Goal: Task Accomplishment & Management: Complete application form

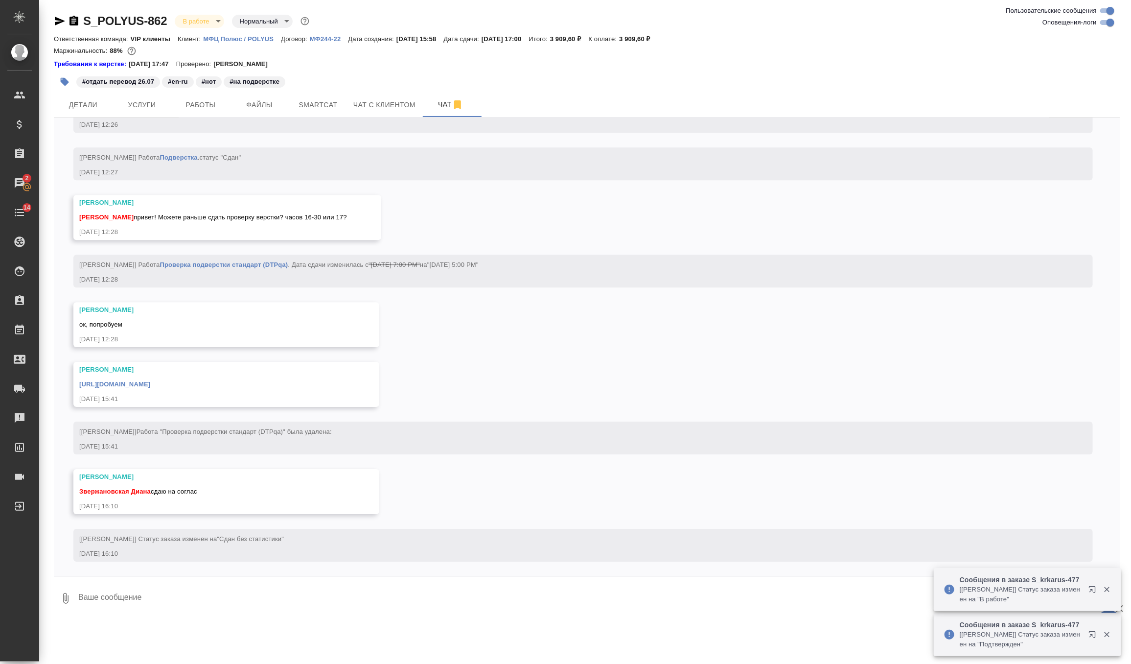
scroll to position [4125, 0]
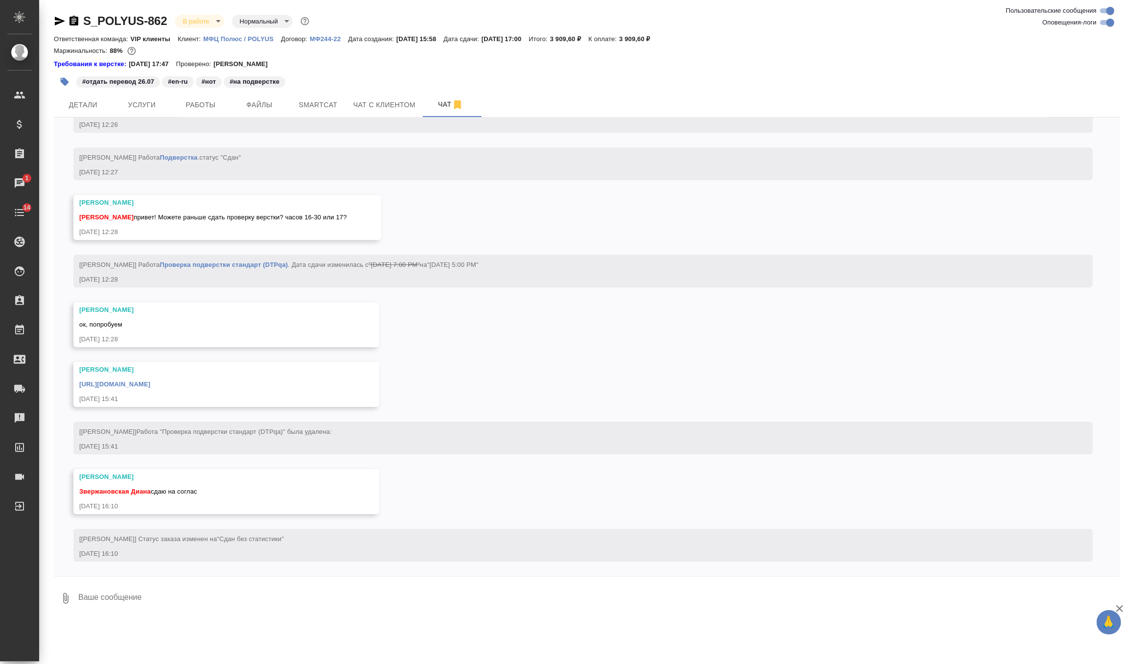
click at [145, 592] on textarea at bounding box center [598, 598] width 1043 height 33
type textarea "забираю, спасибо)"
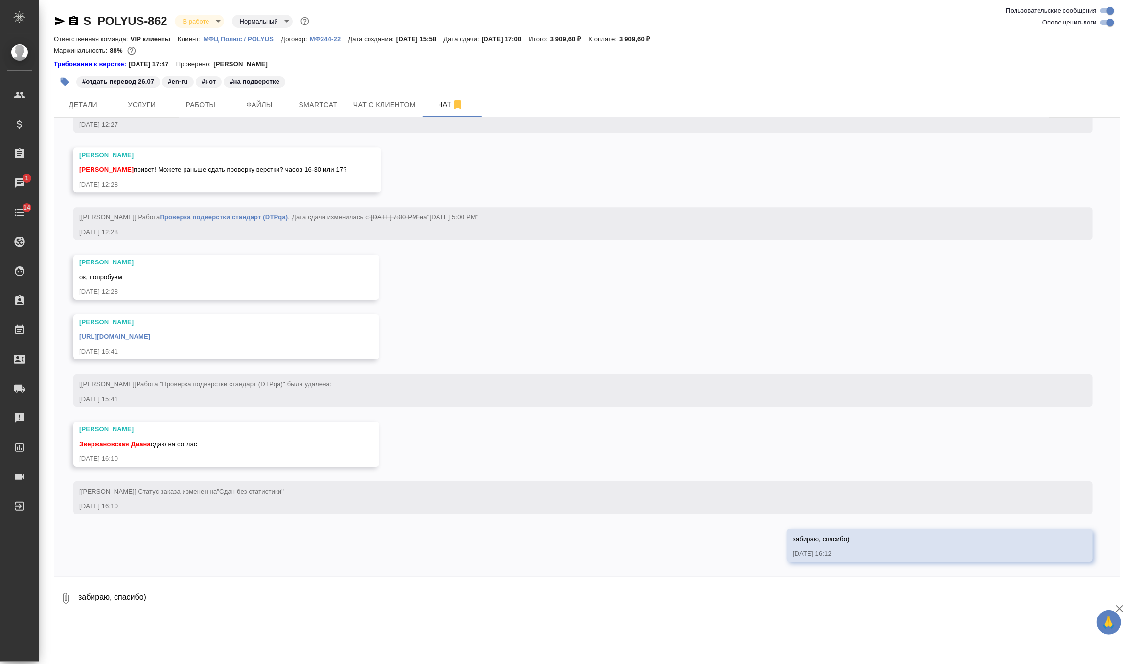
scroll to position [4173, 0]
click at [150, 335] on link "https://drive.awatera.com/apps/files/files/10181306?dir=/Shares/polyus/Orders/S…" at bounding box center [114, 336] width 71 height 7
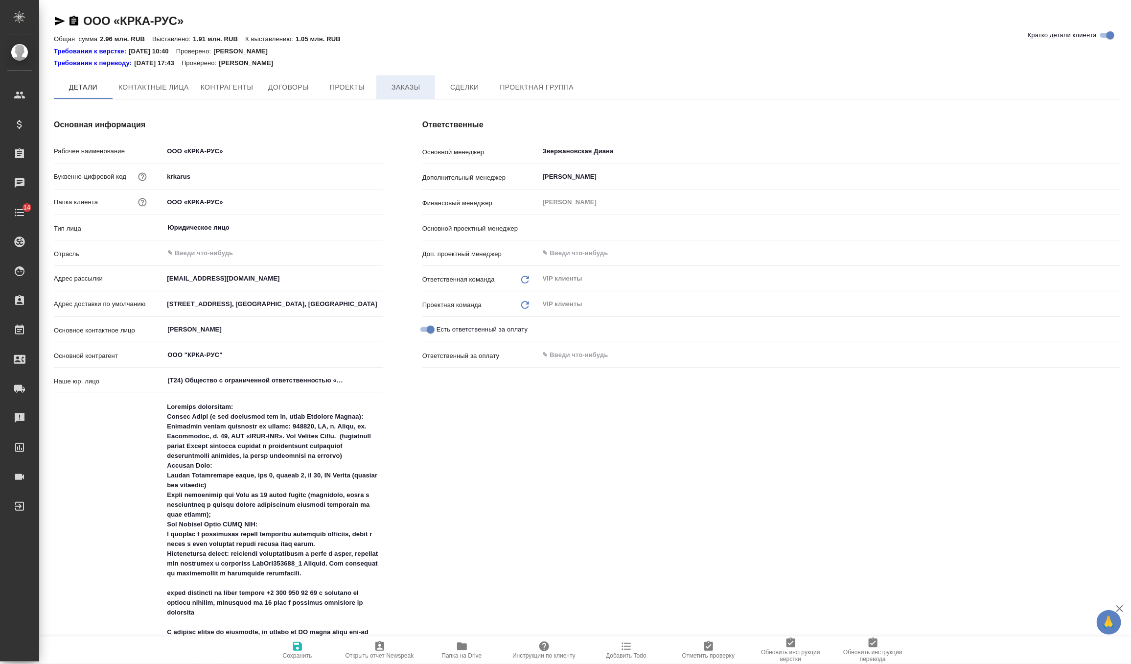
type input "[PERSON_NAME]"
click at [420, 90] on span "Заказы" at bounding box center [405, 88] width 47 height 12
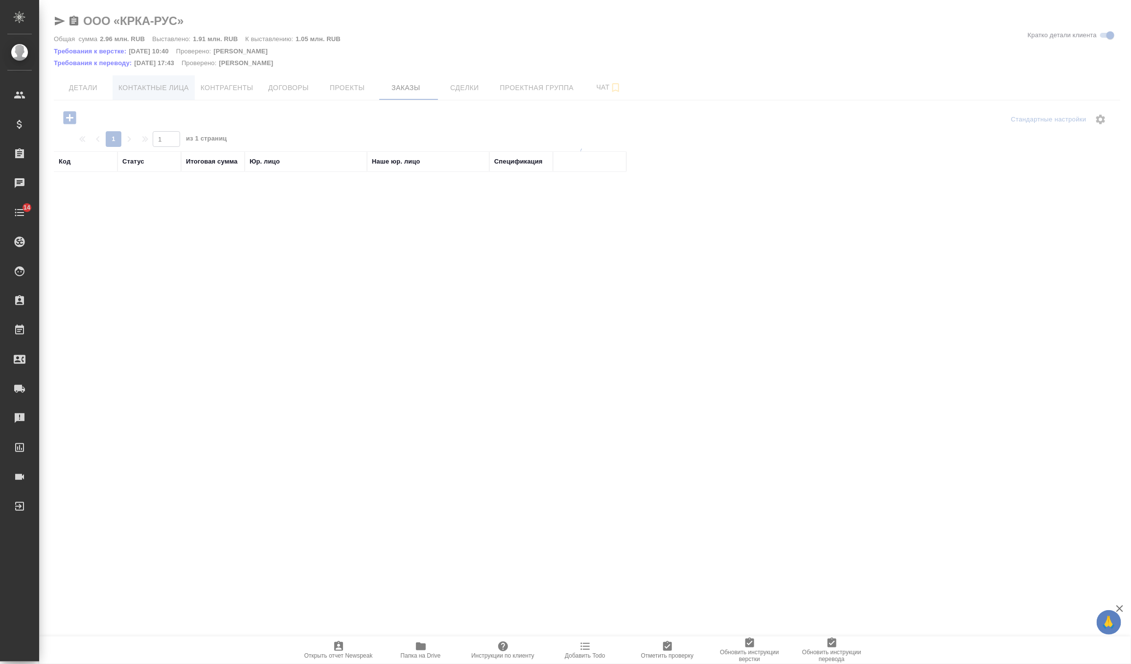
click at [182, 87] on span "Контактные лица" at bounding box center [153, 88] width 70 height 12
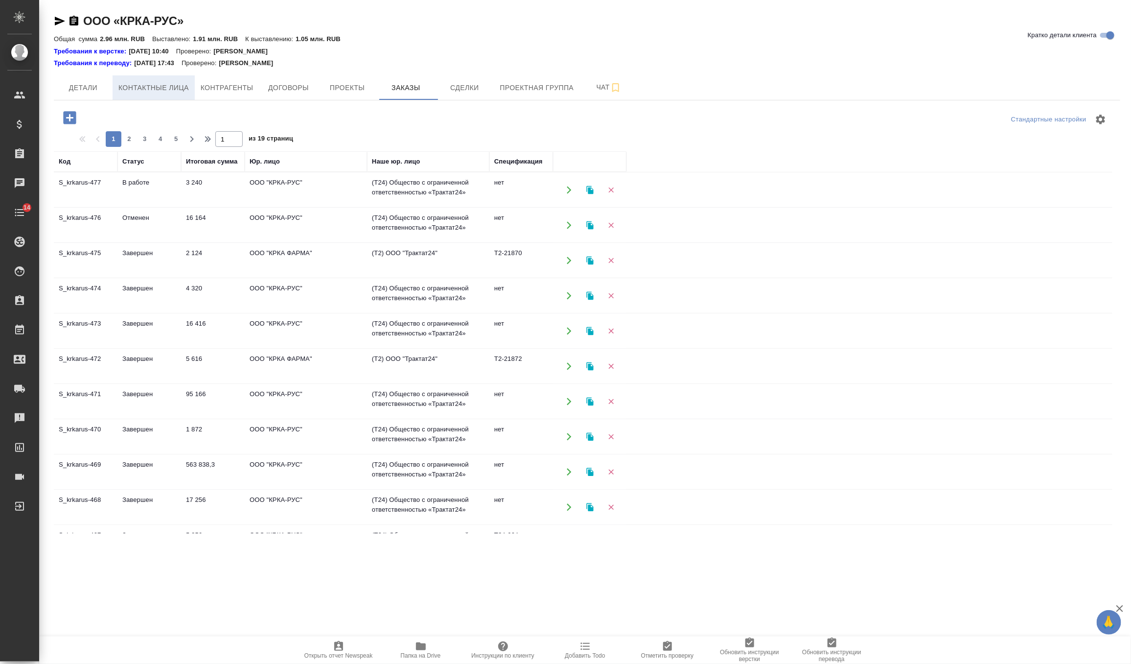
select select "RU"
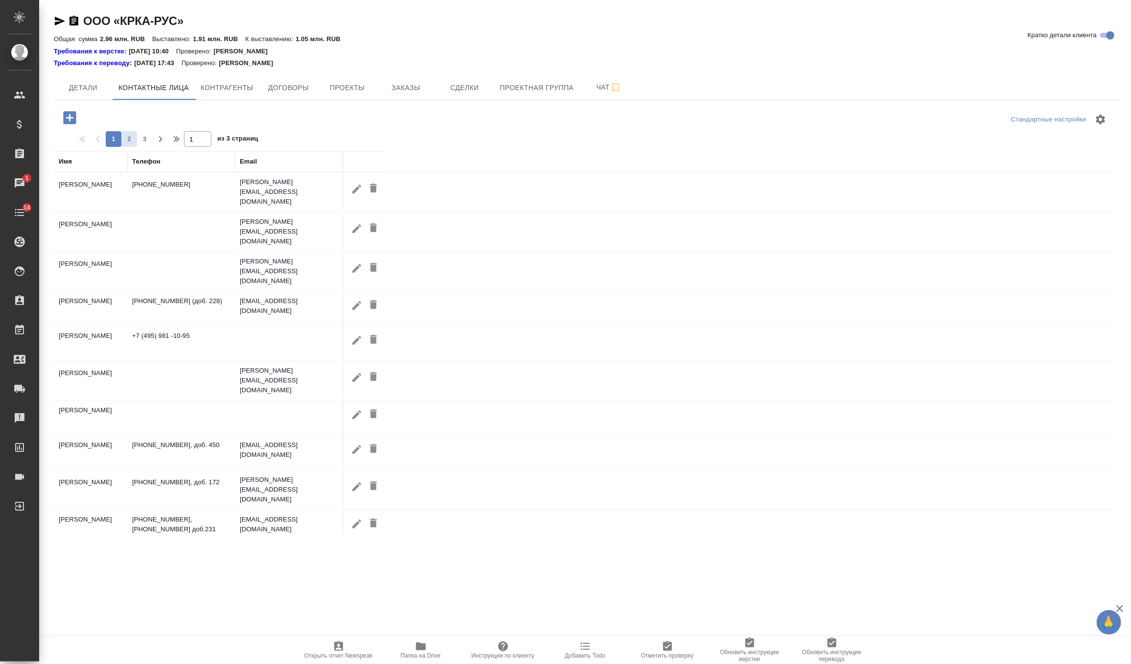
click at [131, 139] on span "2" at bounding box center [129, 139] width 16 height 10
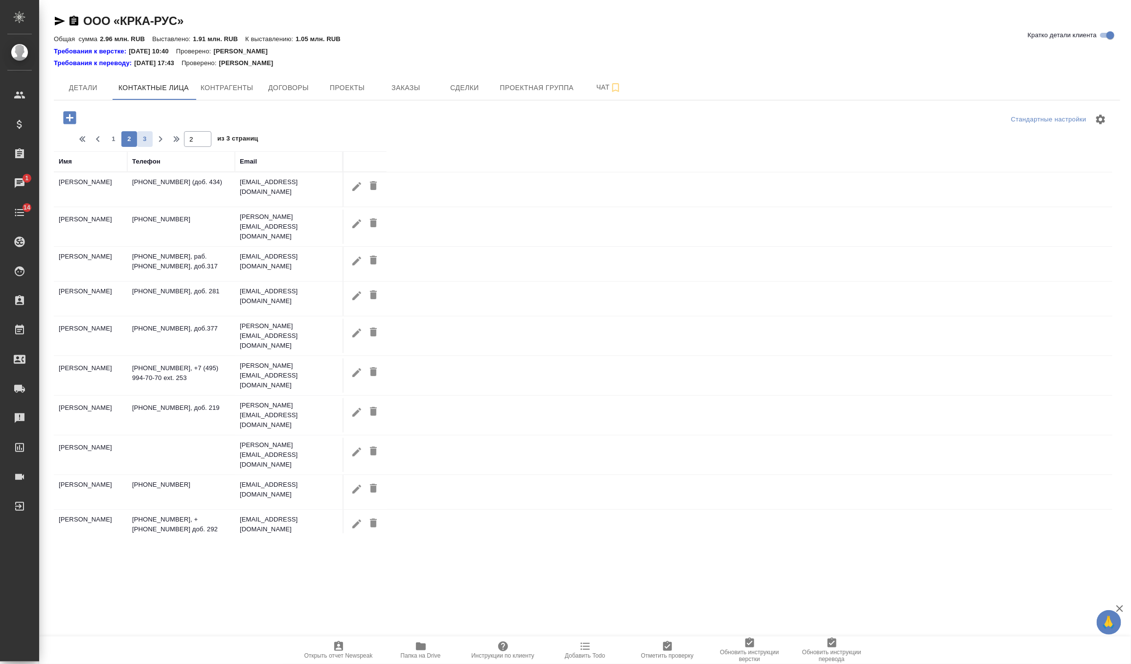
click at [140, 139] on span "3" at bounding box center [145, 139] width 16 height 10
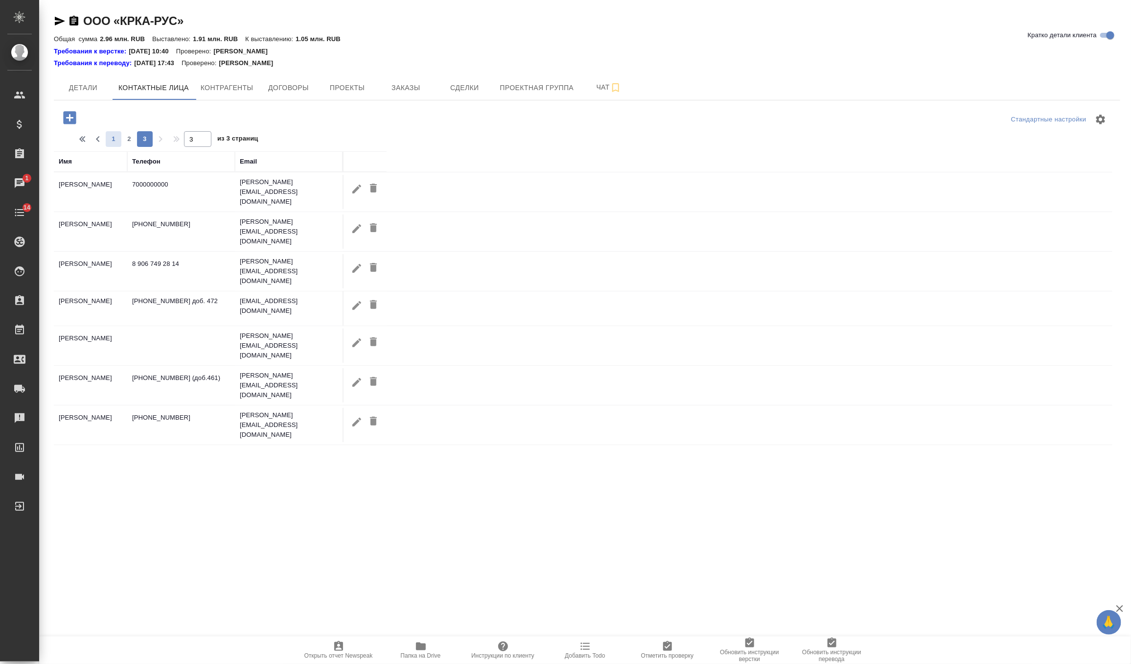
click at [113, 139] on span "1" at bounding box center [114, 139] width 16 height 10
type input "1"
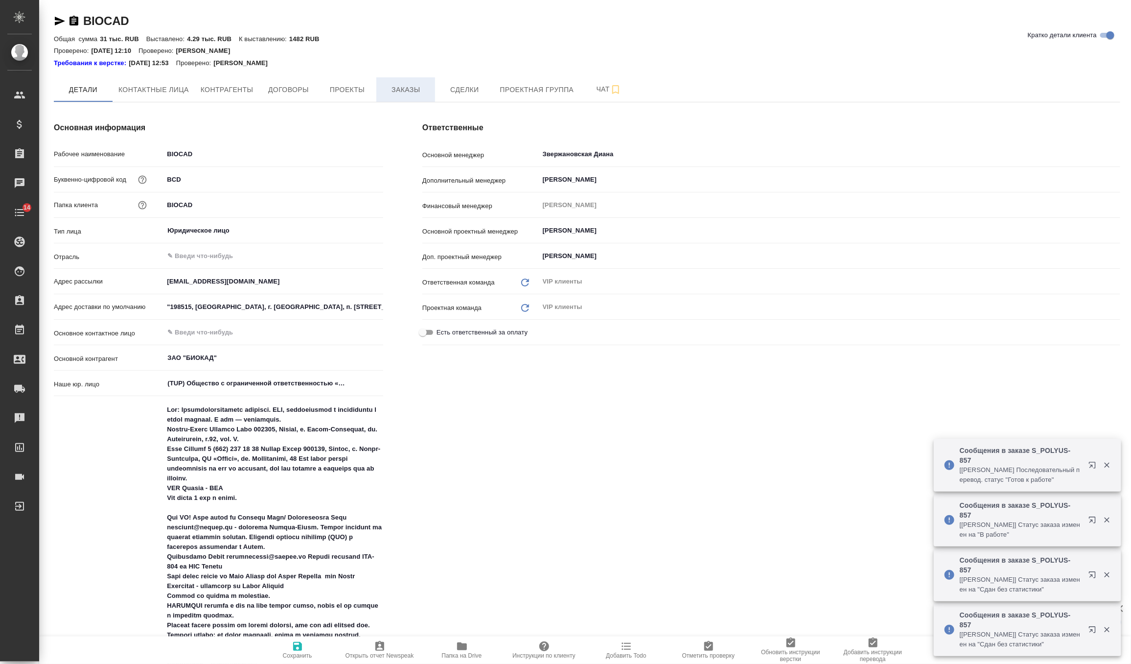
click at [399, 93] on span "Заказы" at bounding box center [405, 90] width 47 height 12
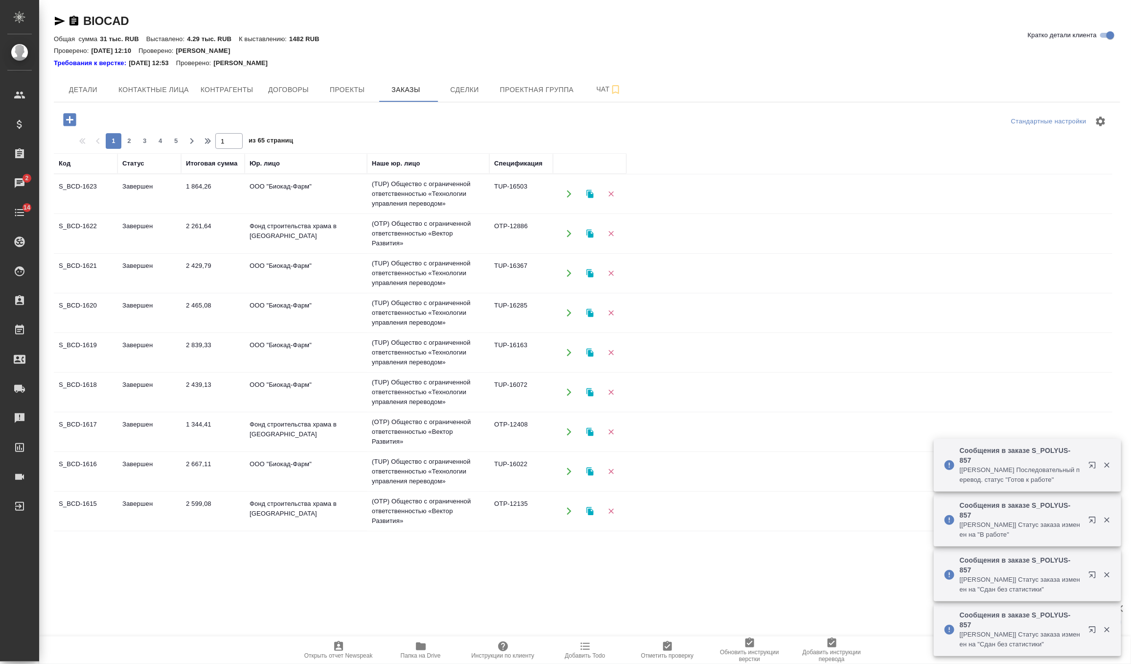
click at [483, 654] on span "Инструкции по клиенту" at bounding box center [502, 655] width 63 height 7
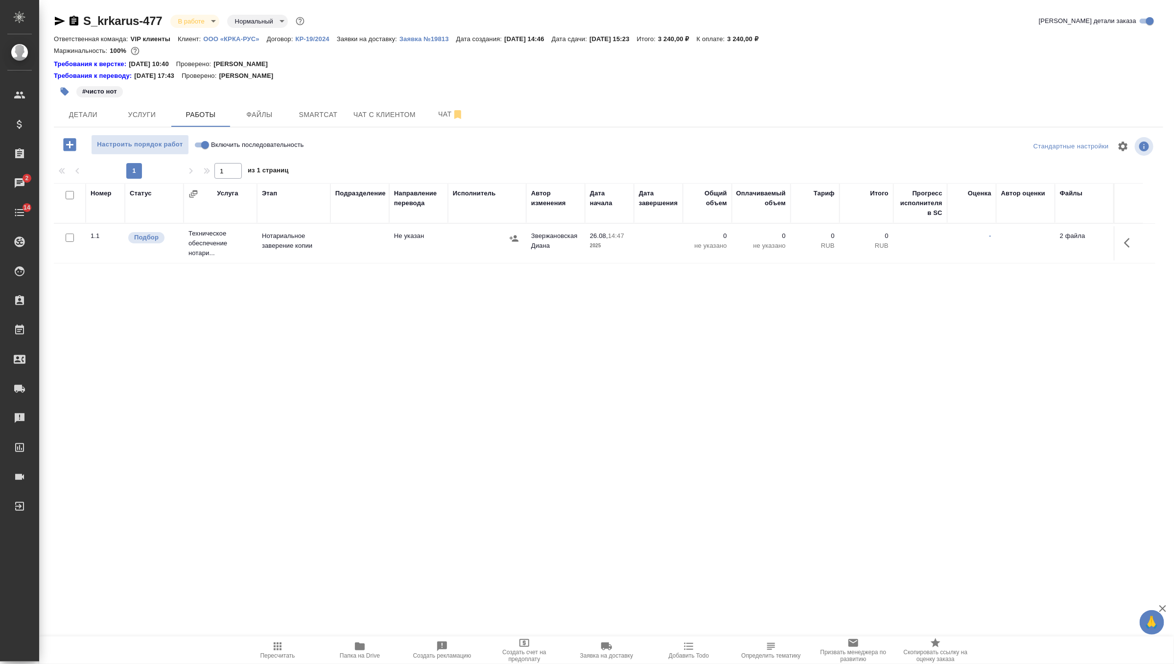
click at [250, 37] on p "ООО «КРКА-РУС»" at bounding box center [235, 38] width 64 height 7
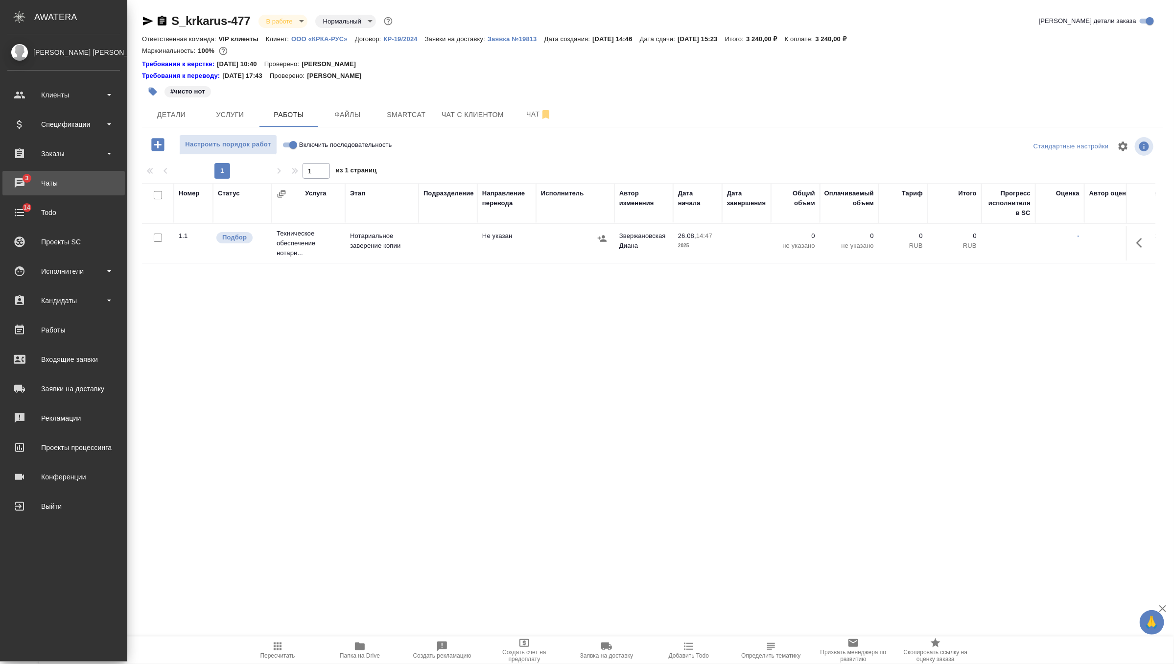
click at [23, 179] on div "Чаты" at bounding box center [63, 183] width 113 height 15
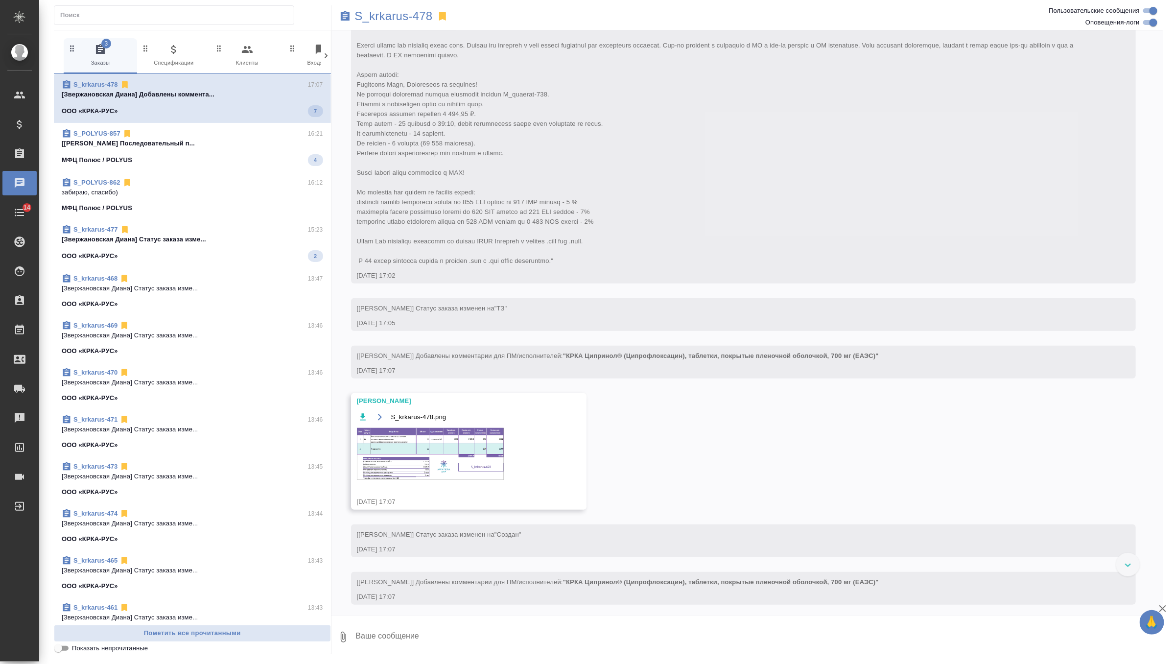
scroll to position [344, 0]
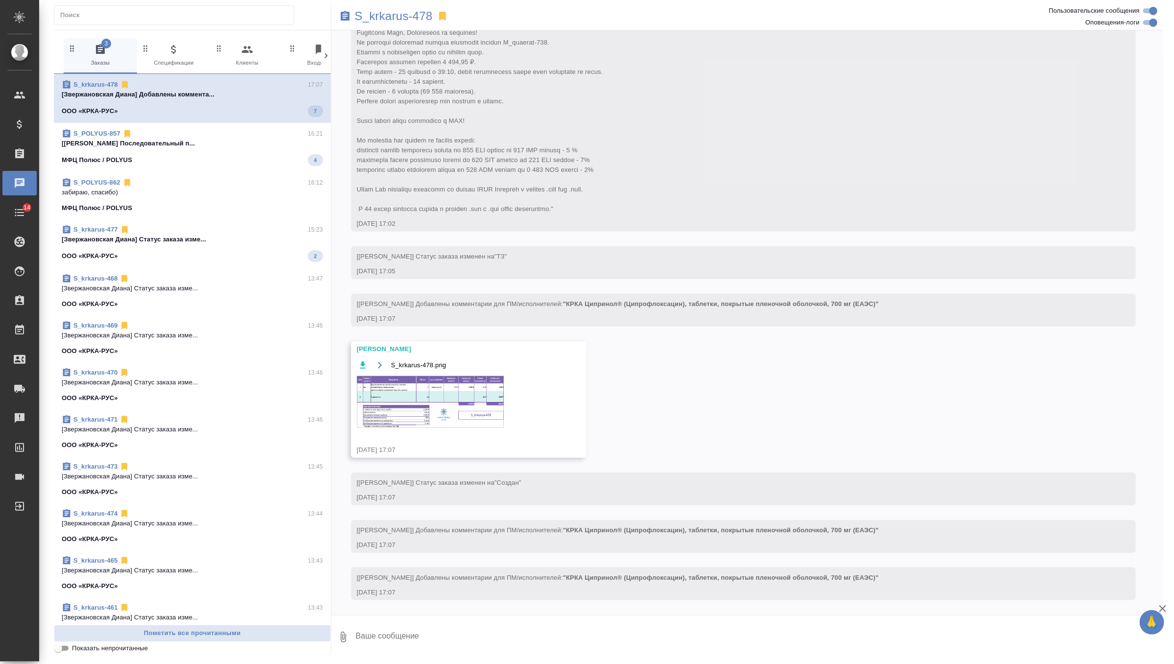
click at [464, 434] on div "S_krkarus-478.png" at bounding box center [454, 399] width 195 height 81
click at [467, 393] on img at bounding box center [430, 402] width 147 height 52
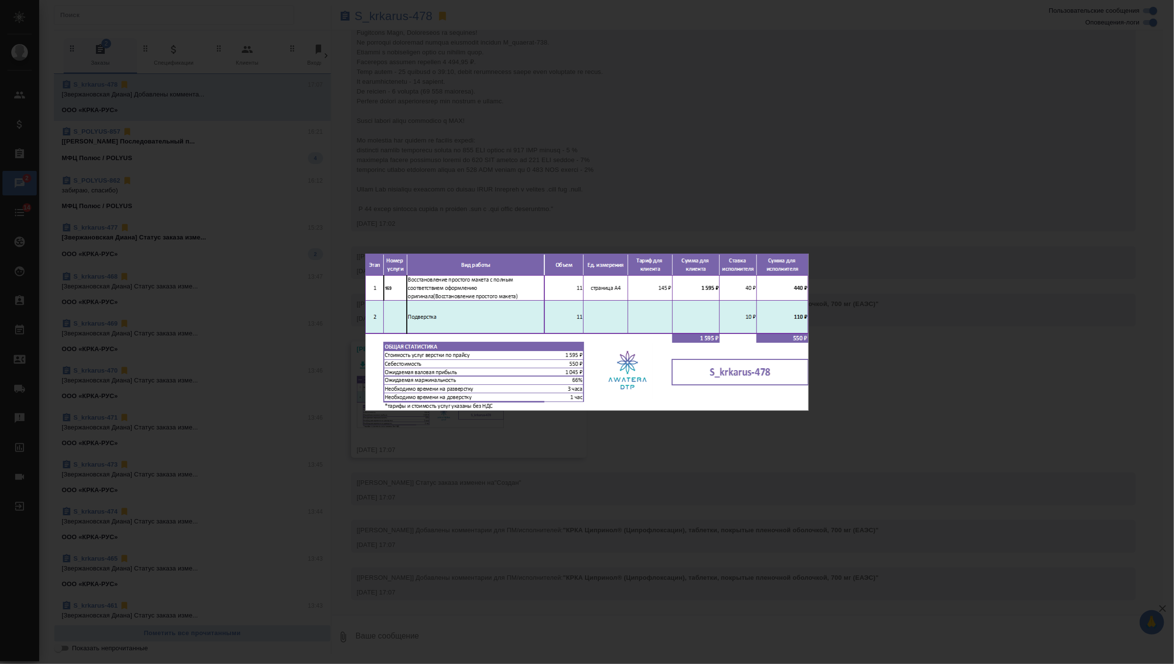
click at [440, 76] on div "S_krkarus-478.png 1 of 1" at bounding box center [587, 332] width 1174 height 664
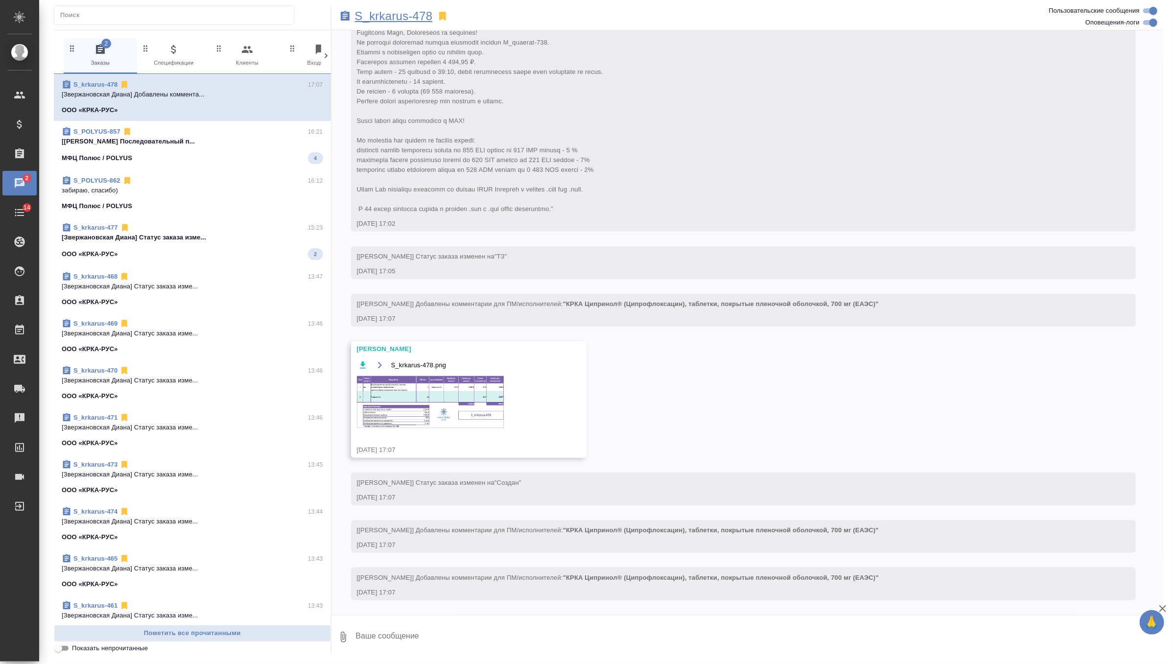
click at [419, 18] on p "S_krkarus-478" at bounding box center [394, 16] width 78 height 10
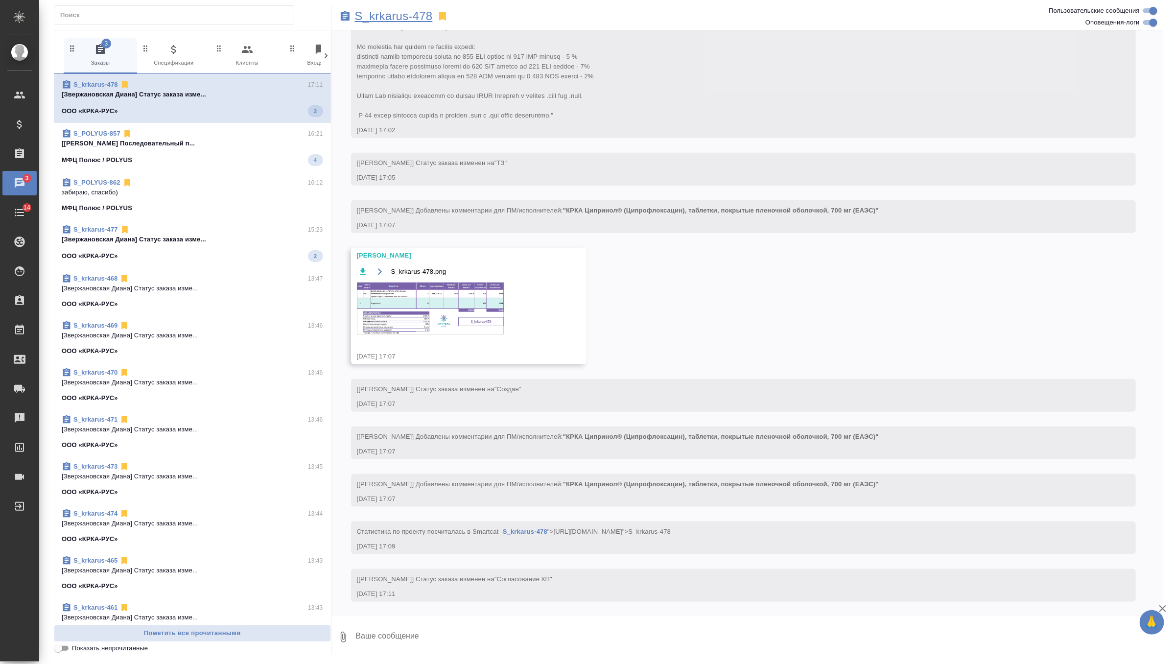
scroll to position [439, 0]
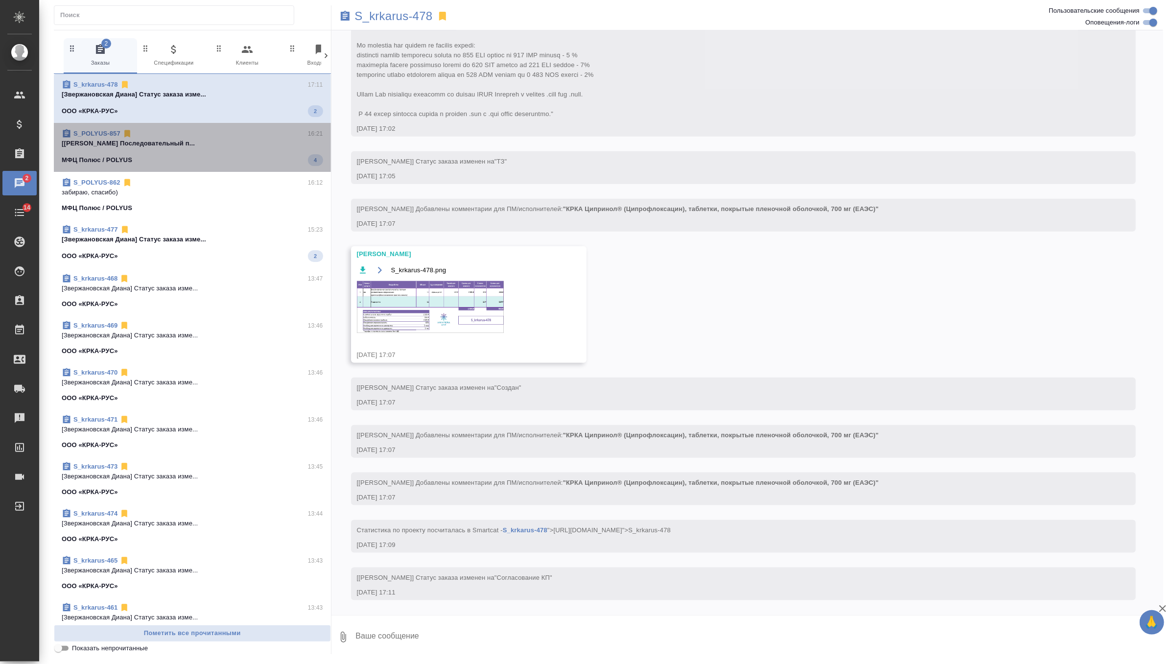
click at [248, 144] on p "[Грабко Мария] Работа Последовательный п..." at bounding box center [192, 144] width 261 height 10
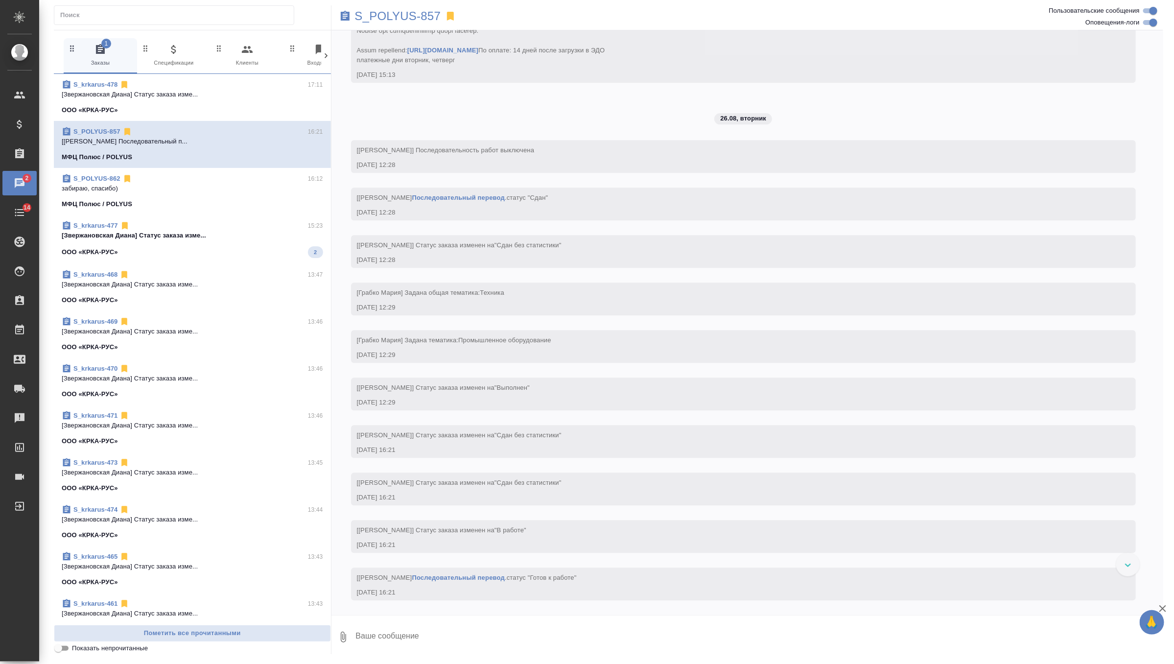
scroll to position [4038, 0]
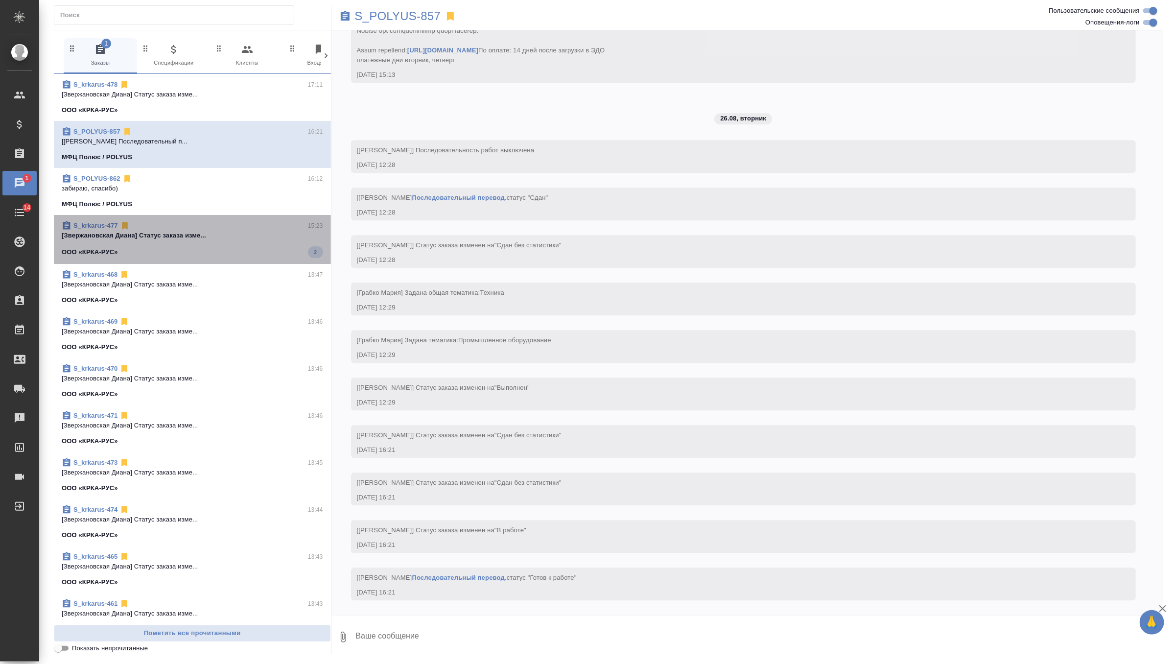
click at [244, 252] on div "ООО «КРКА-РУС» 2" at bounding box center [192, 252] width 261 height 12
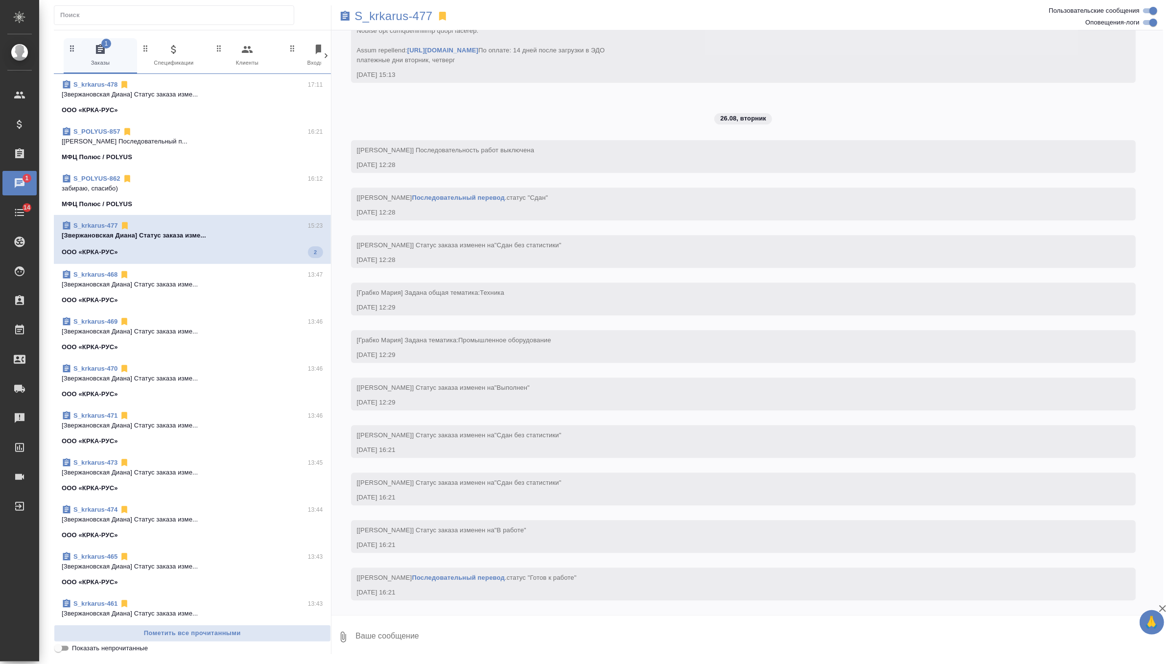
scroll to position [252, 0]
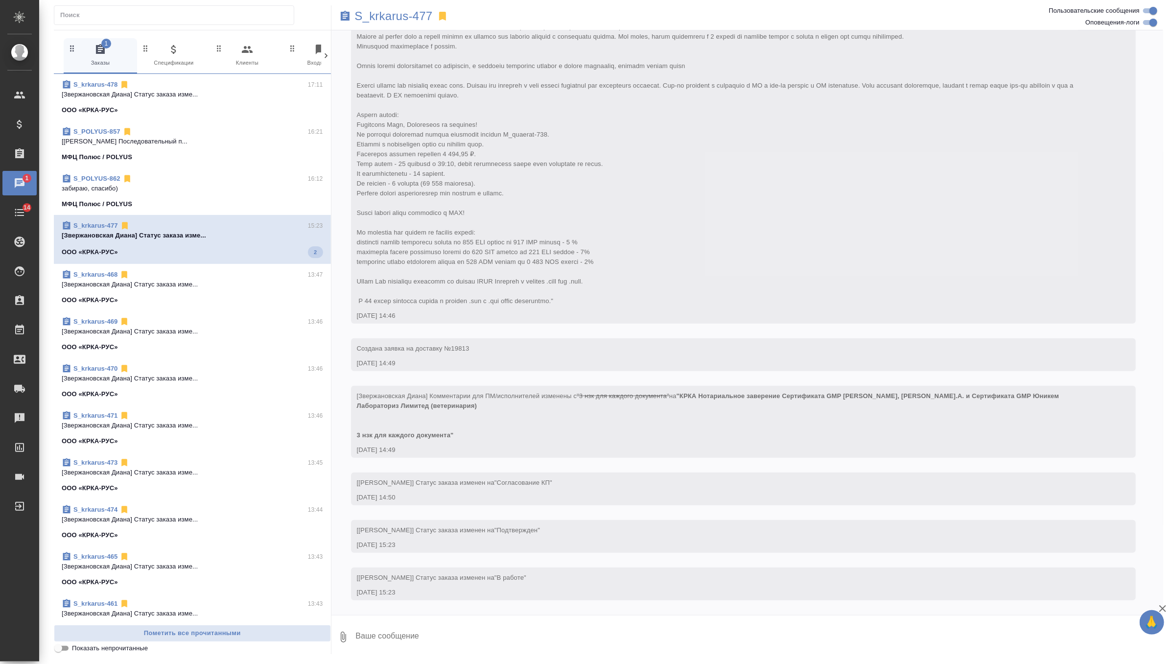
click at [230, 143] on p "[Грабко Мария] Работа Последовательный п..." at bounding box center [192, 142] width 261 height 10
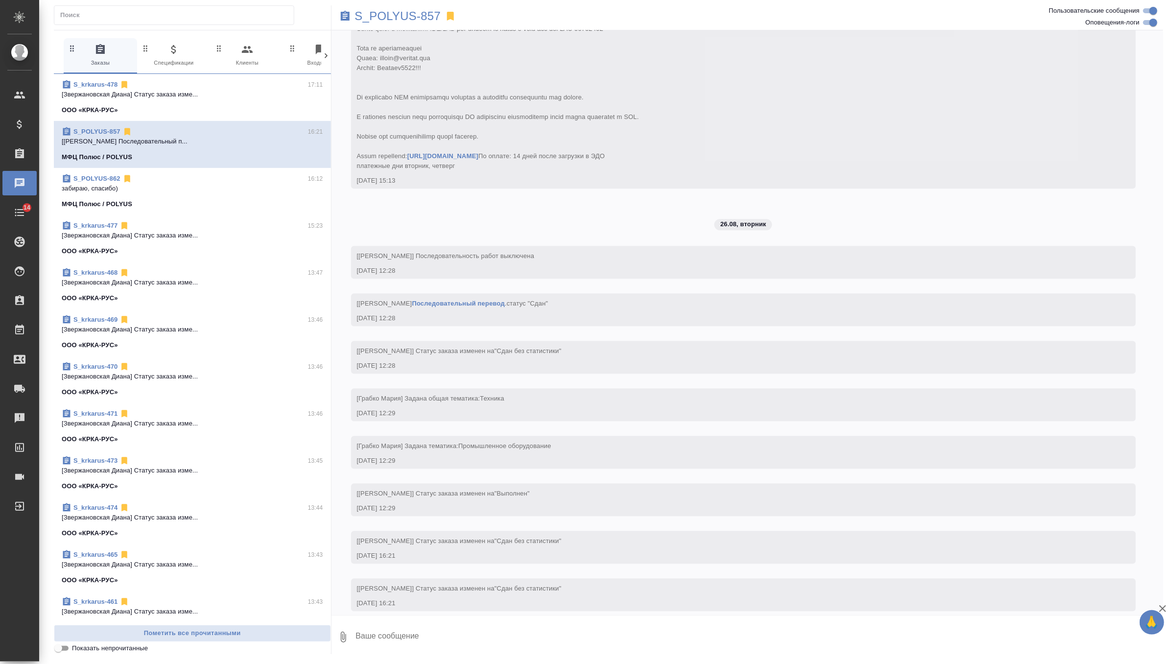
scroll to position [4038, 0]
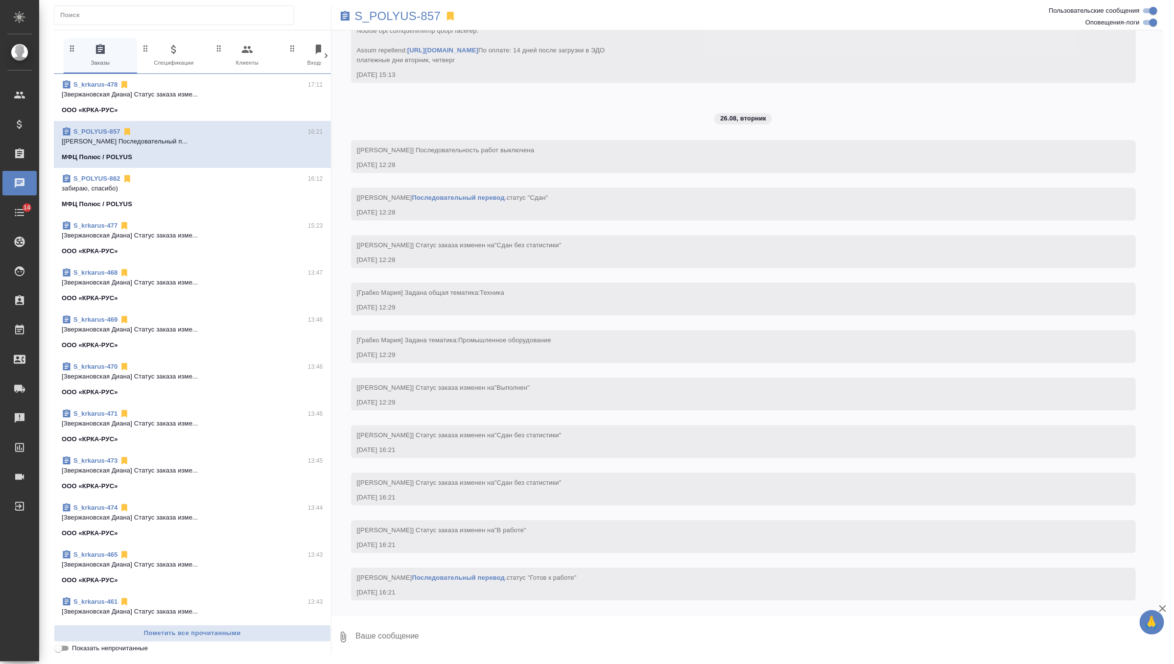
click at [267, 89] on div "S_krkarus-478 17:11" at bounding box center [192, 85] width 261 height 10
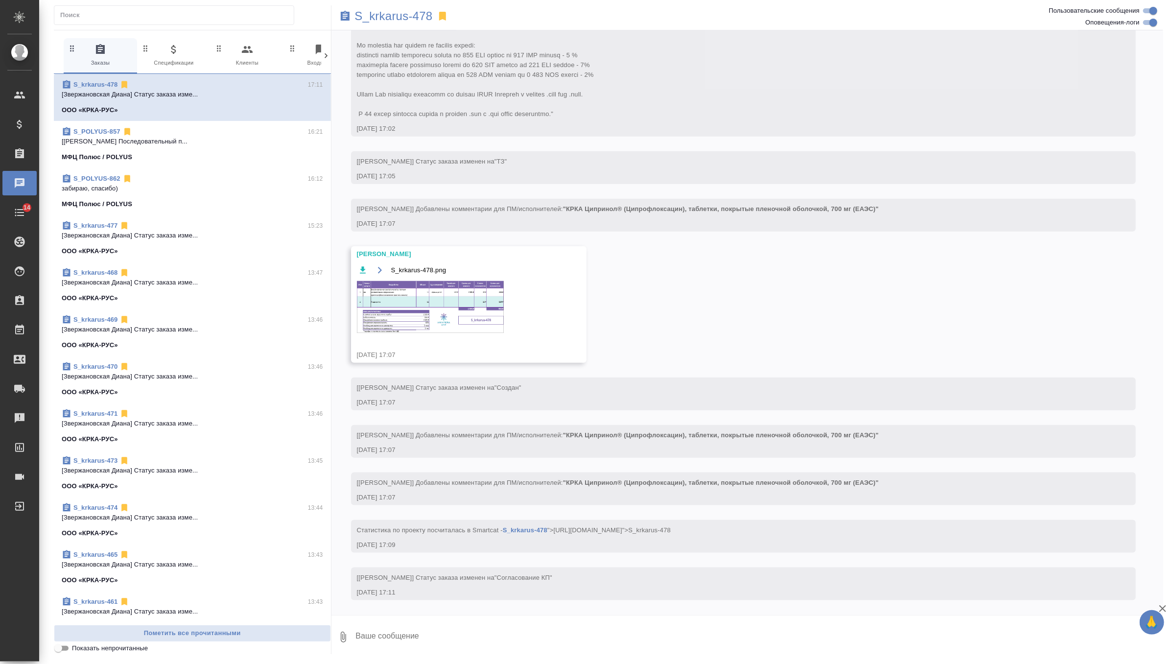
scroll to position [387, 0]
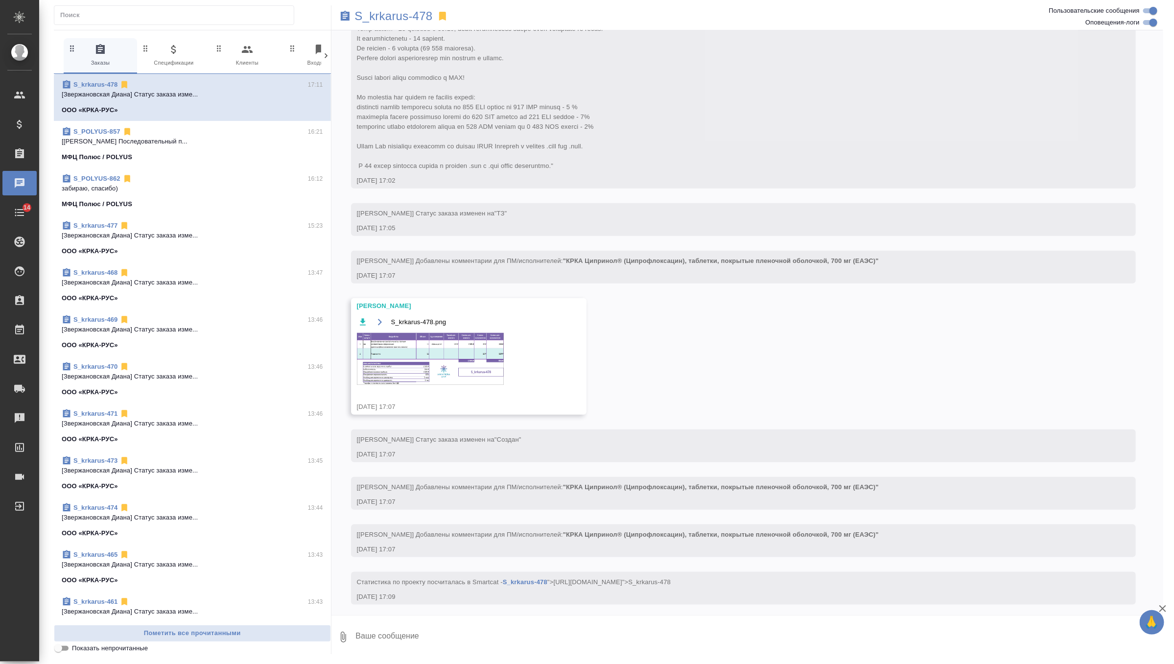
click at [425, 342] on img at bounding box center [430, 359] width 147 height 52
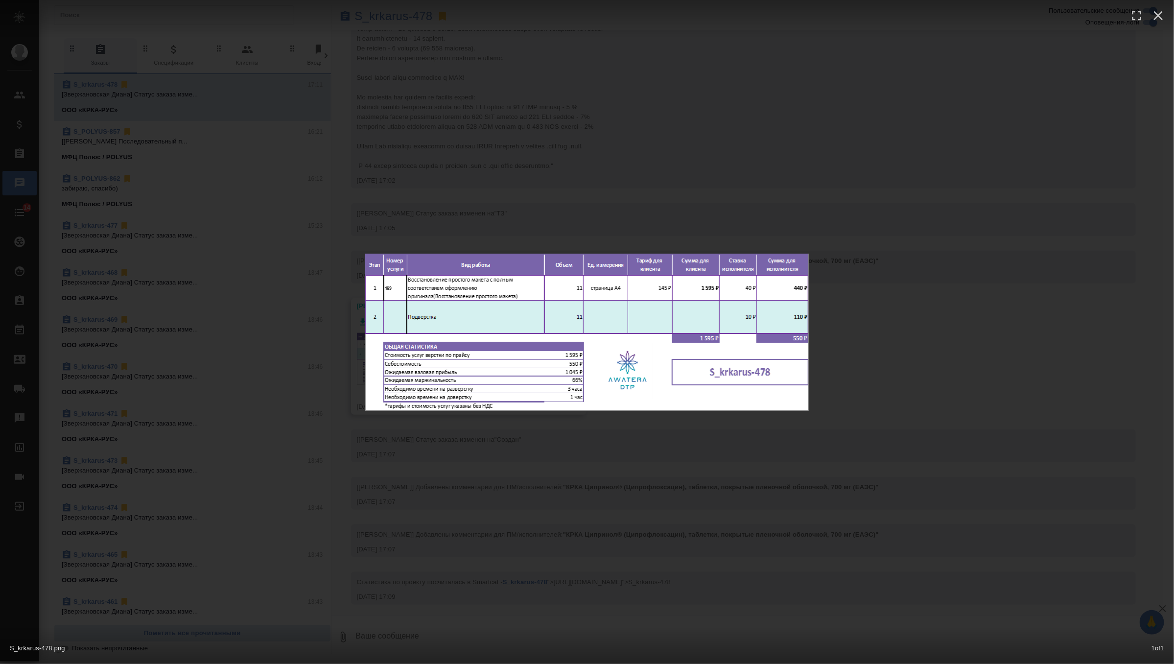
click at [550, 507] on div "S_krkarus-478.png 1 of 1" at bounding box center [587, 332] width 1174 height 664
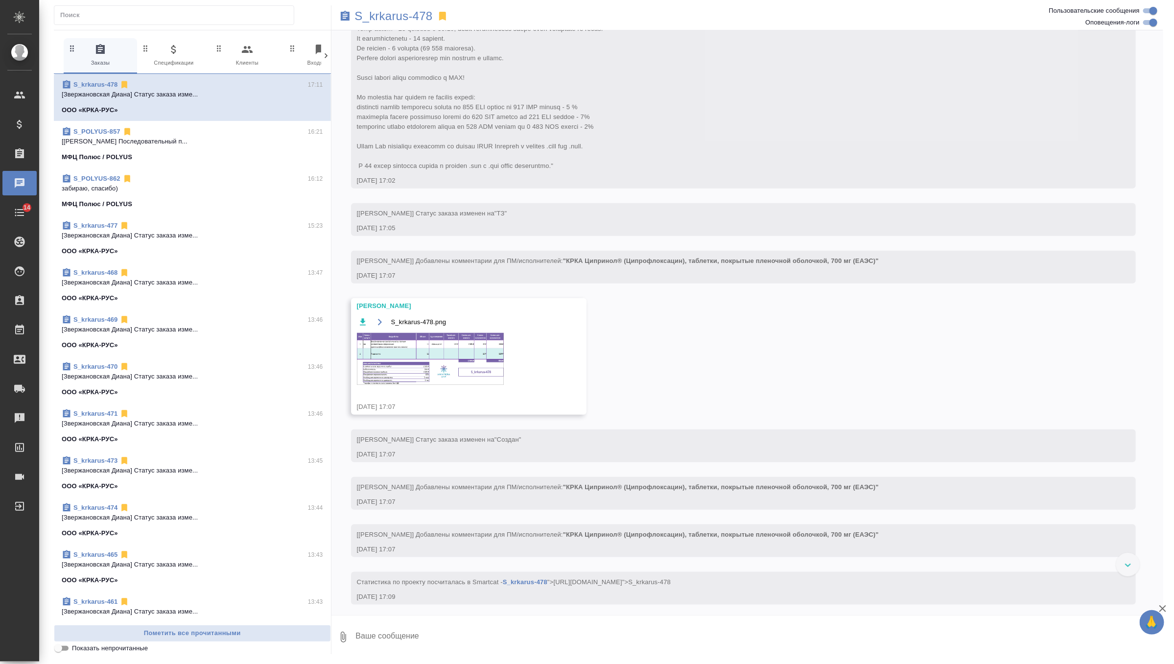
scroll to position [439, 0]
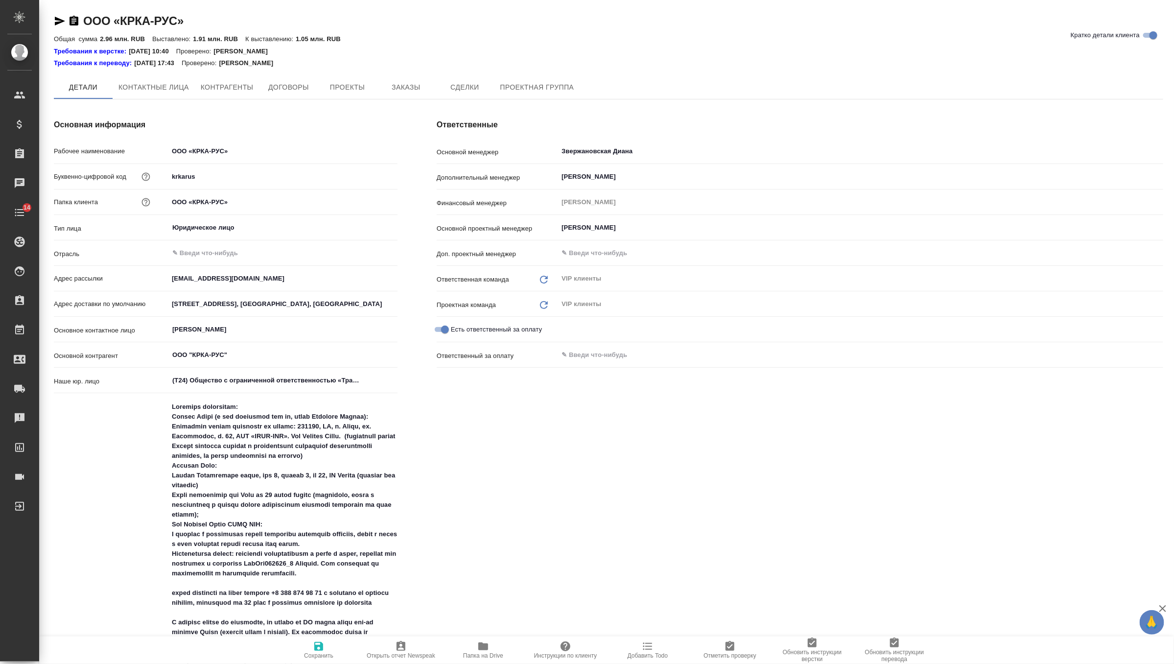
type textarea "x"
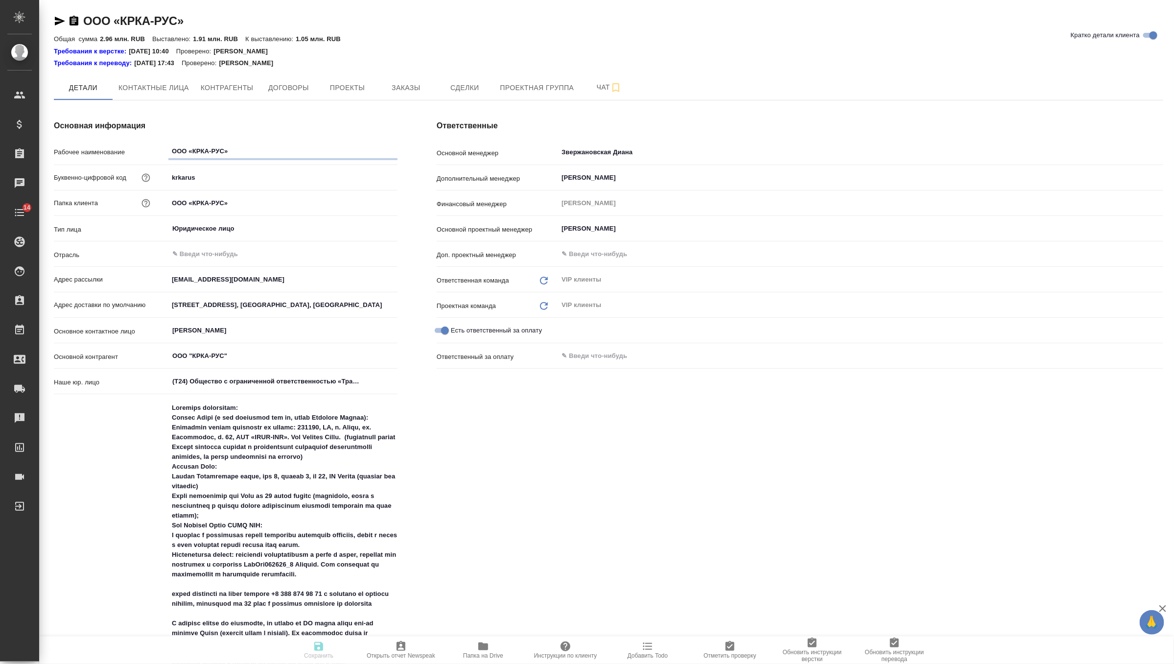
type textarea "x"
click at [402, 86] on span "Заказы" at bounding box center [405, 88] width 47 height 12
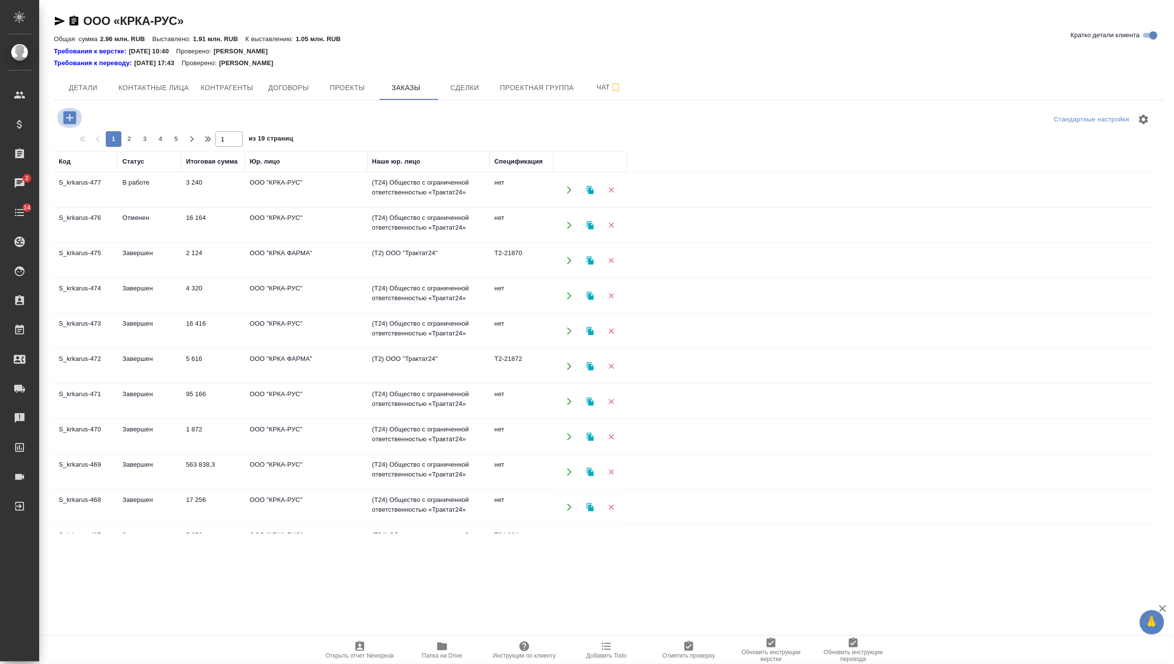
click at [70, 116] on icon "button" at bounding box center [69, 117] width 17 height 17
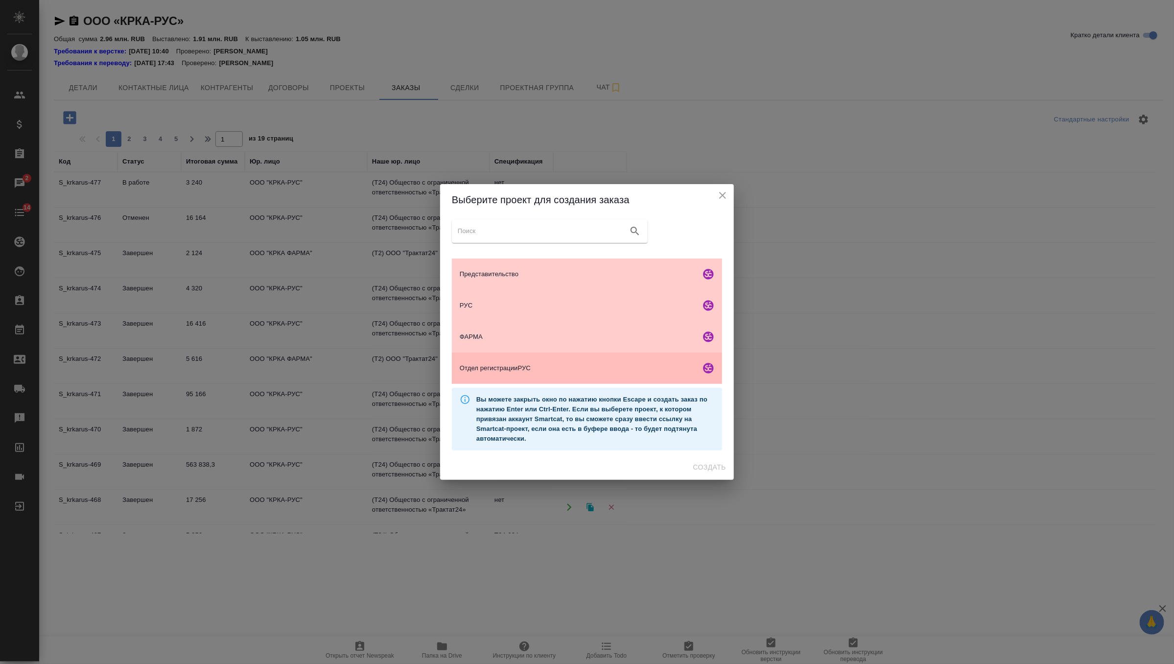
click at [543, 359] on div "Отдел регистрацииРУС" at bounding box center [587, 367] width 270 height 31
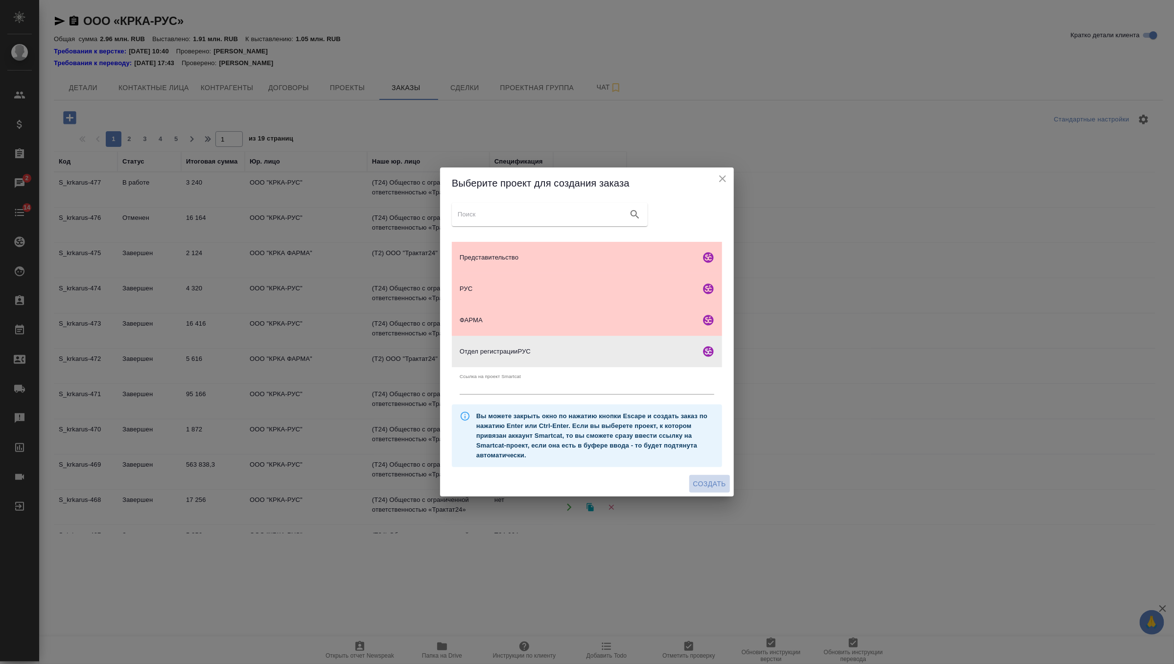
click at [713, 490] on button "Создать" at bounding box center [709, 484] width 41 height 18
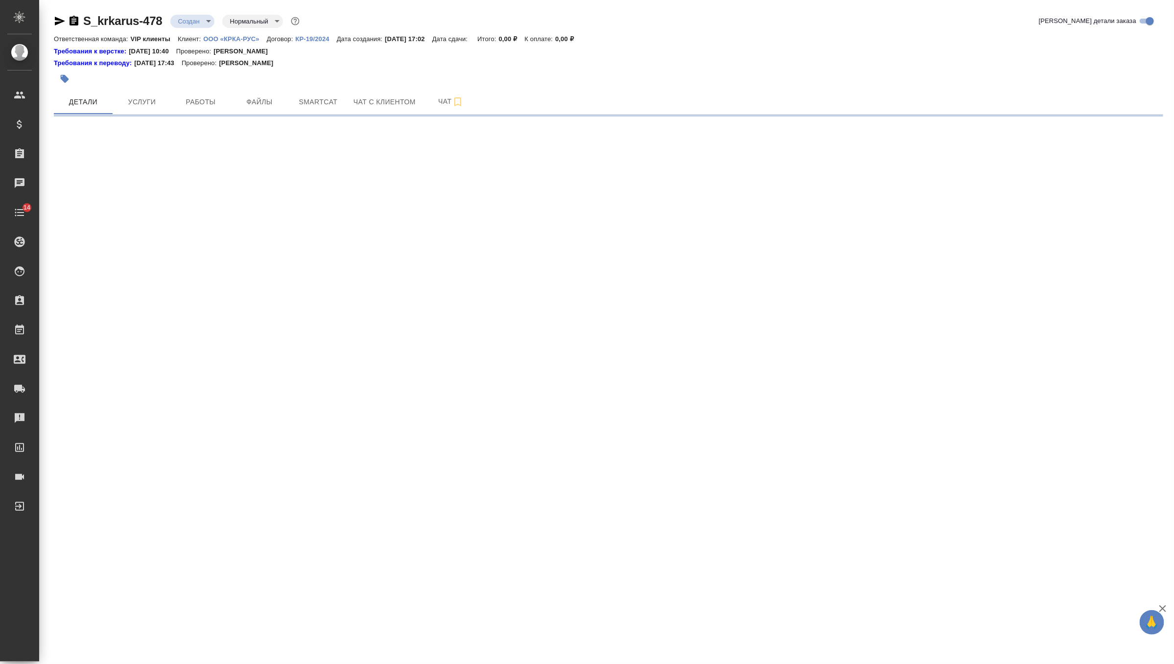
select select "RU"
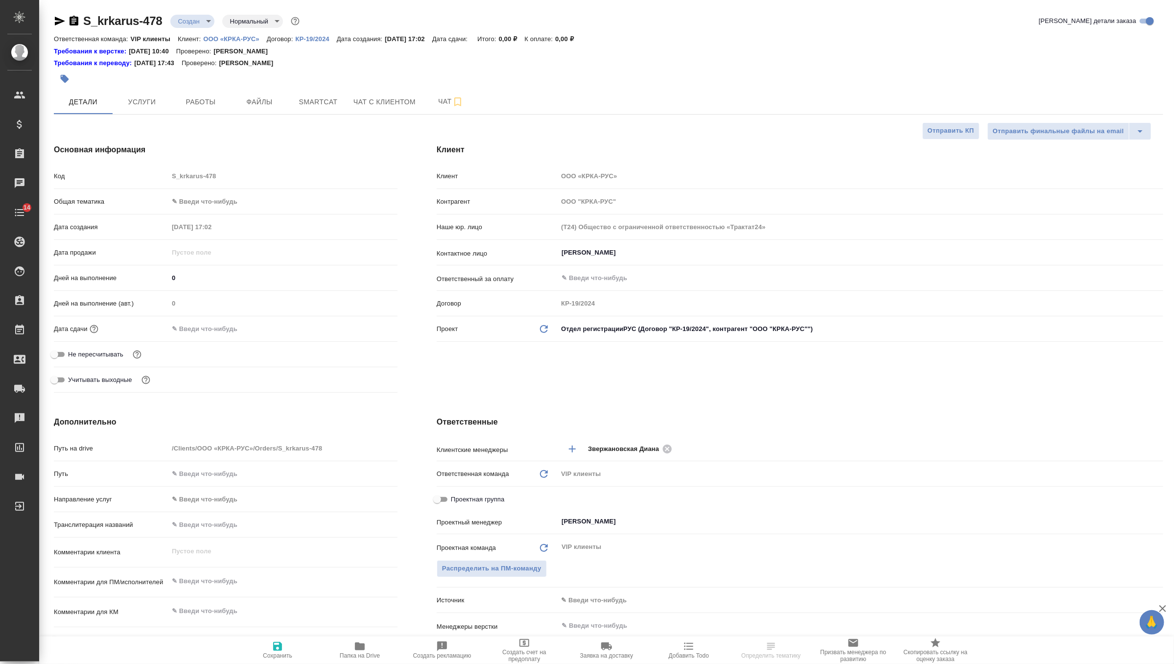
type textarea "x"
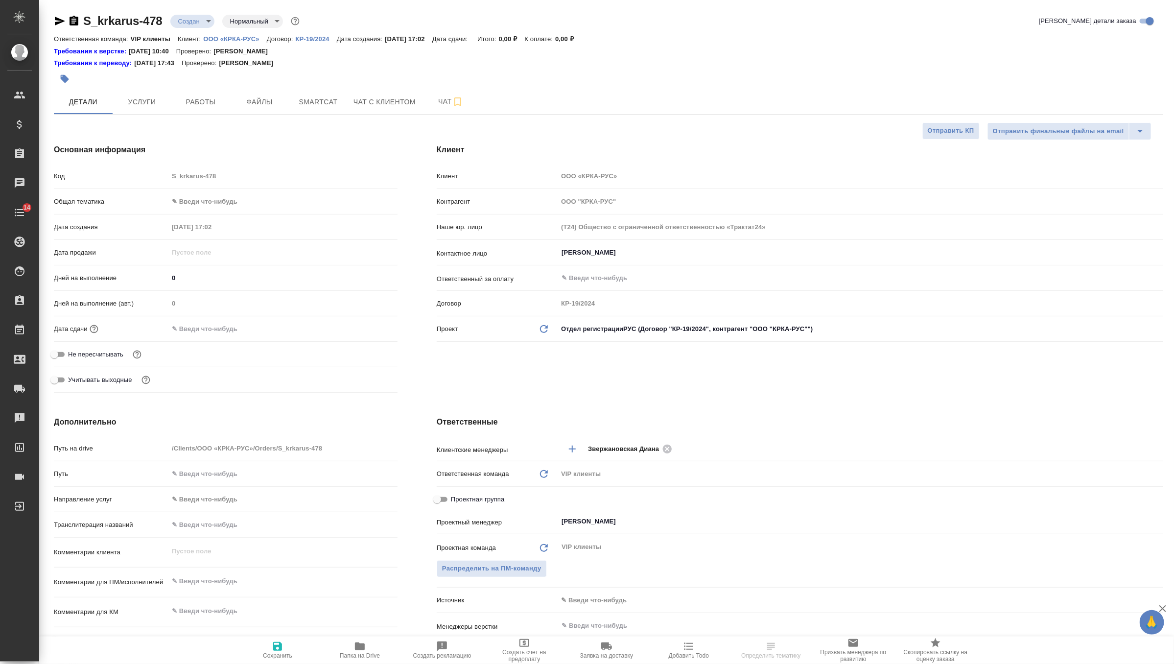
type textarea "x"
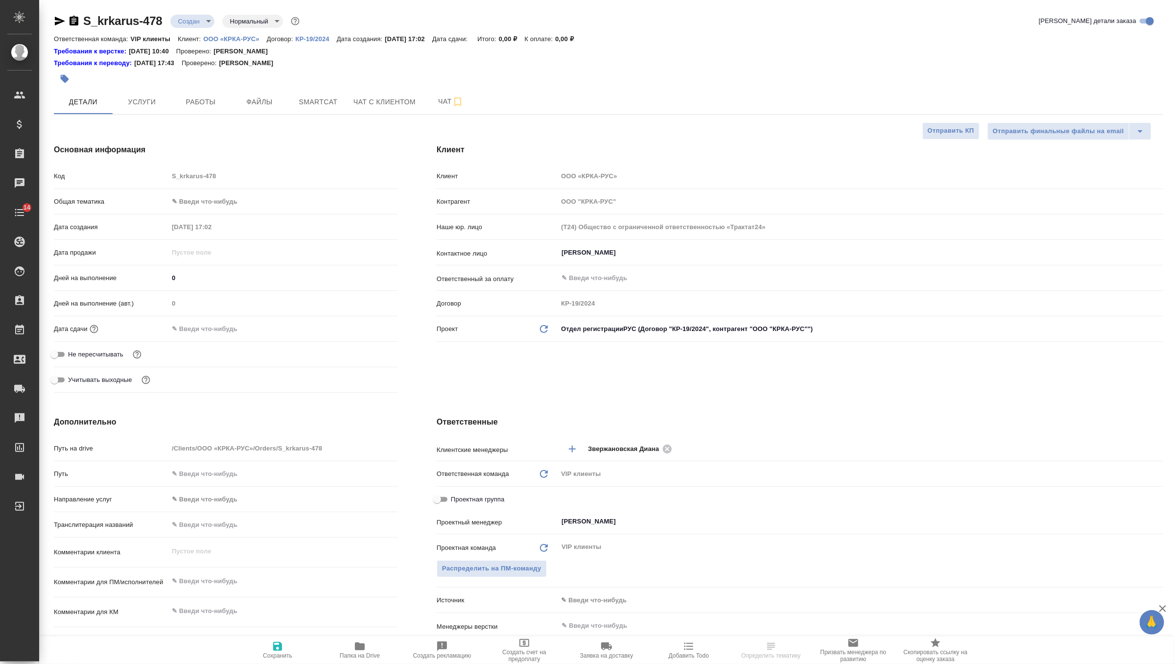
type textarea "x"
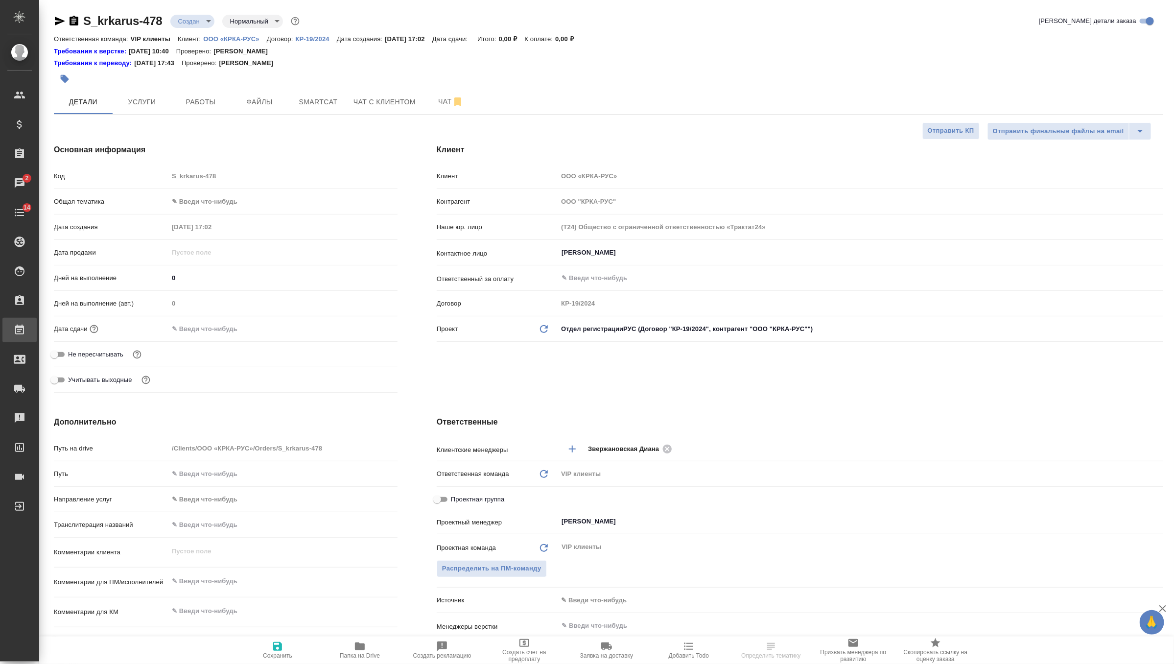
type textarea "x"
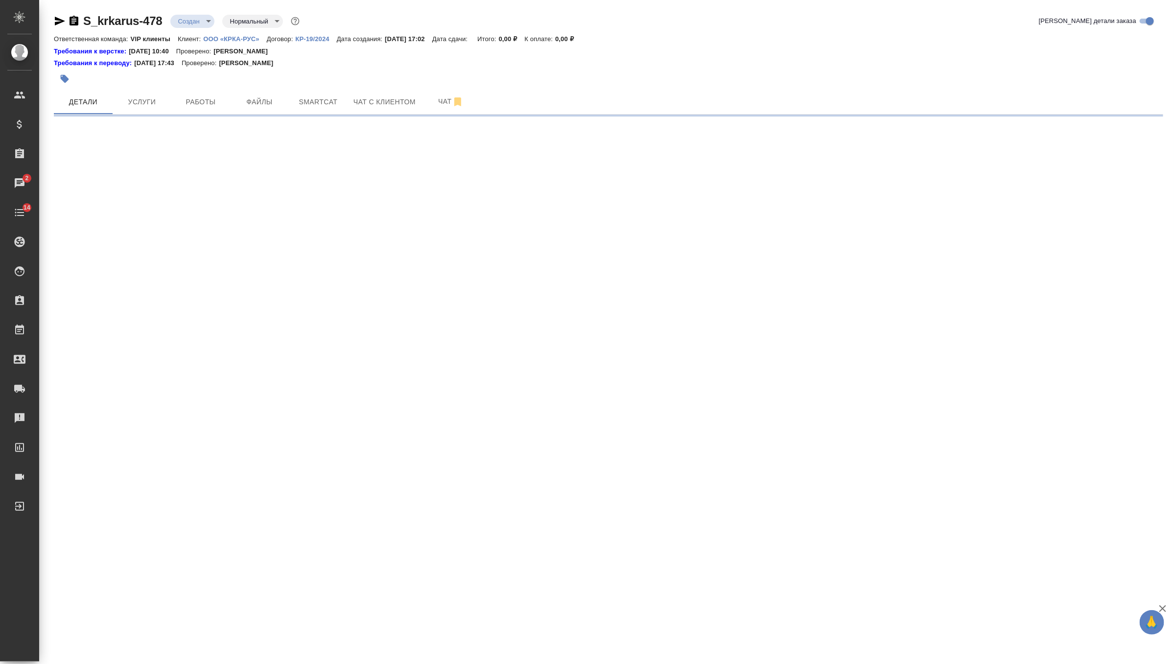
select select "RU"
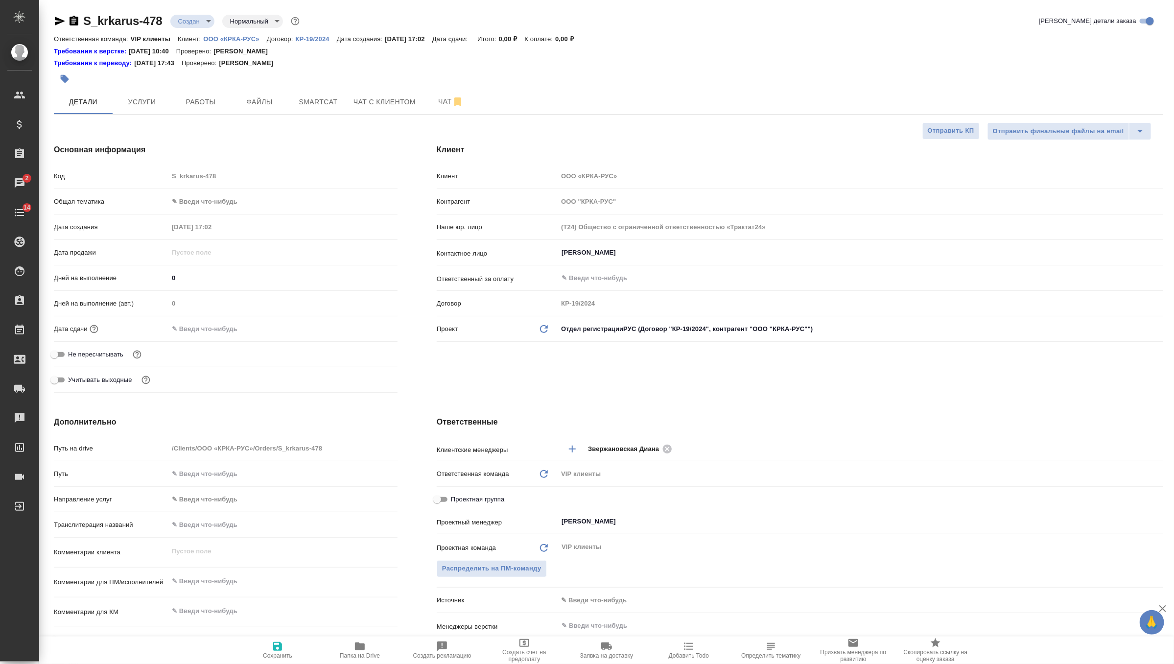
type textarea "x"
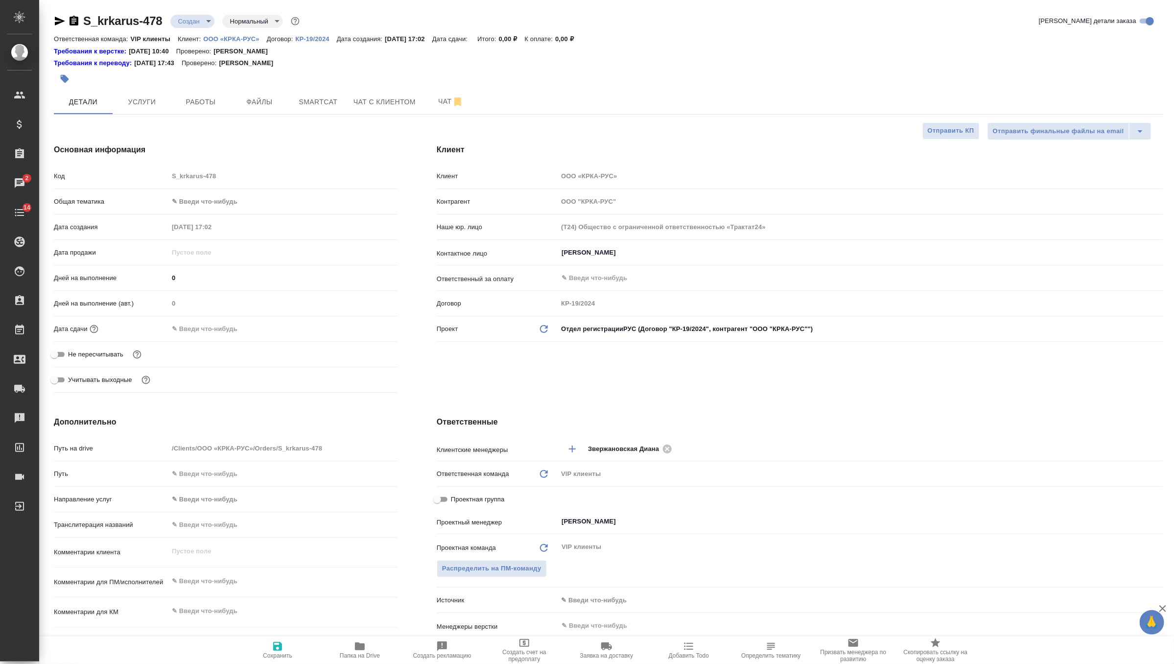
type textarea "x"
click at [278, 111] on button "Файлы" at bounding box center [259, 102] width 59 height 24
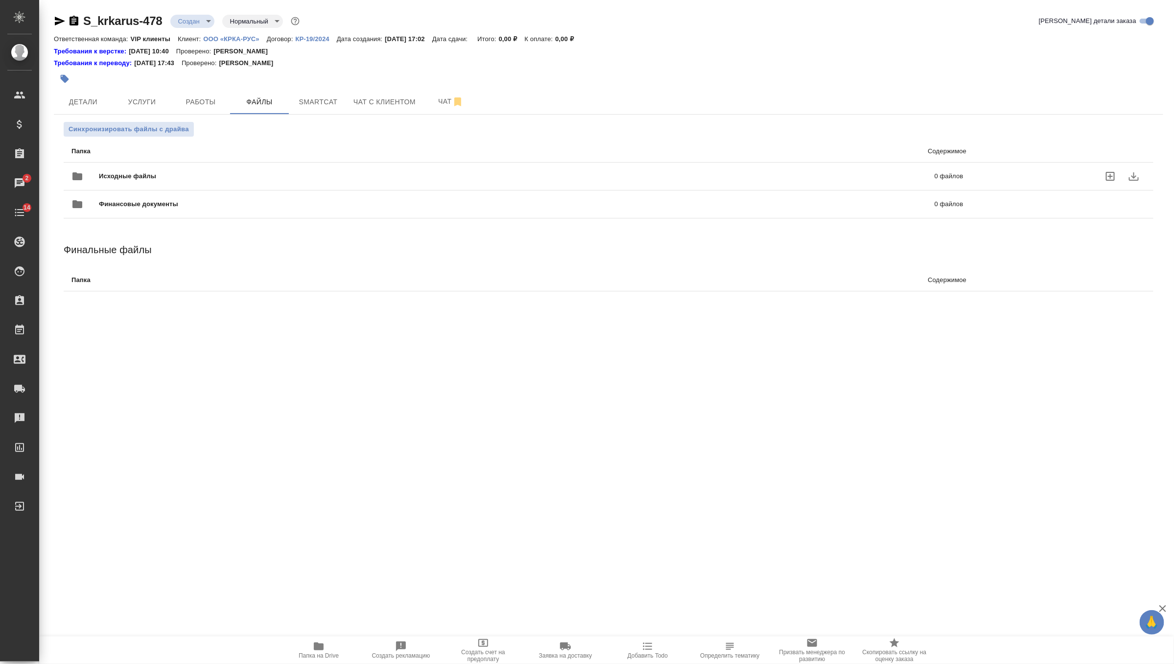
click at [120, 175] on span "Исходные файлы" at bounding box center [322, 176] width 446 height 10
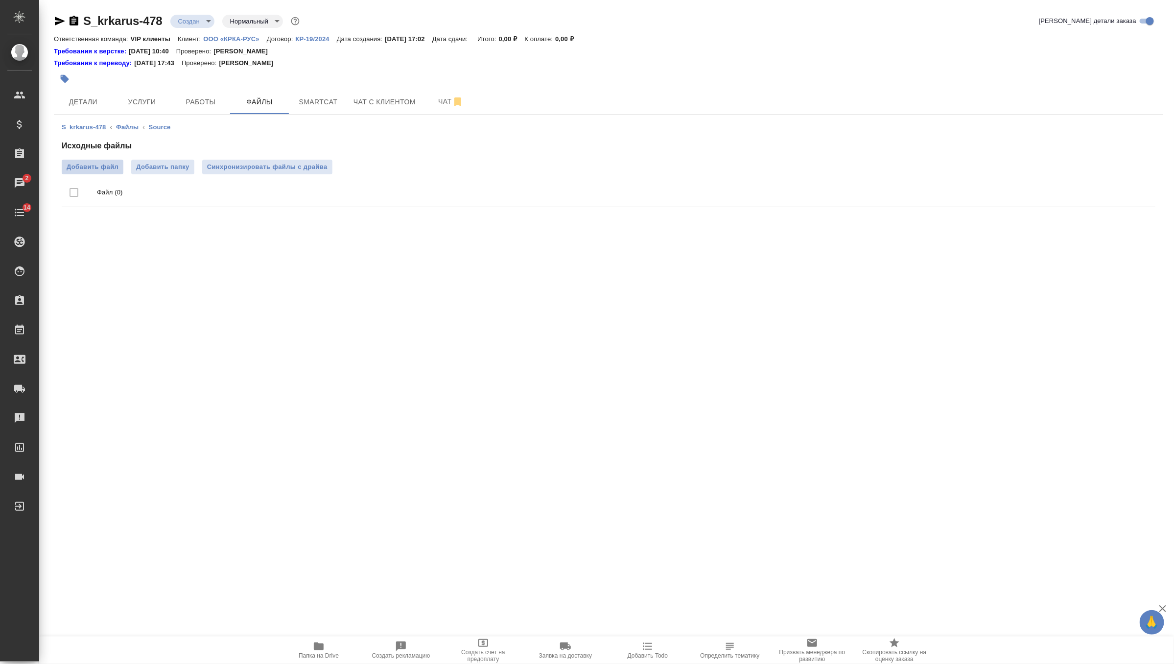
click at [84, 161] on label "Добавить файл" at bounding box center [93, 167] width 62 height 15
click at [0, 0] on input "Добавить файл" at bounding box center [0, 0] width 0 height 0
click at [268, 163] on span "Синхронизировать файлы с драйва" at bounding box center [267, 167] width 120 height 10
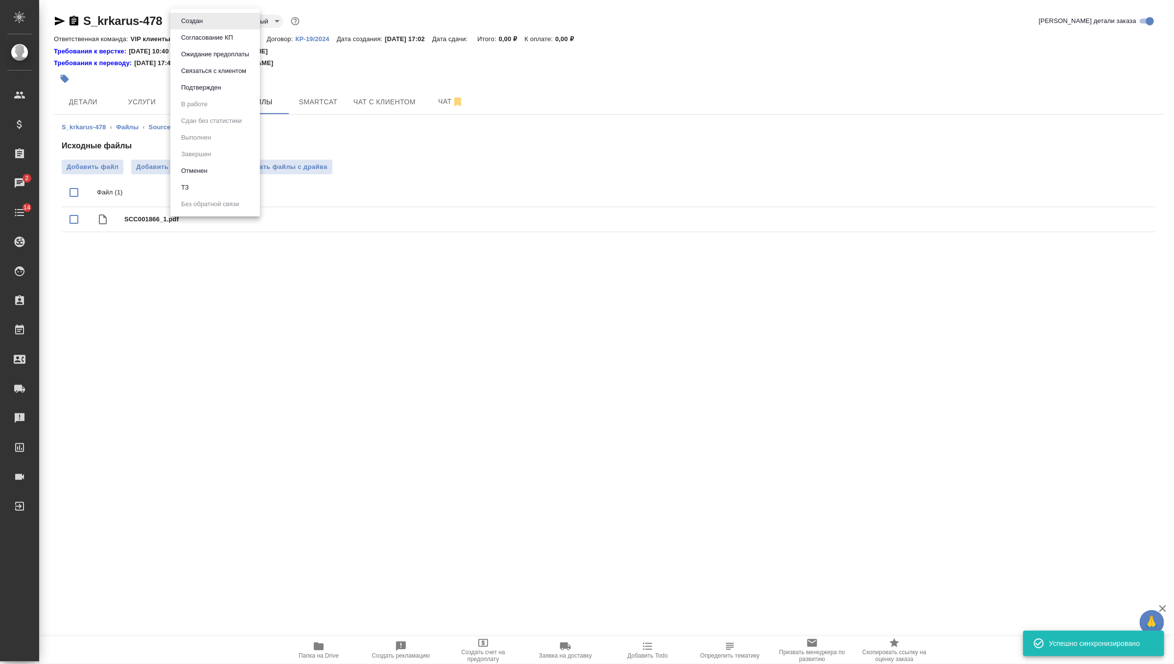
click at [202, 18] on body "🙏 .cls-1 fill:#fff; AWATERA Zverzhanovskaya Diana Клиенты Спецификации Заказы 2…" at bounding box center [587, 332] width 1174 height 664
click at [192, 191] on li "ТЗ" at bounding box center [215, 187] width 90 height 17
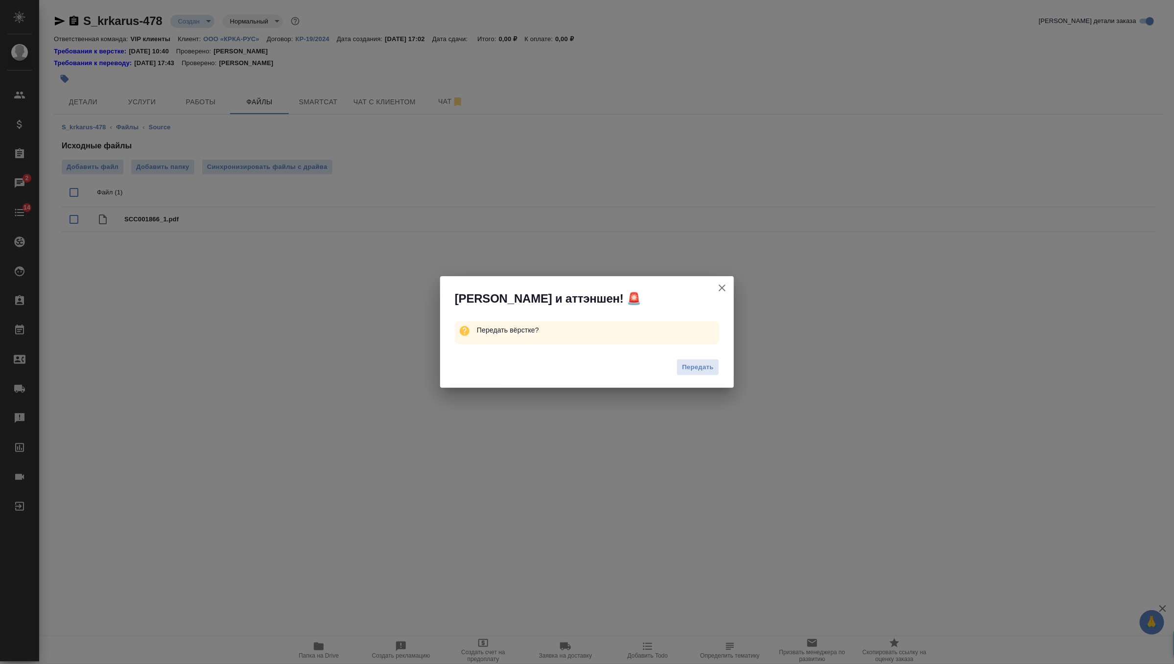
click at [696, 357] on div "Передать" at bounding box center [587, 368] width 294 height 39
click at [696, 366] on span "Передать" at bounding box center [698, 367] width 32 height 11
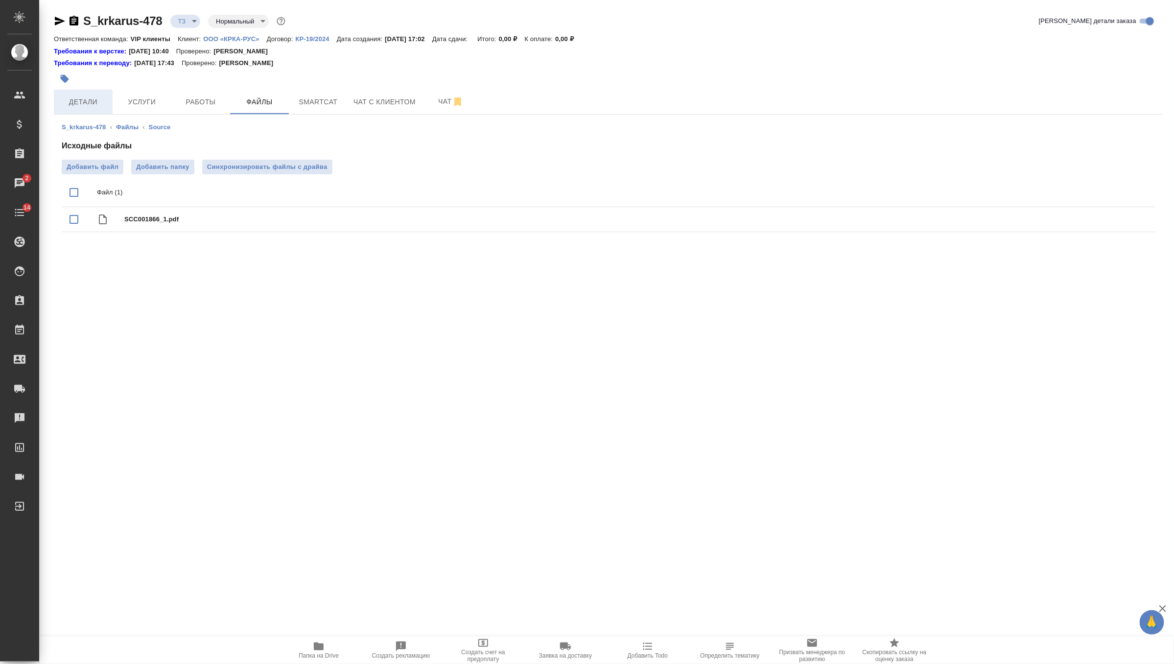
click at [80, 96] on span "Детали" at bounding box center [83, 102] width 47 height 12
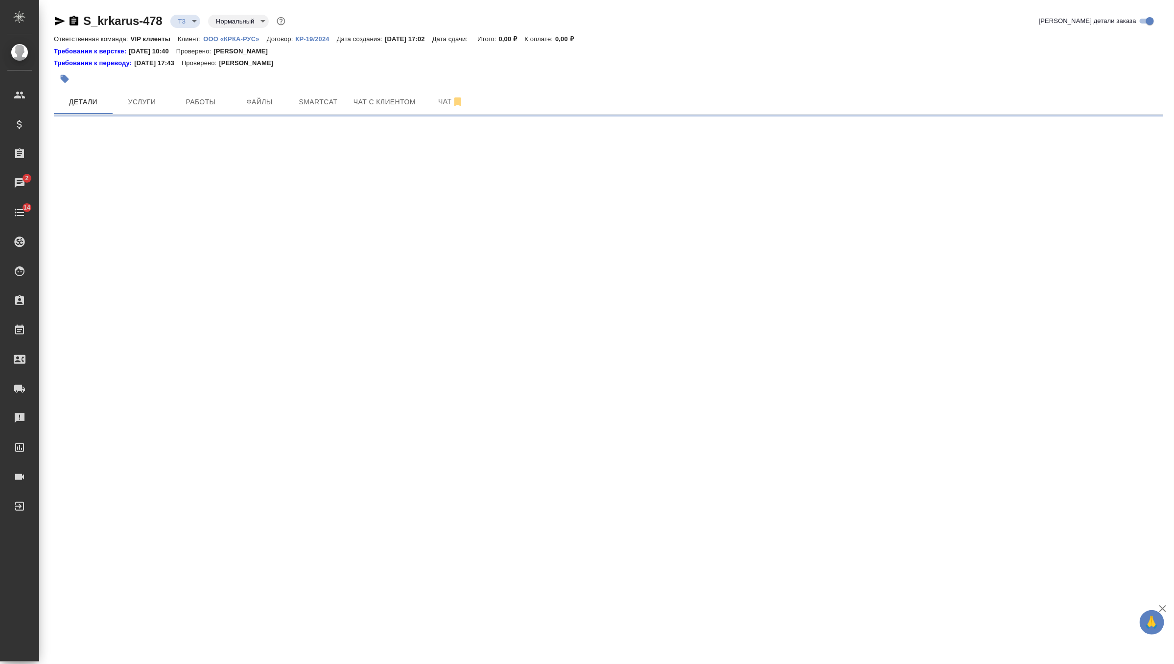
select select "RU"
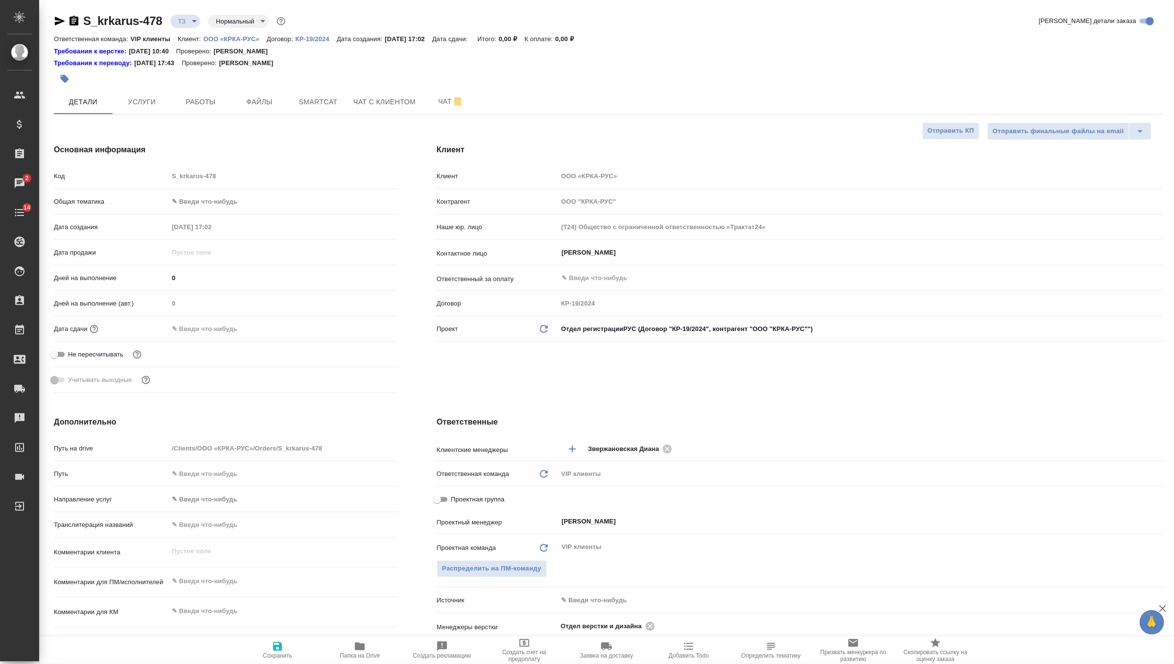
type textarea "x"
click at [191, 334] on input "text" at bounding box center [211, 329] width 86 height 14
click at [370, 322] on icon "button" at bounding box center [369, 328] width 12 height 12
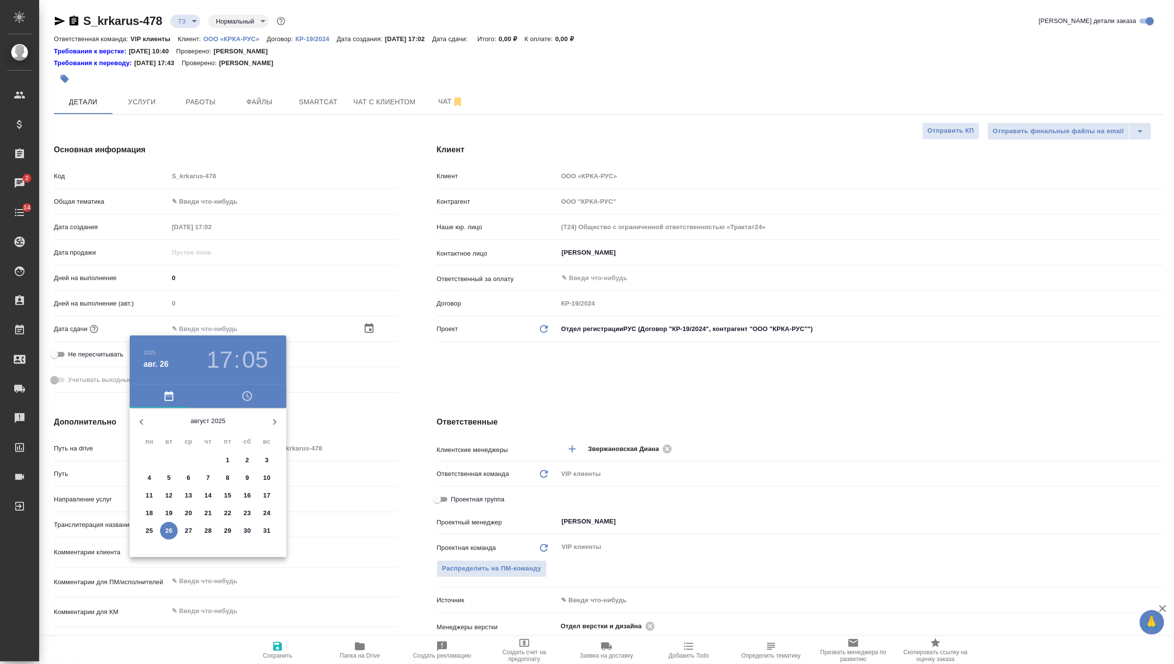
click at [210, 527] on p "28" at bounding box center [208, 531] width 7 height 10
type input "28.08.2025 17:05"
type textarea "x"
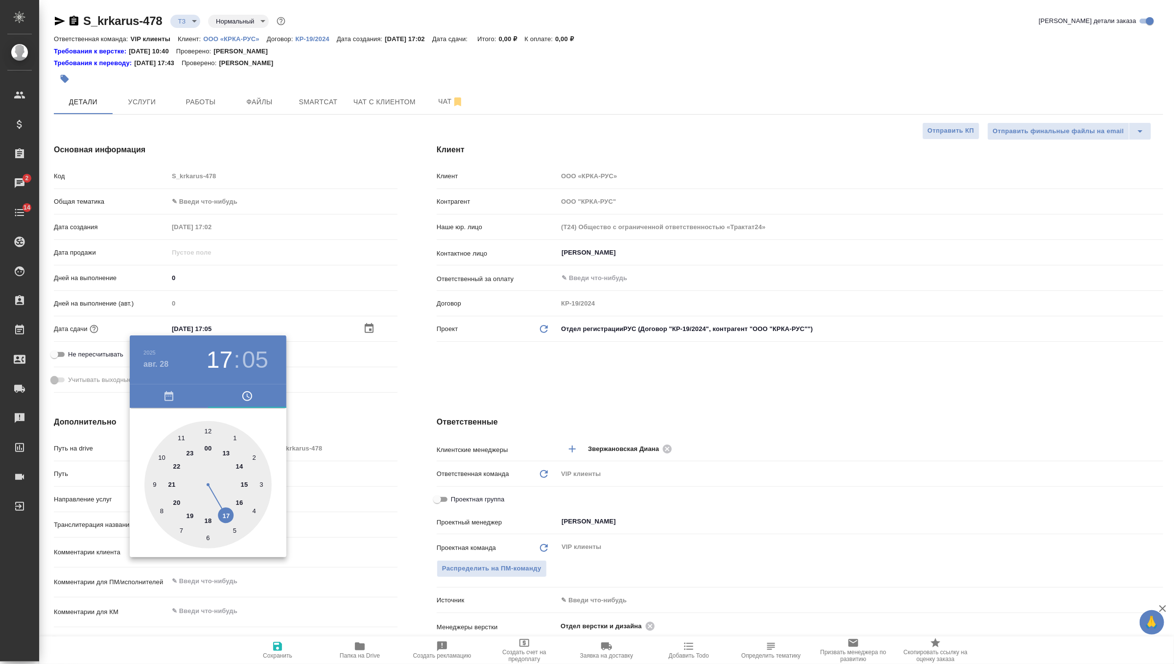
type input "28.08.2025 00:05"
type textarea "x"
click at [209, 446] on div at bounding box center [207, 484] width 127 height 127
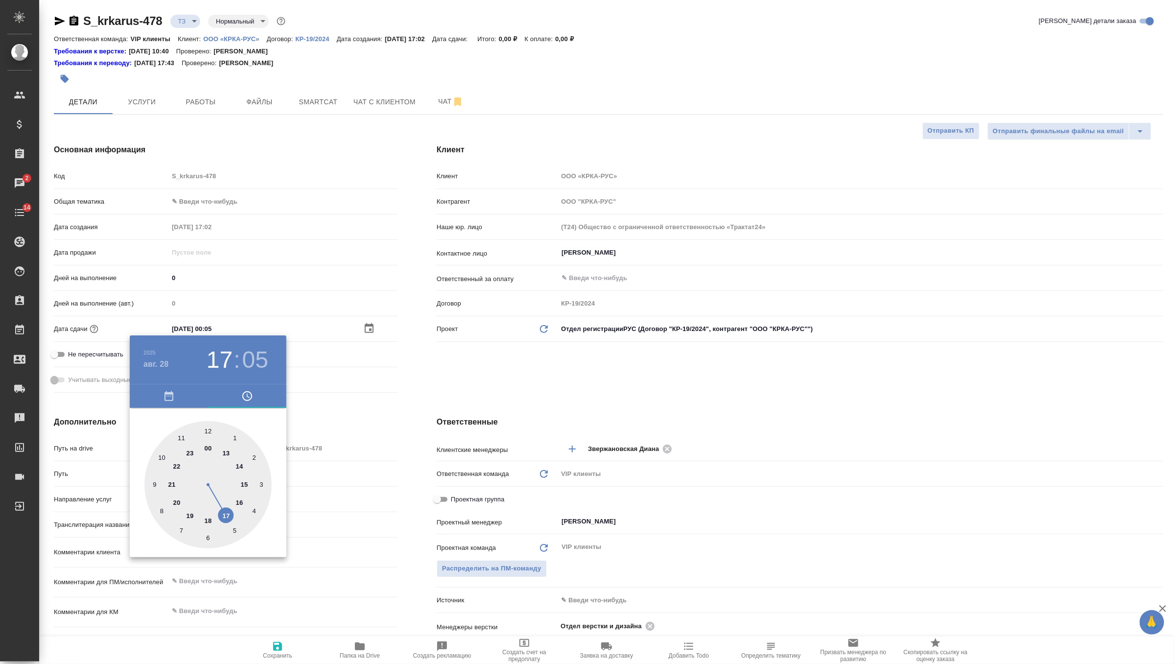
type textarea "x"
click at [219, 356] on h3 "00" at bounding box center [220, 359] width 26 height 27
type input "28.08.2025 17:05"
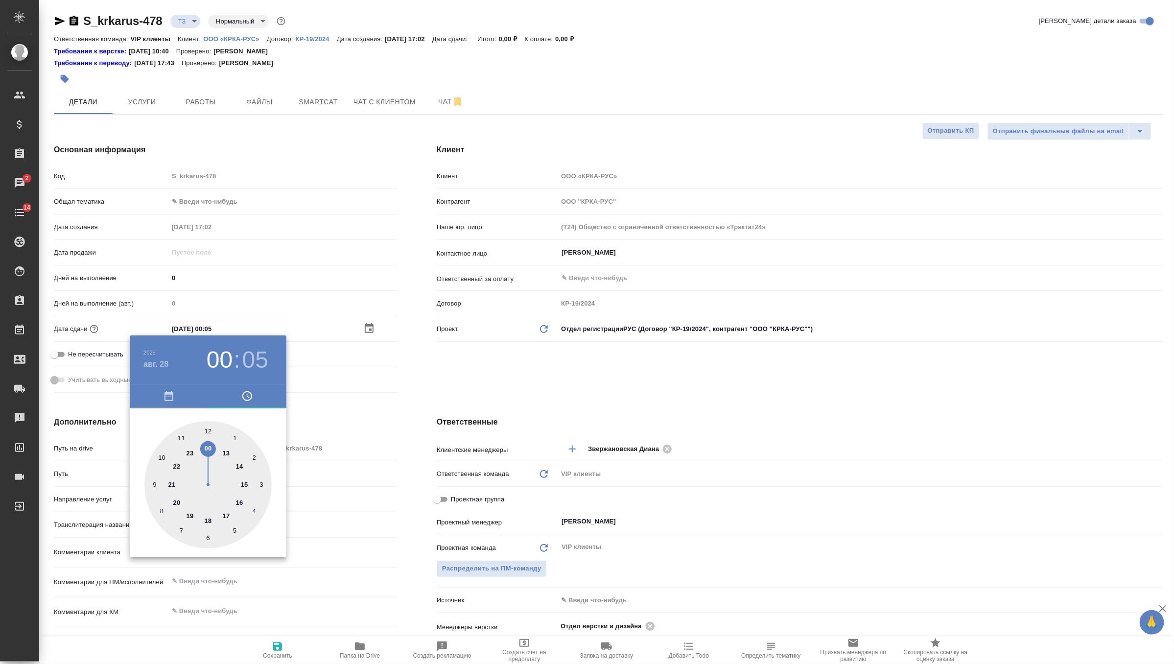
type textarea "x"
click at [223, 518] on div at bounding box center [207, 484] width 127 height 127
type textarea "x"
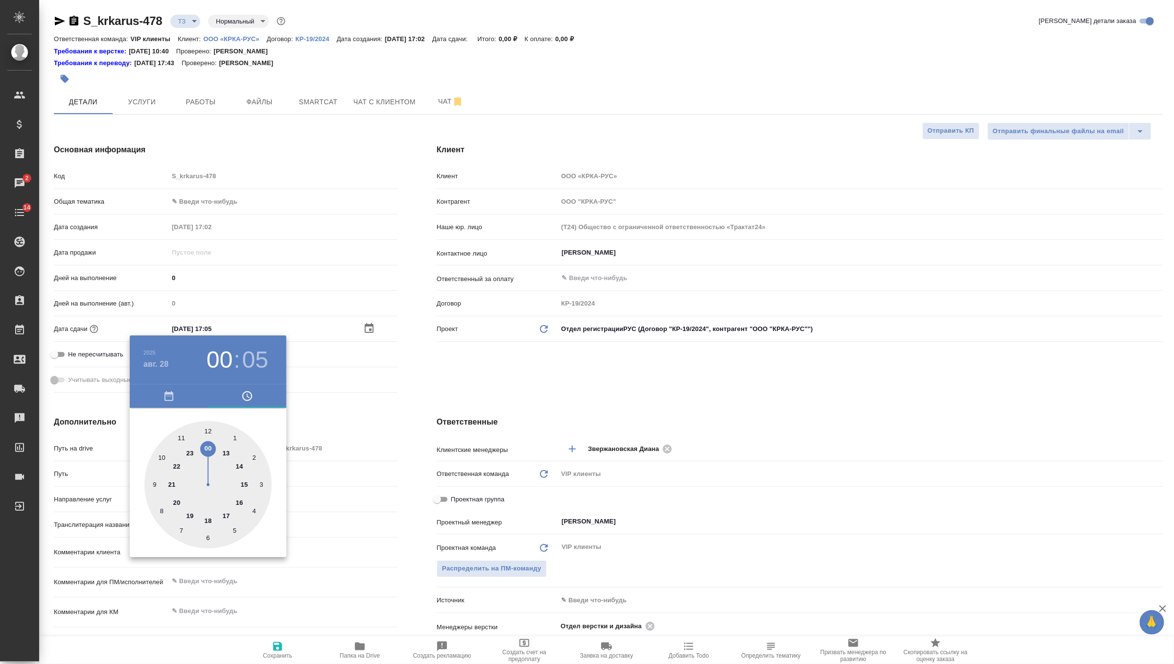
type textarea "x"
click at [208, 425] on div at bounding box center [207, 484] width 127 height 127
type input "28.08.2025 17:00"
type textarea "x"
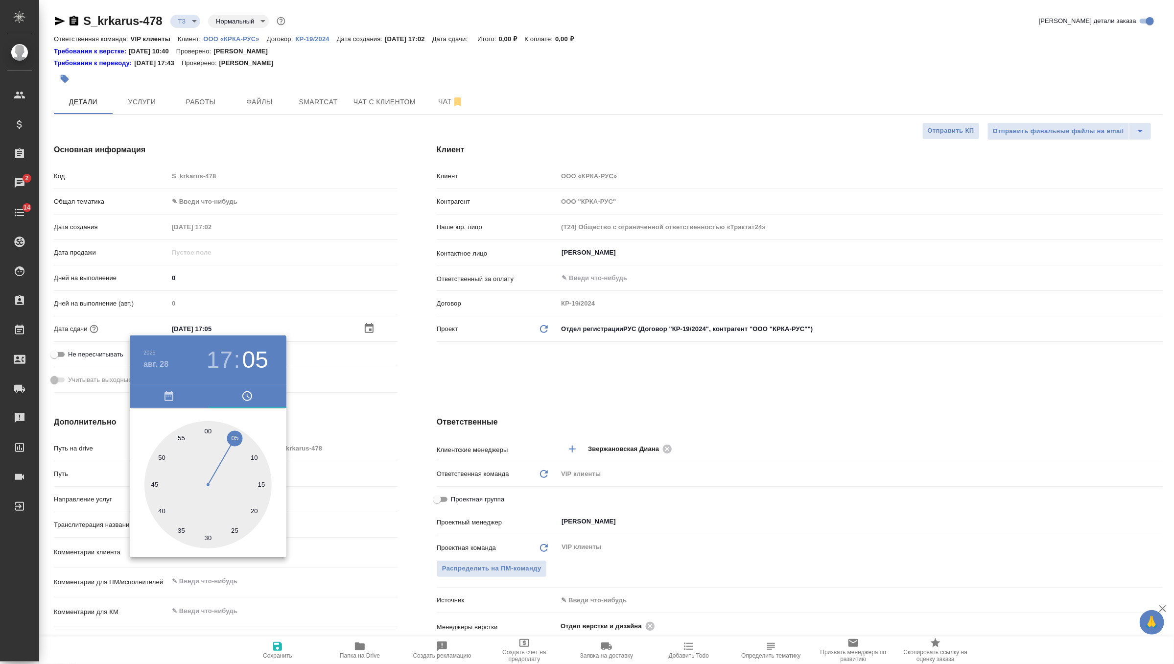
type textarea "x"
click at [328, 410] on div at bounding box center [587, 332] width 1174 height 664
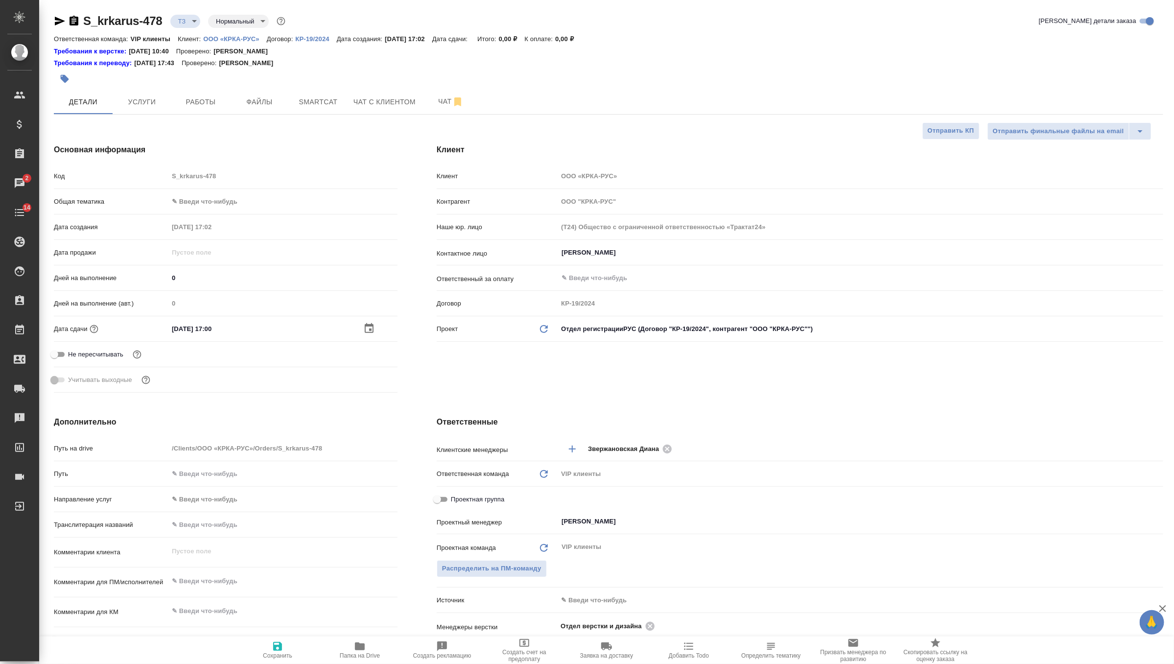
click at [273, 656] on span "Сохранить" at bounding box center [277, 655] width 29 height 7
type textarea "x"
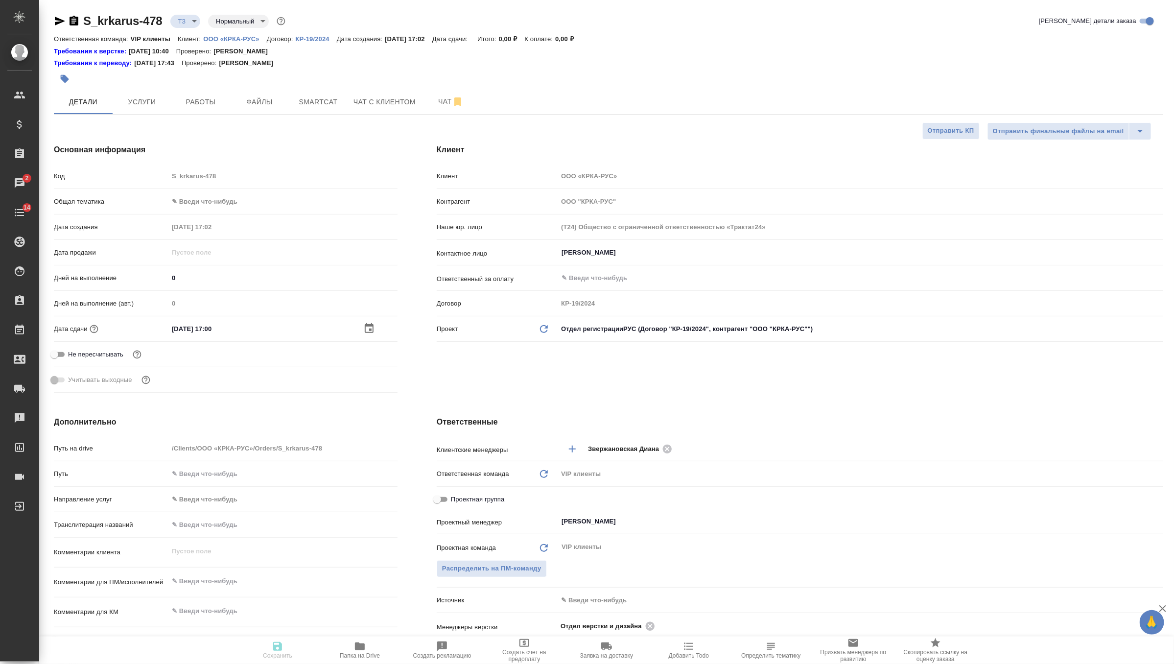
type textarea "x"
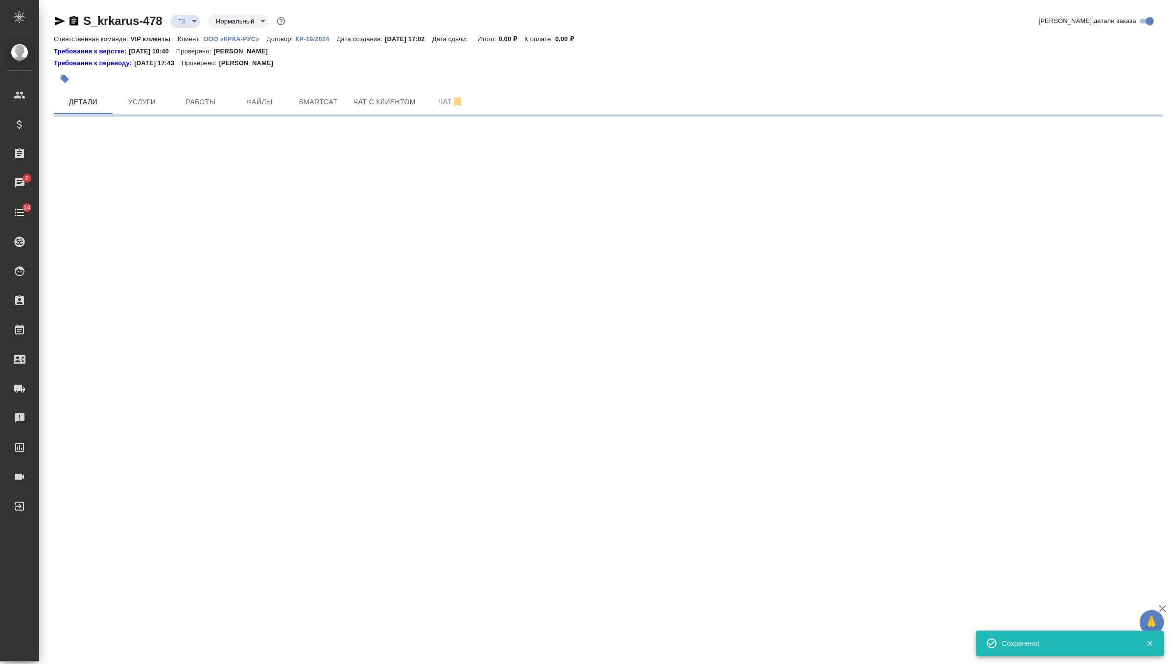
select select "RU"
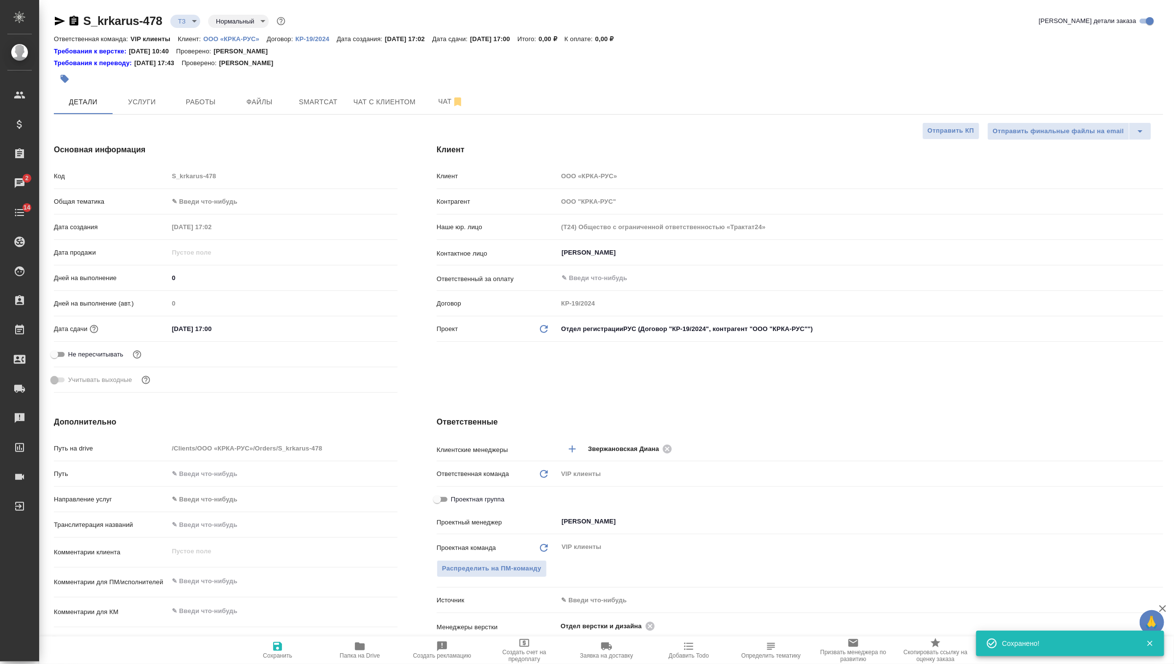
type textarea "x"
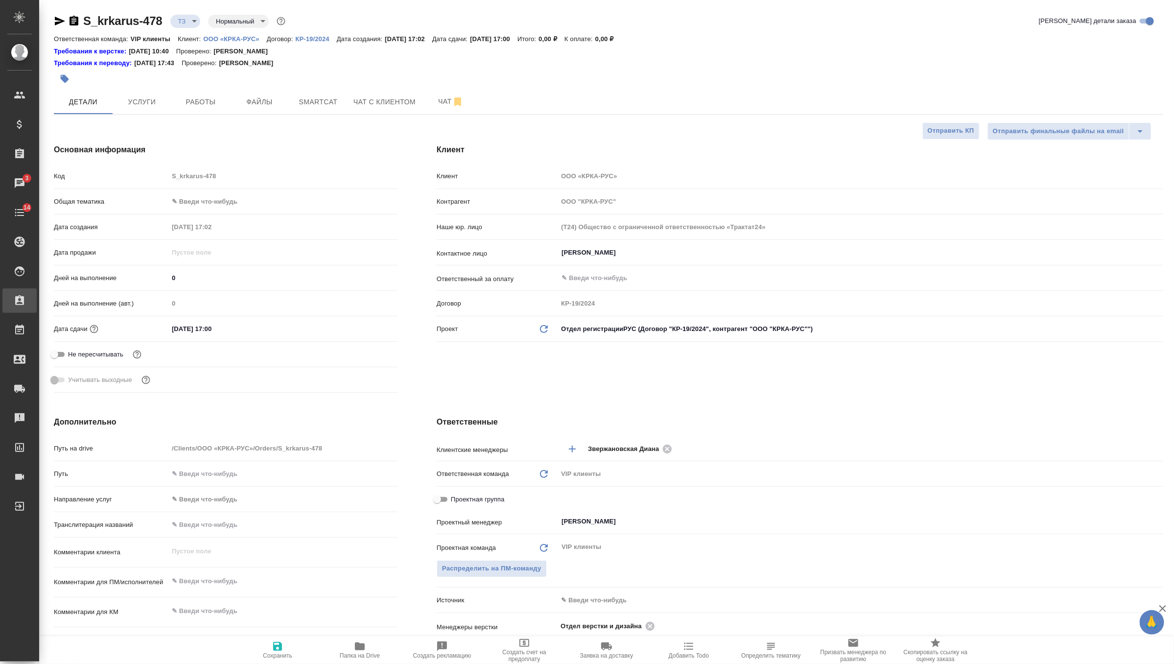
type textarea "x"
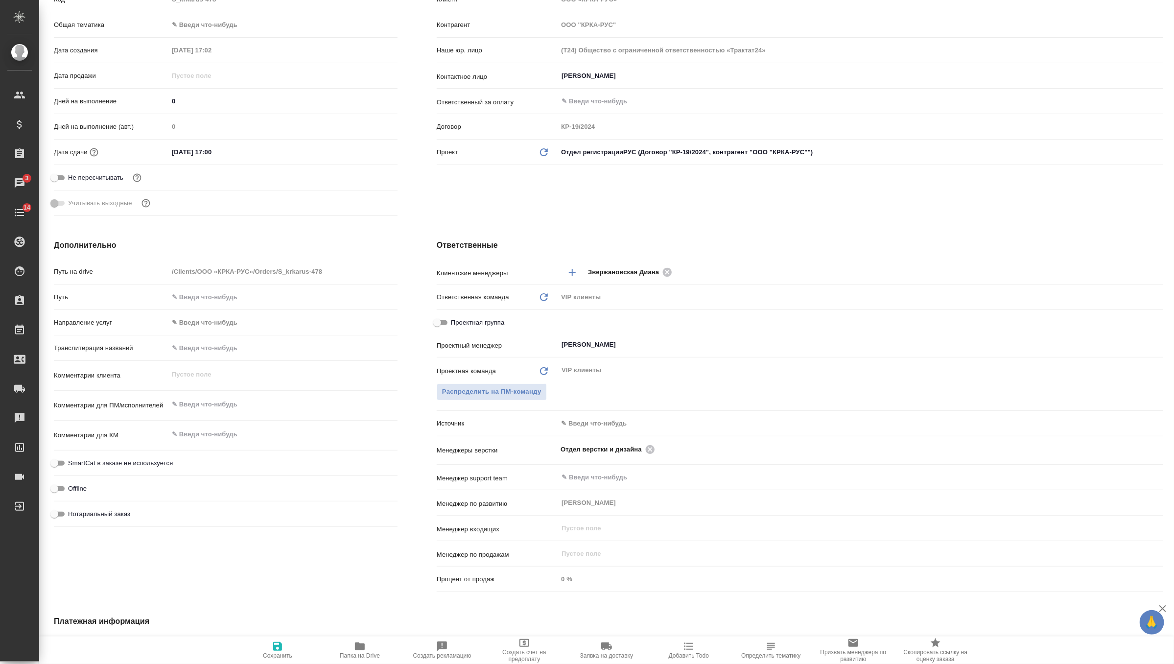
scroll to position [194, 0]
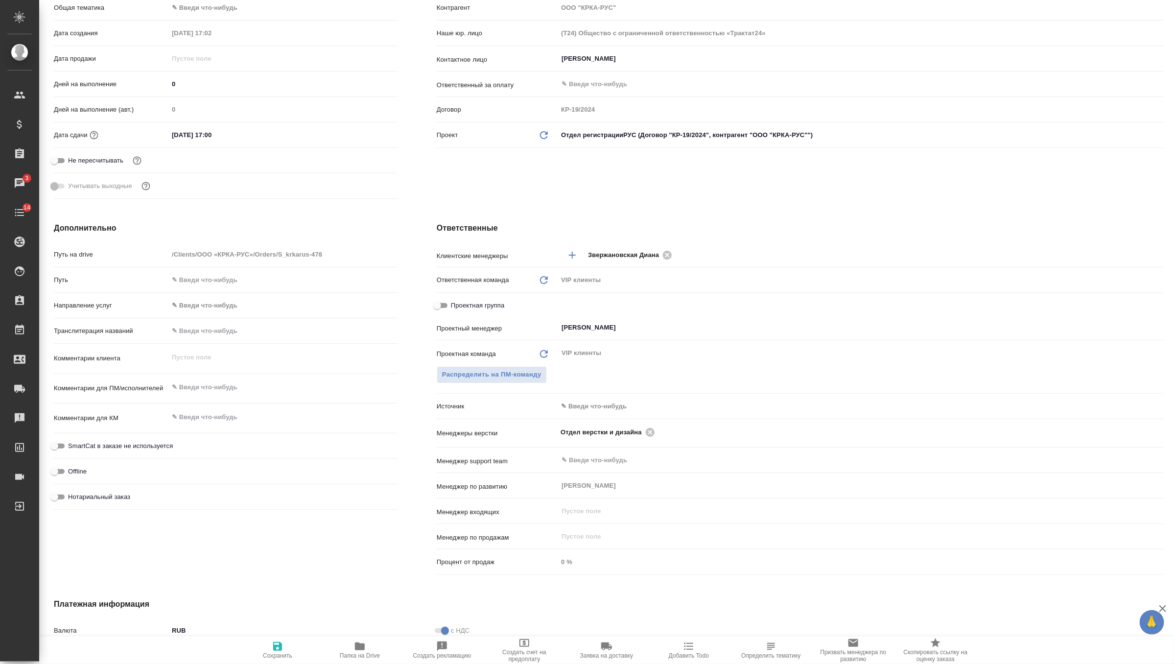
type textarea "x"
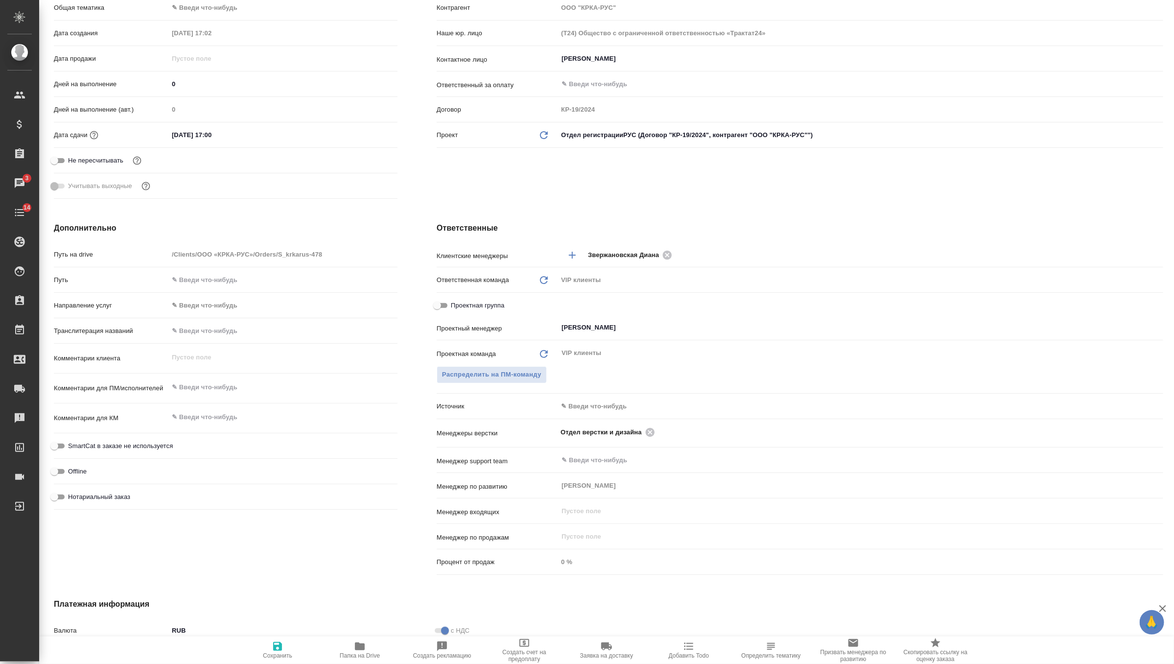
type textarea "x"
click at [239, 386] on textarea at bounding box center [283, 387] width 228 height 17
paste textarea "КРКА Ципринол® (Ципрофлоксацин), таблетки, покрытые пленочной оболочкой, 700 мг…"
type textarea "x"
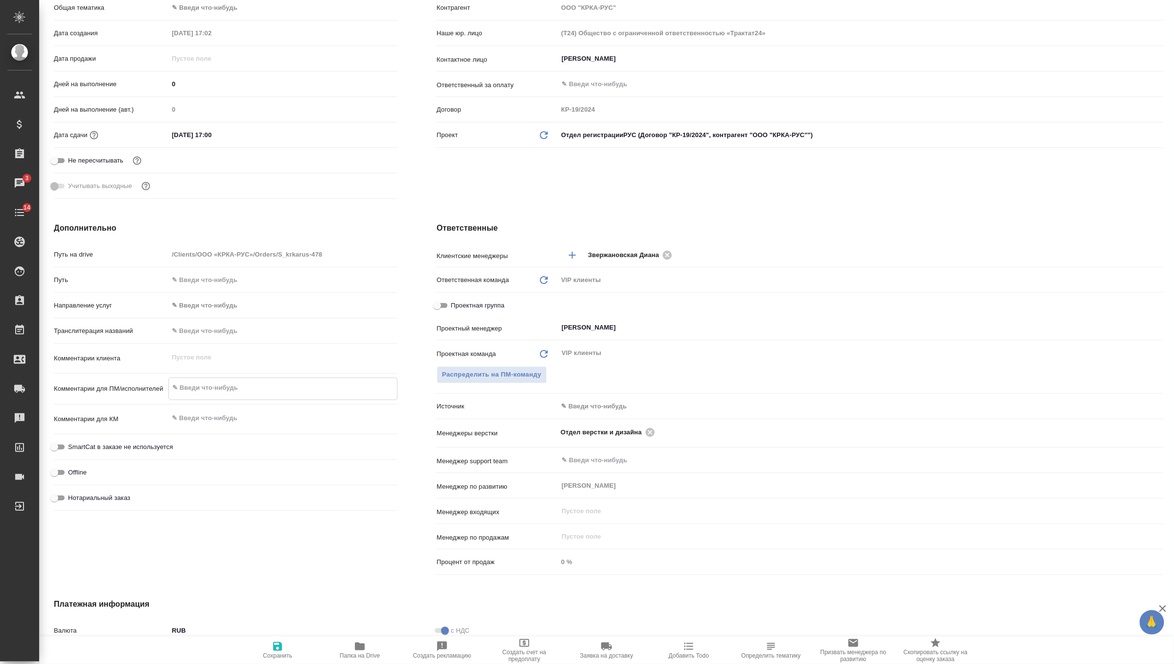
type textarea "КРКА Ципринол® (Ципрофлоксацин), таблетки, покрытые пленочной оболочкой, 700 мг…"
type textarea "x"
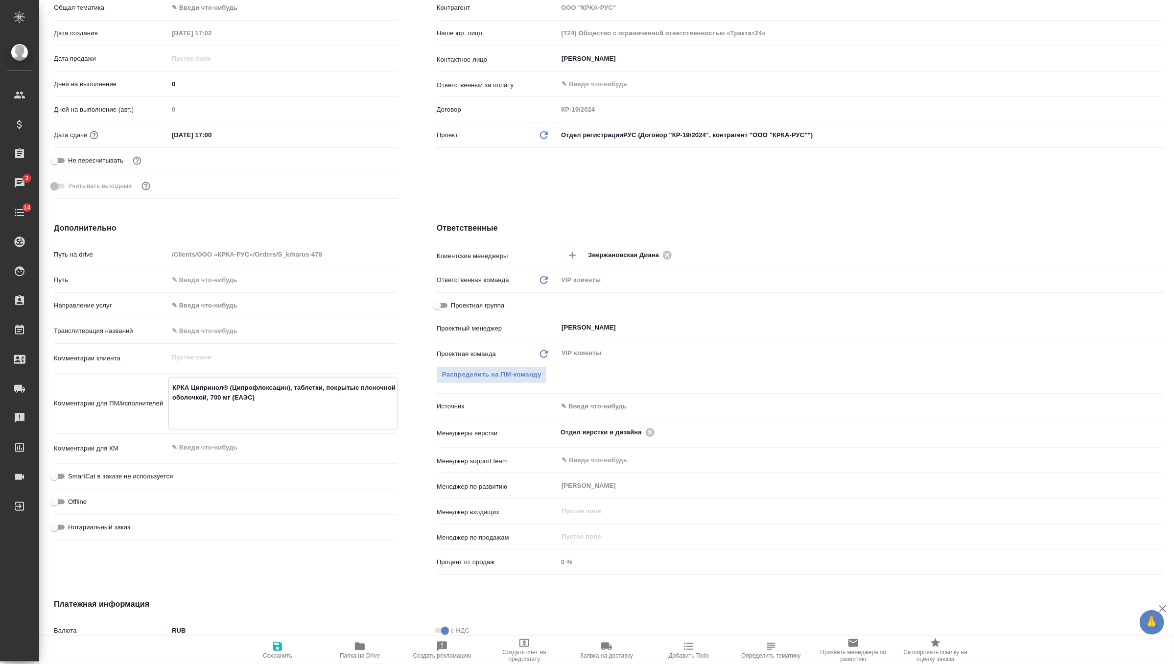
type textarea "x"
type textarea "КРКА Ципринол® (Ципрофлоксацин), таблетки, покрытые пленочной оболочкой, 700 мг…"
type textarea "x"
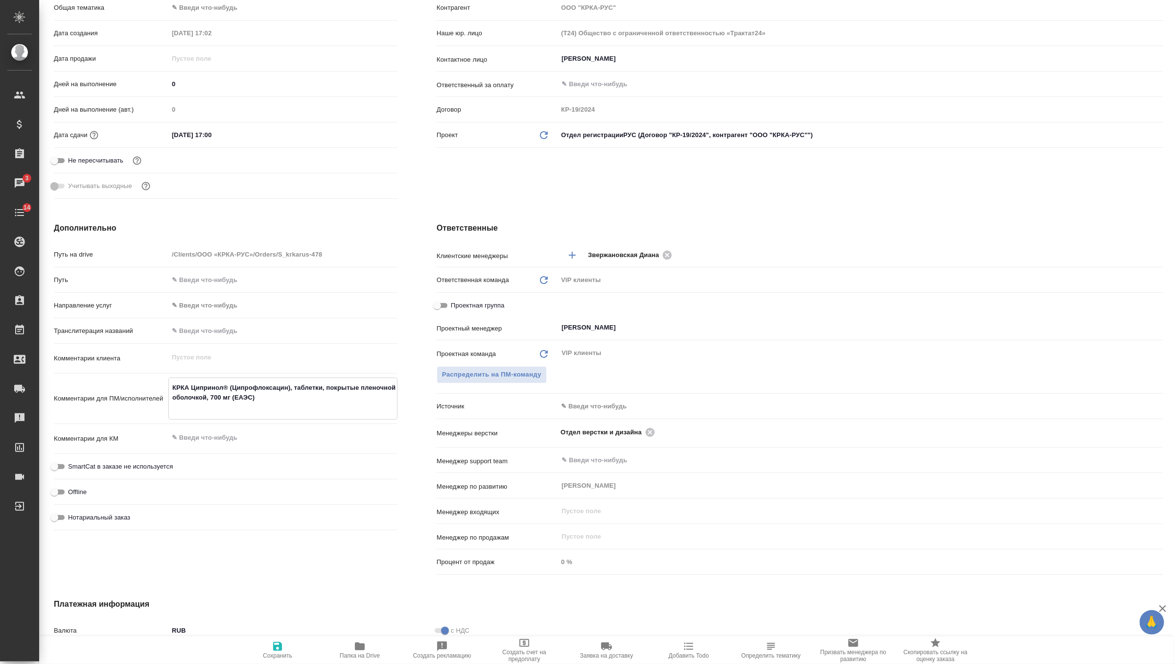
type textarea "КРКА Ципринол® (Ципрофлоксацин), таблетки, покрытые пленочной оболочкой, 700 мг…"
type textarea "x"
type textarea "КРКА Ципринол® (Ципрофлоксацин), таблетки, покрытые пленочной оболочкой, 700 мг…"
type textarea "x"
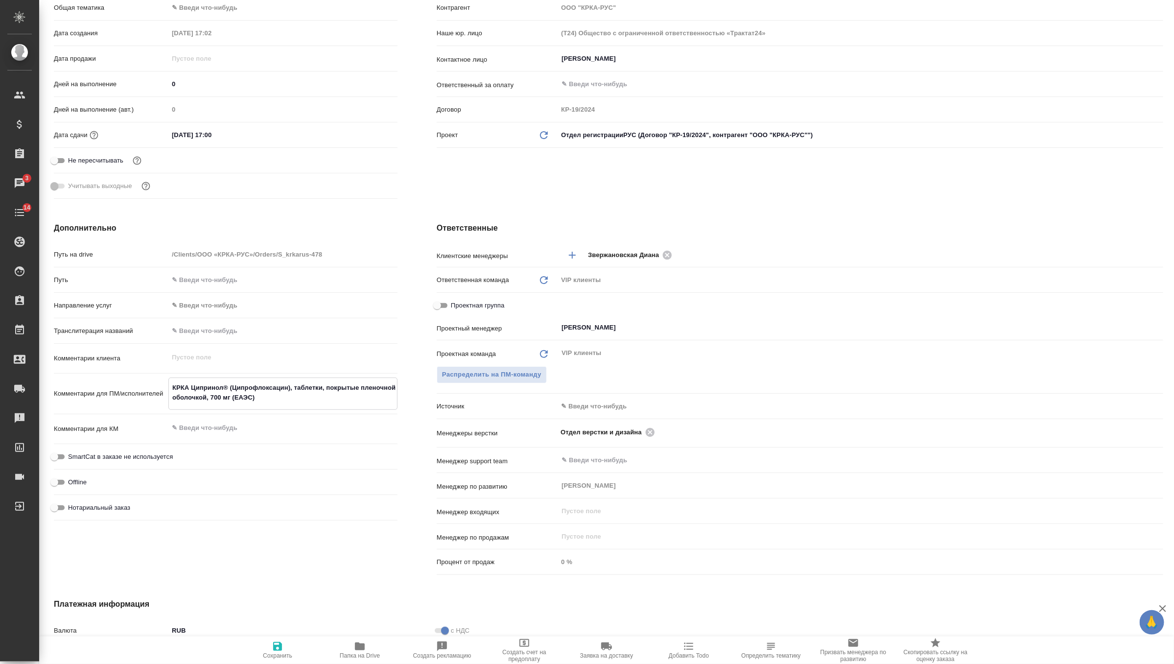
click at [277, 641] on icon "button" at bounding box center [278, 646] width 12 height 12
type textarea "x"
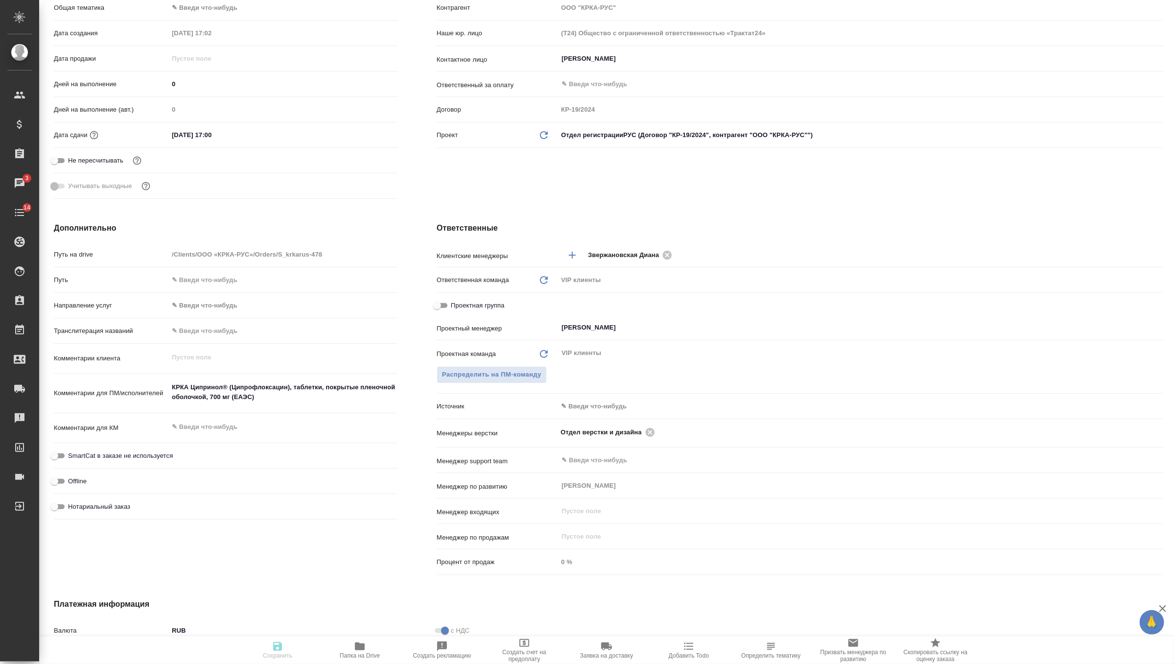
type textarea "x"
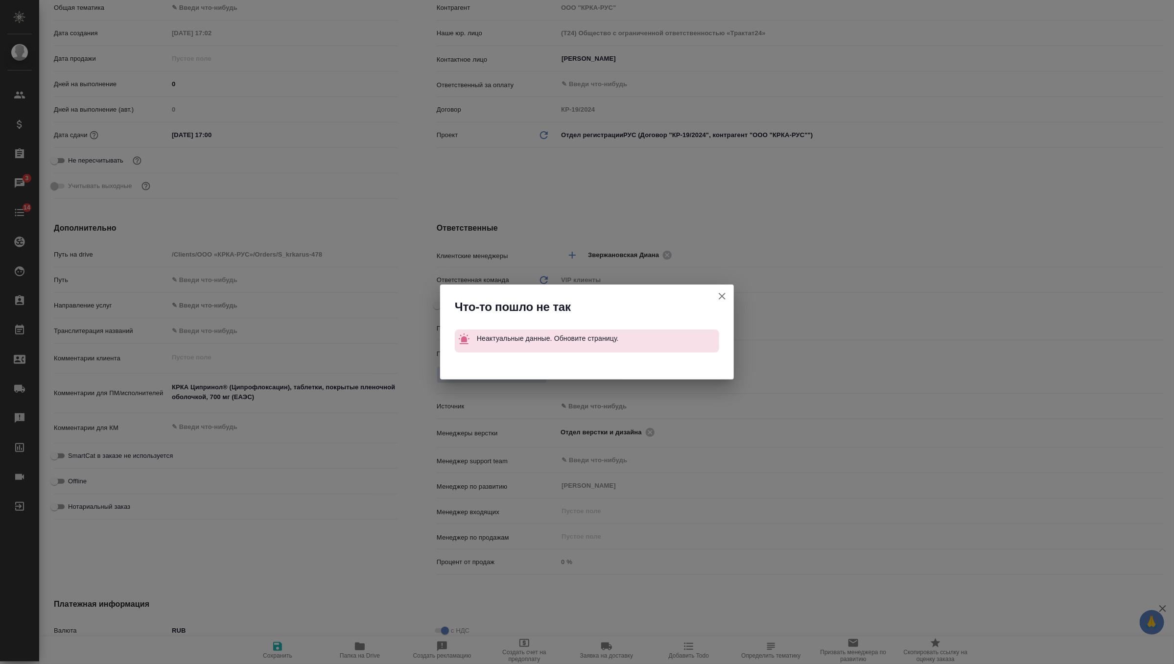
click at [721, 292] on icon "button" at bounding box center [722, 296] width 12 height 12
type textarea "x"
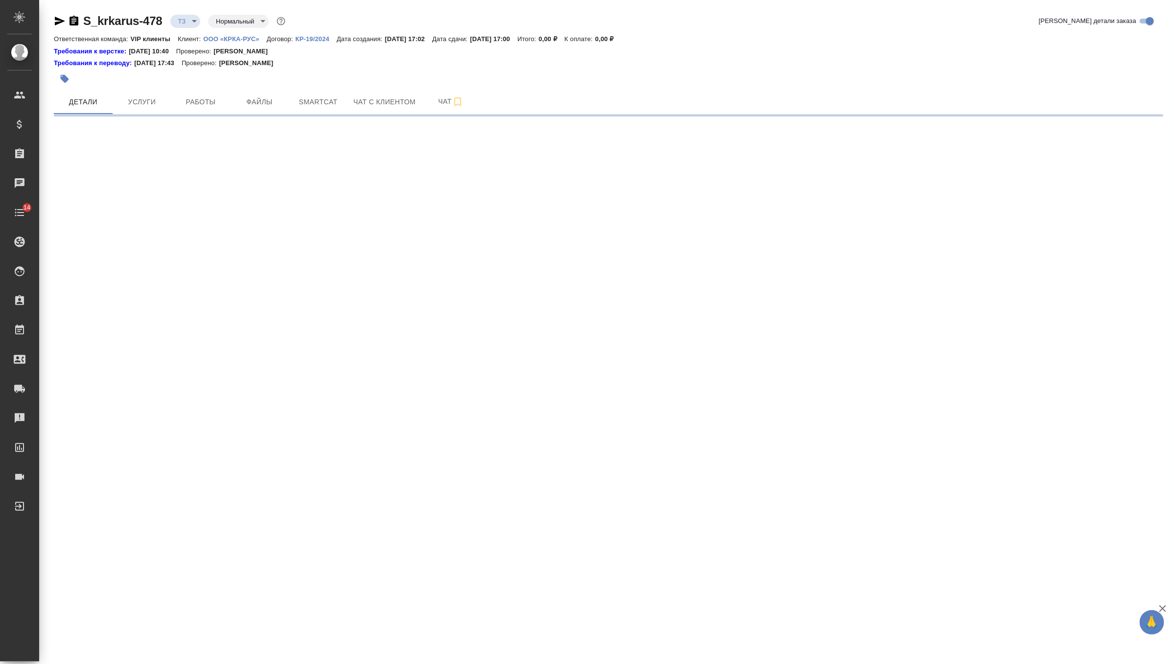
select select "RU"
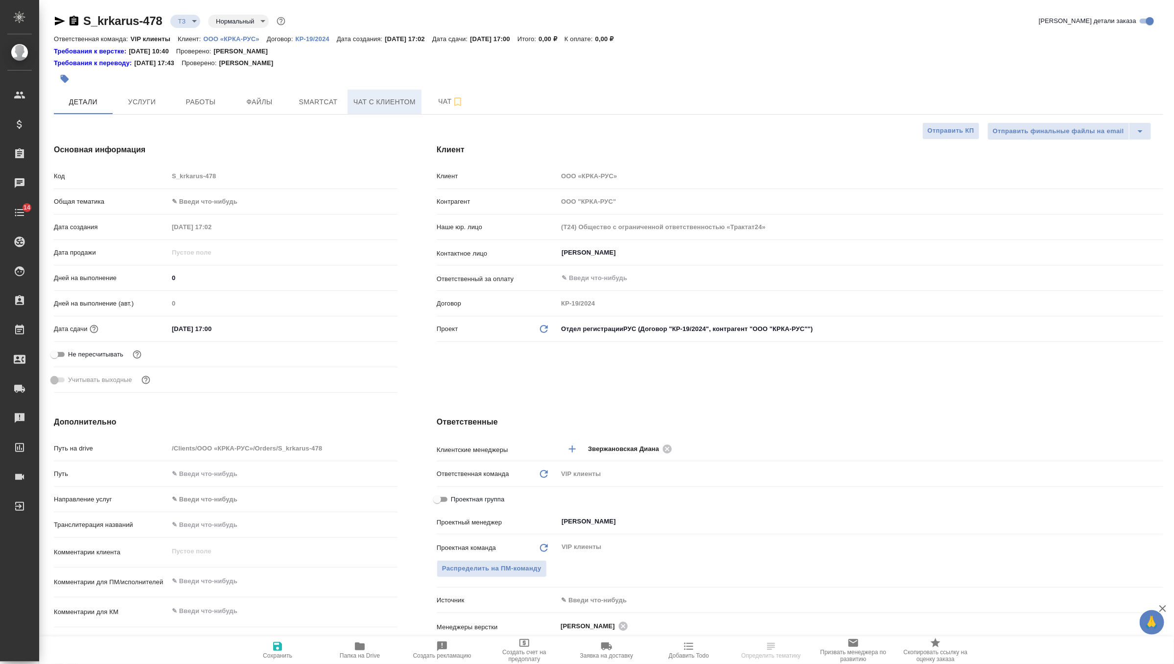
type textarea "x"
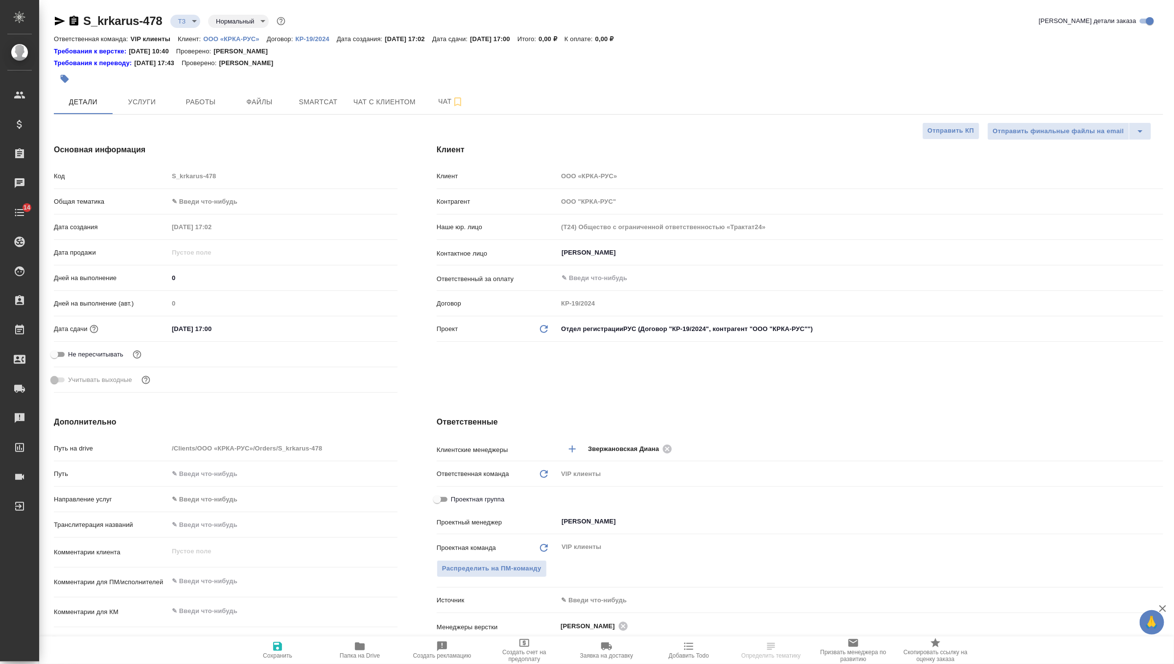
type textarea "x"
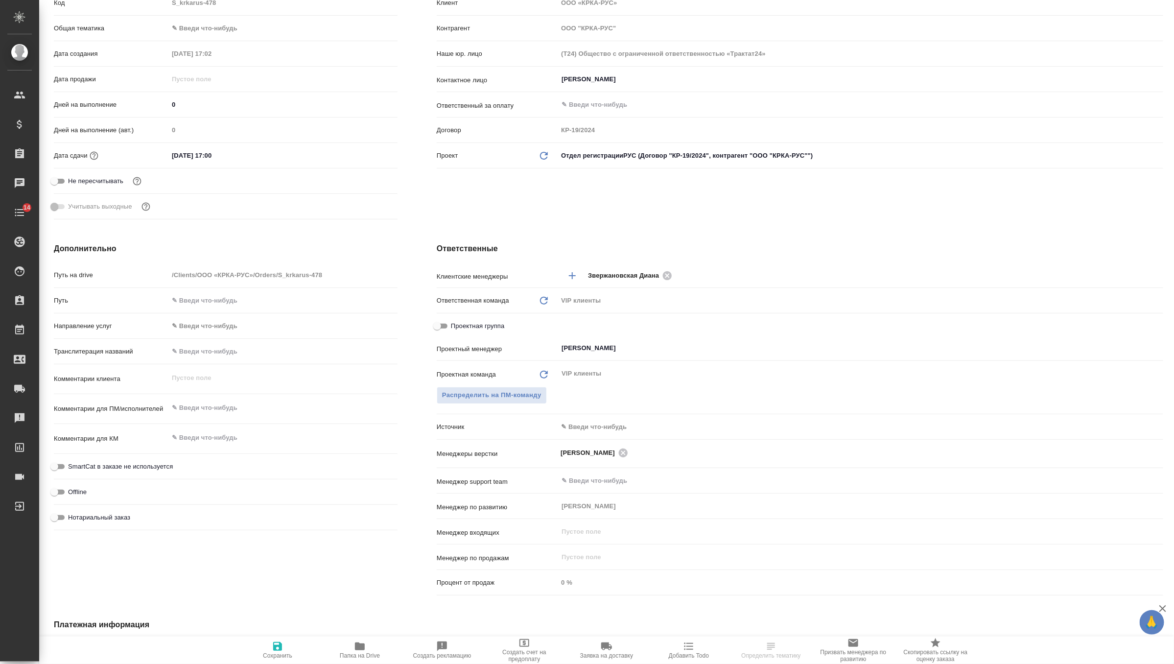
scroll to position [184, 0]
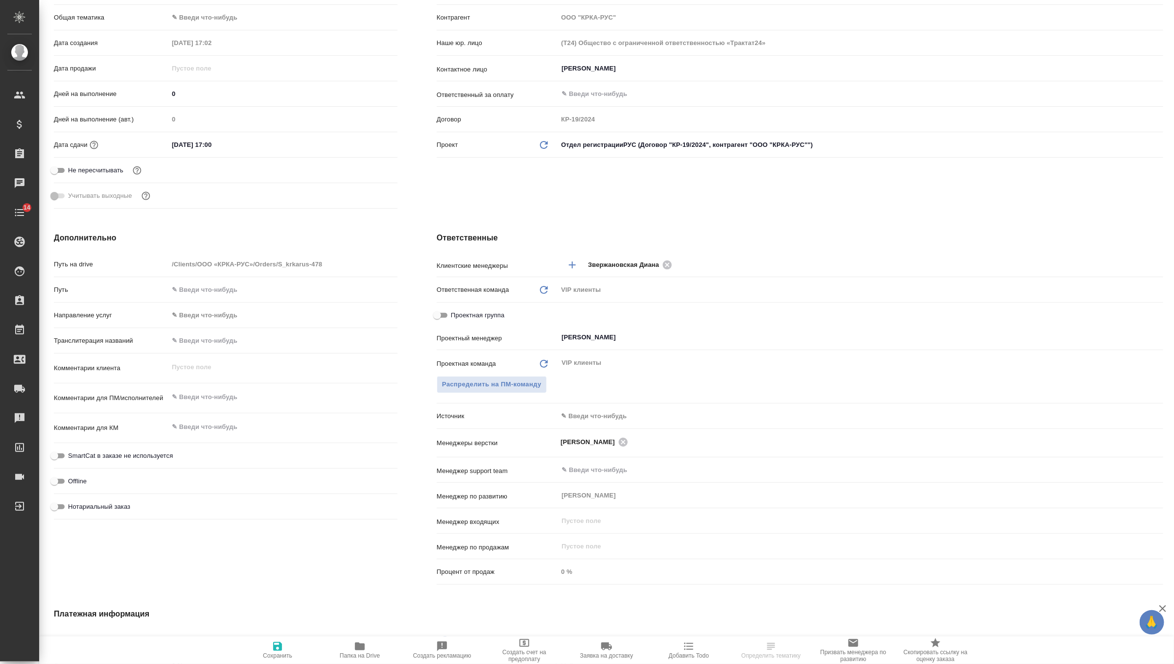
type textarea "x"
click at [216, 395] on textarea at bounding box center [283, 397] width 228 height 17
paste textarea "КРКА Ципринол® (Ципрофлоксацин), таблетки, покрытые пленочной оболочкой, 700 мг…"
type textarea "КРКА Ципринол® (Ципрофлоксацин), таблетки, покрытые пленочной оболочкой, 700 мг…"
type textarea "x"
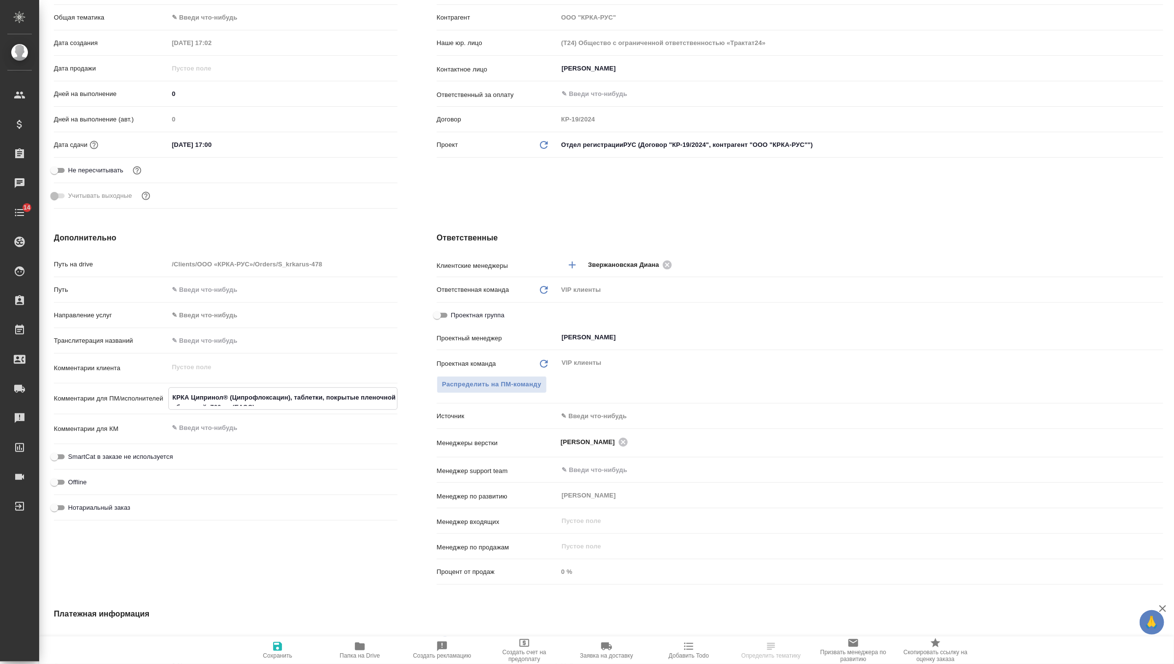
type textarea "x"
type textarea "КРКА Ципринол® (Ципрофлоксацин), таблетки, покрытые пленочной оболочкой, 700 мг…"
type textarea "x"
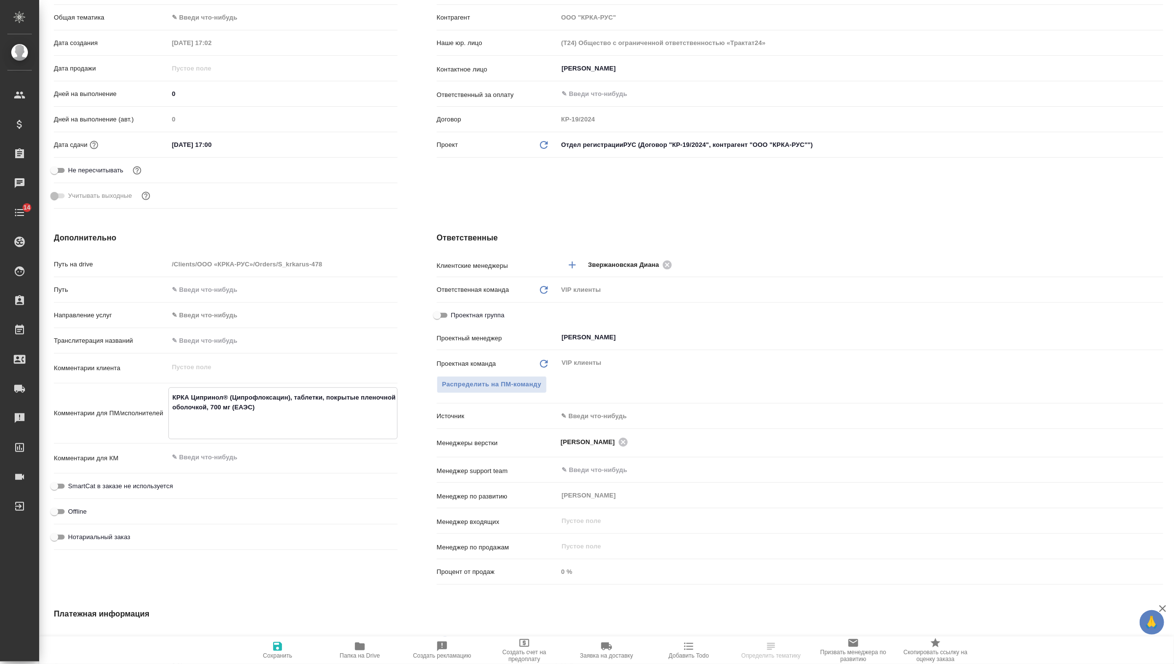
type textarea "x"
type textarea "КРКА Ципринол® (Ципрофлоксацин), таблетки, покрытые пленочной оболочкой, 700 мг…"
type textarea "x"
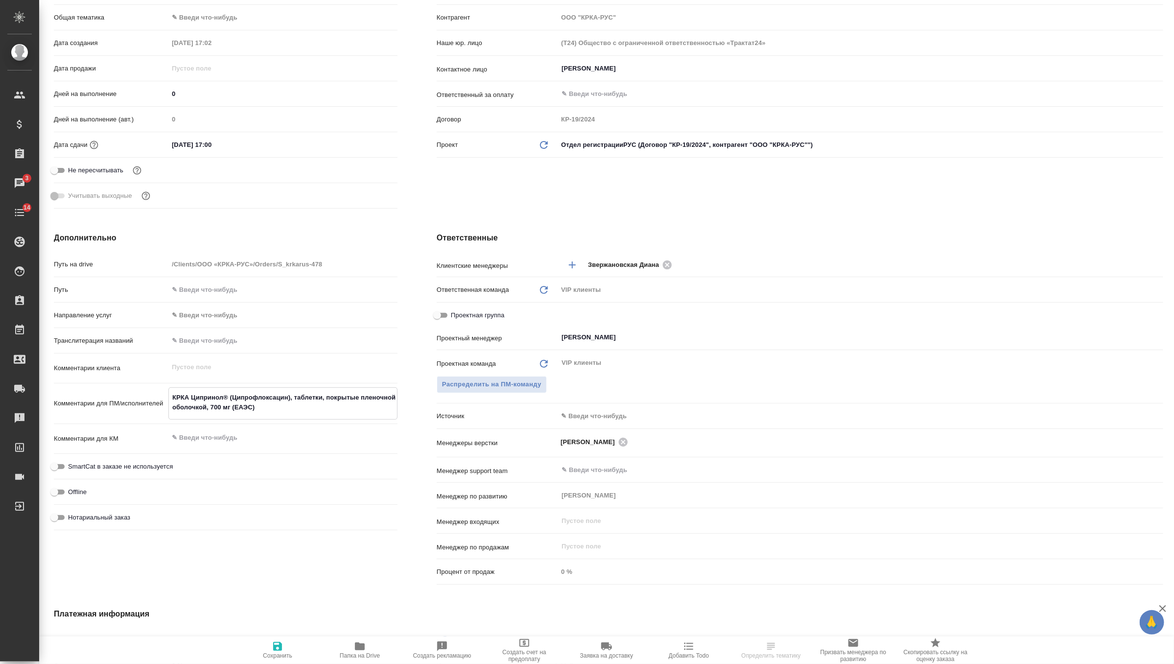
type textarea "КРКА Ципринол® (Ципрофлоксацин), таблетки, покрытые пленочной оболочкой, 700 мг…"
type textarea "x"
click at [266, 647] on span "Сохранить" at bounding box center [277, 649] width 70 height 19
type textarea "x"
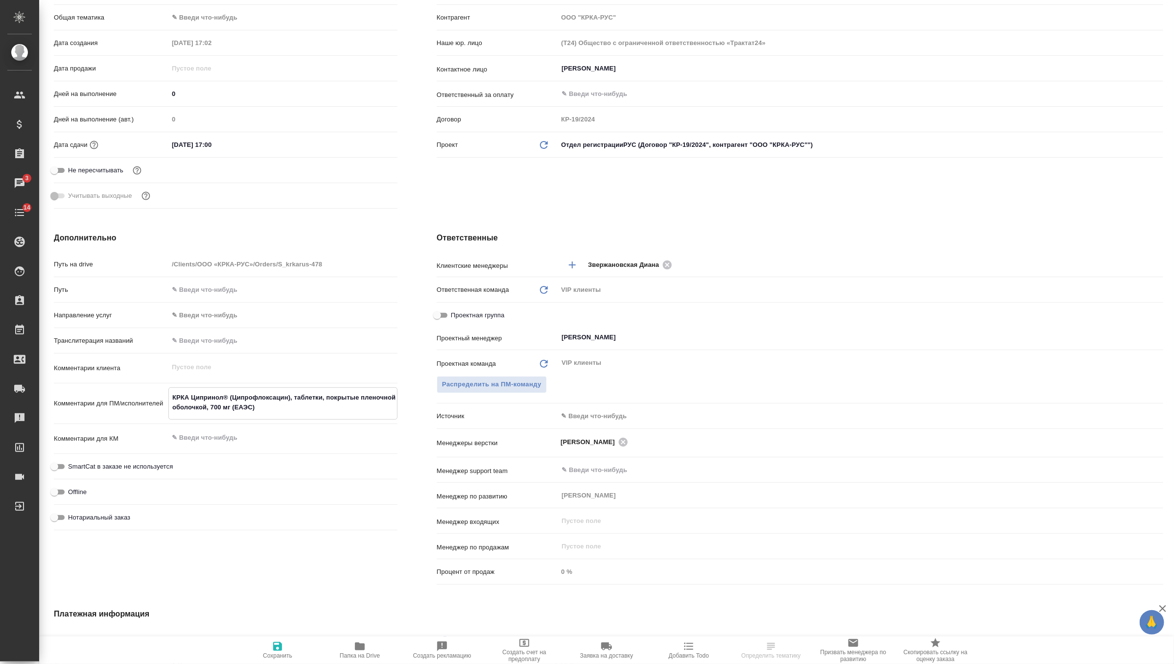
type textarea "x"
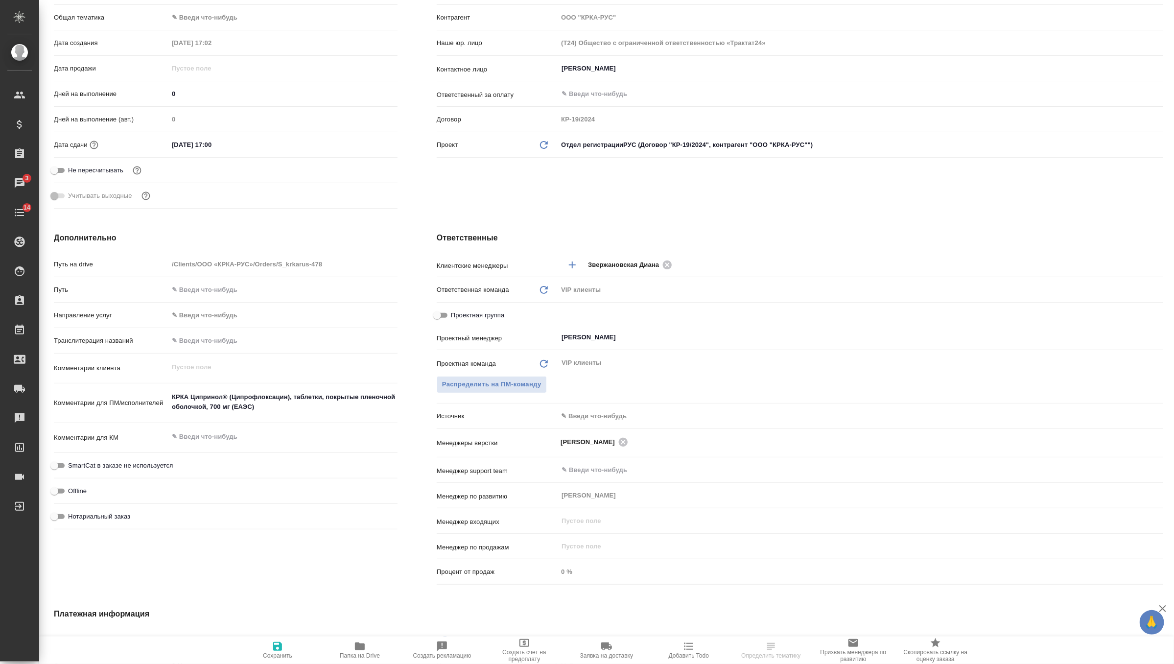
type textarea "x"
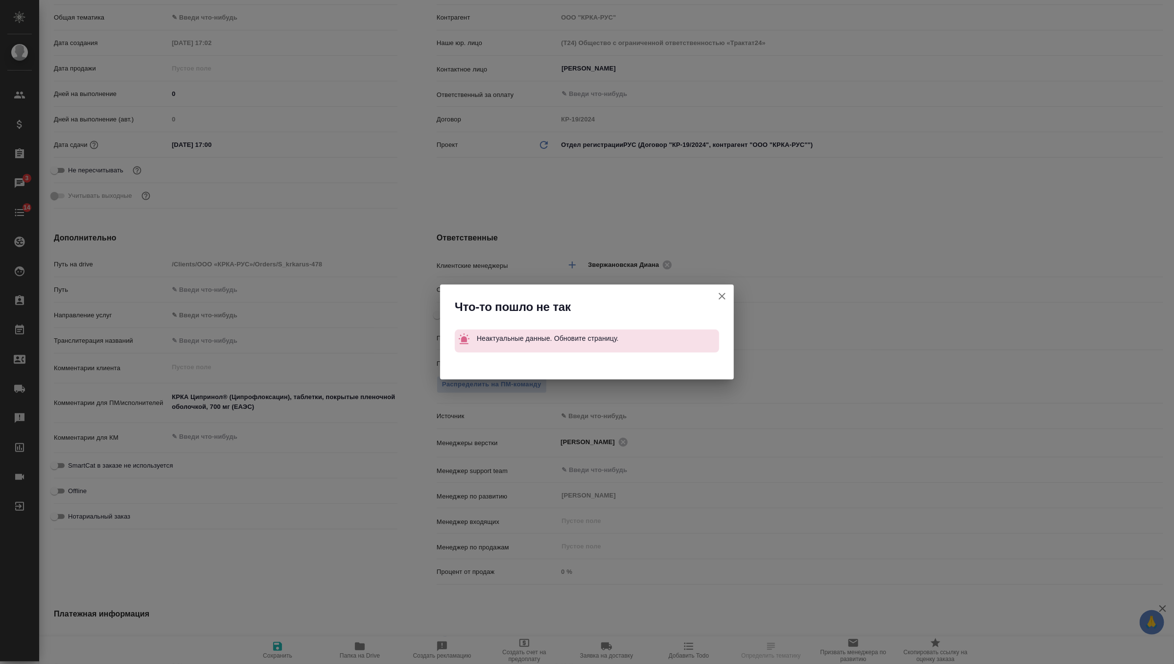
select select "RU"
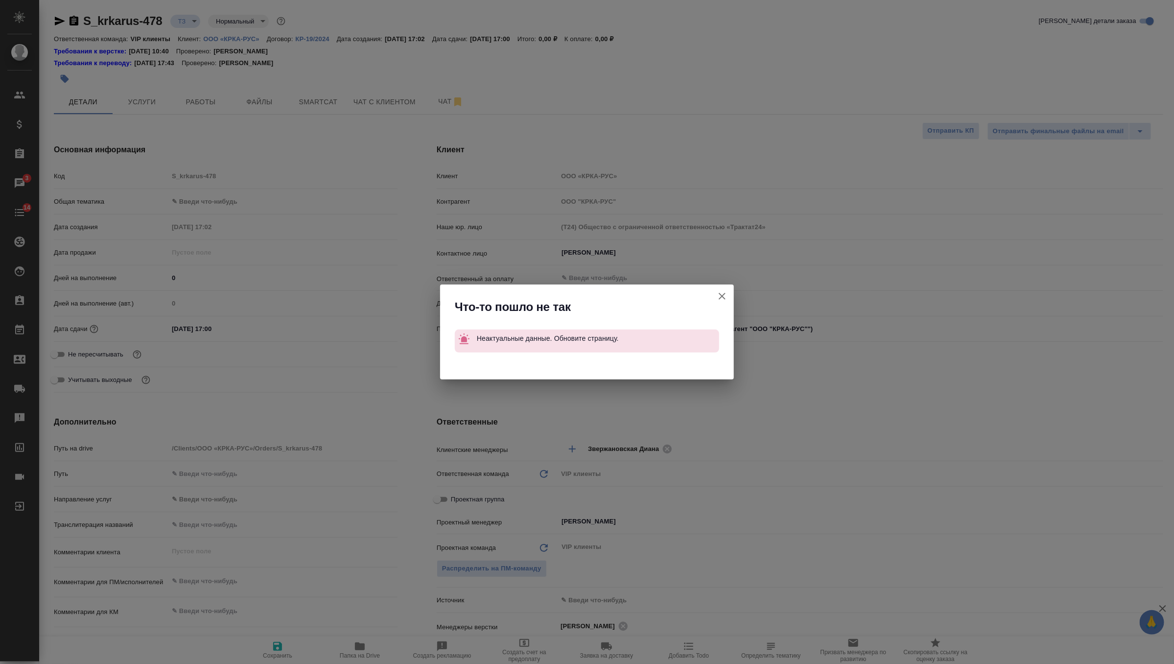
type textarea "x"
click at [718, 291] on icon "button" at bounding box center [722, 296] width 12 height 12
type textarea "x"
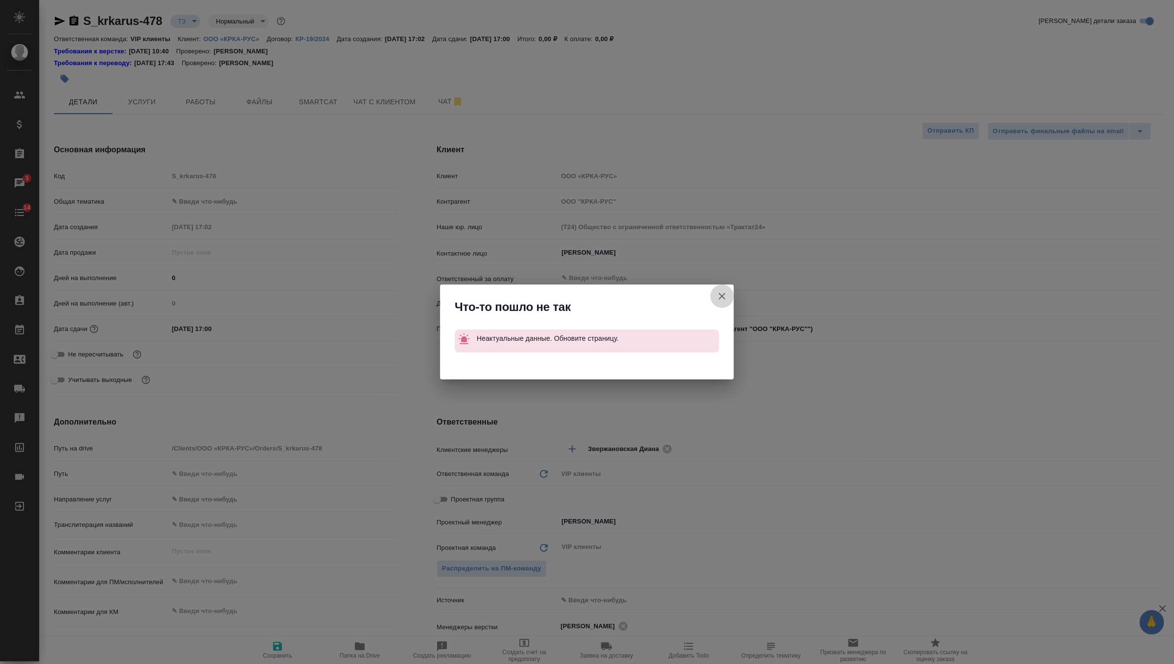
type textarea "x"
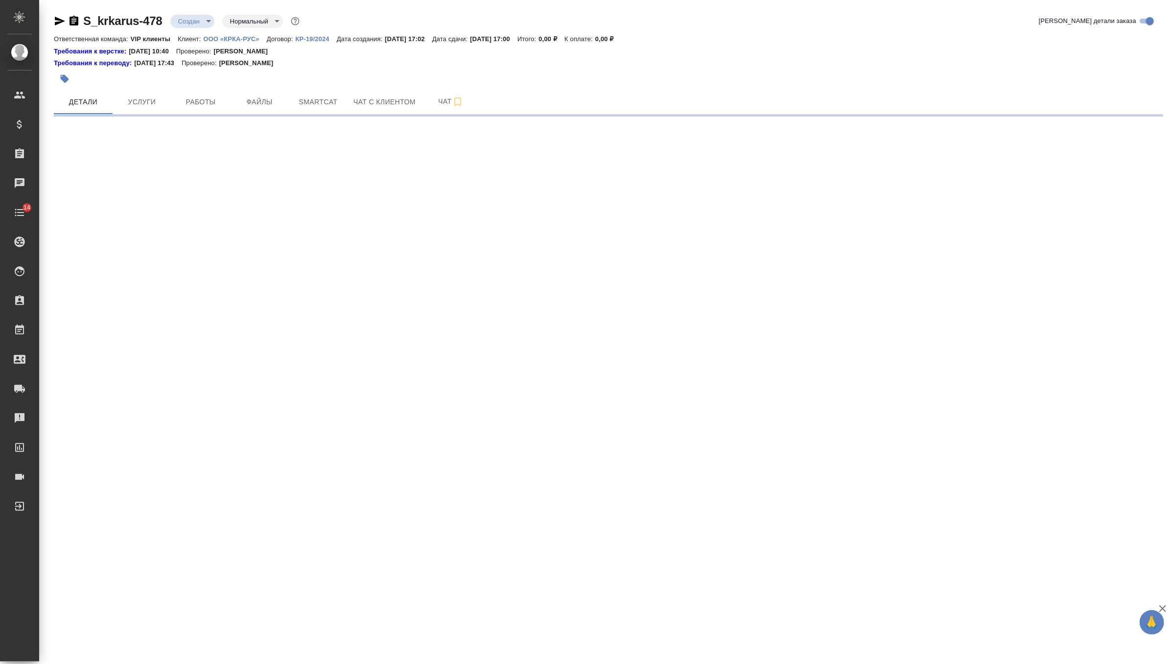
select select "RU"
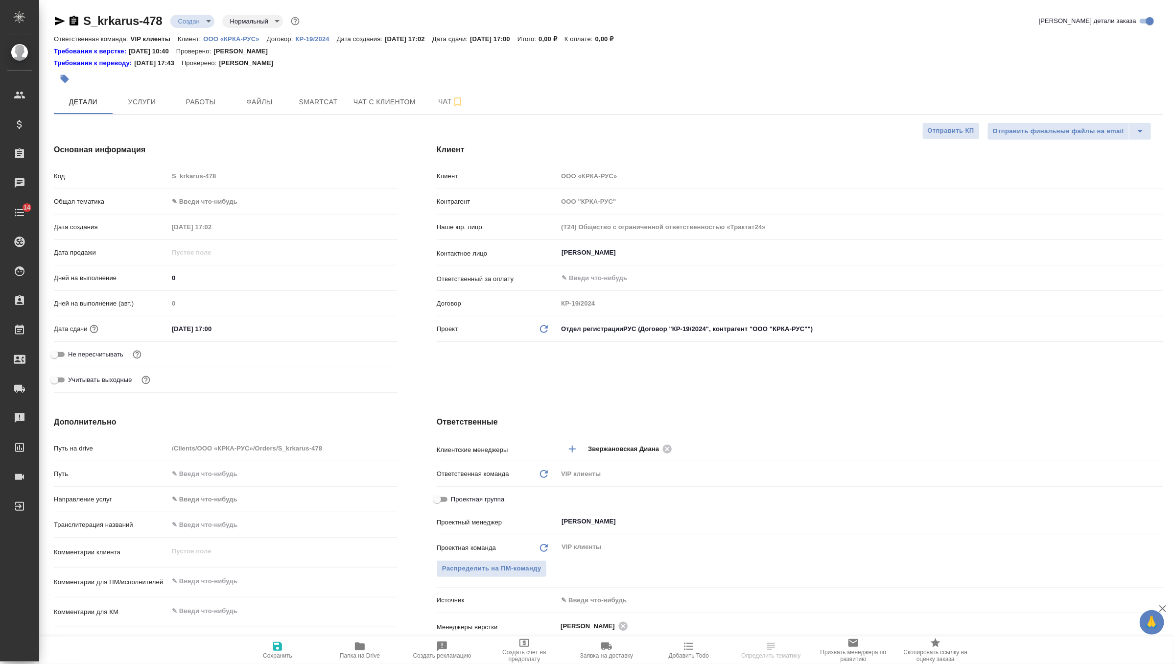
type textarea "x"
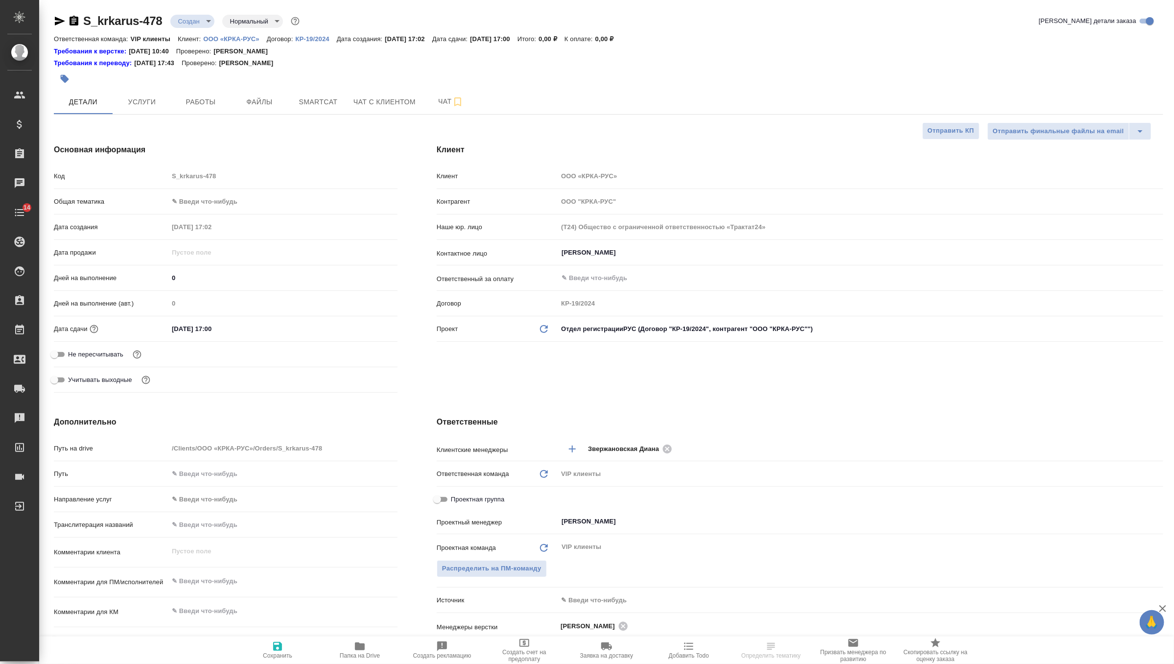
type textarea "x"
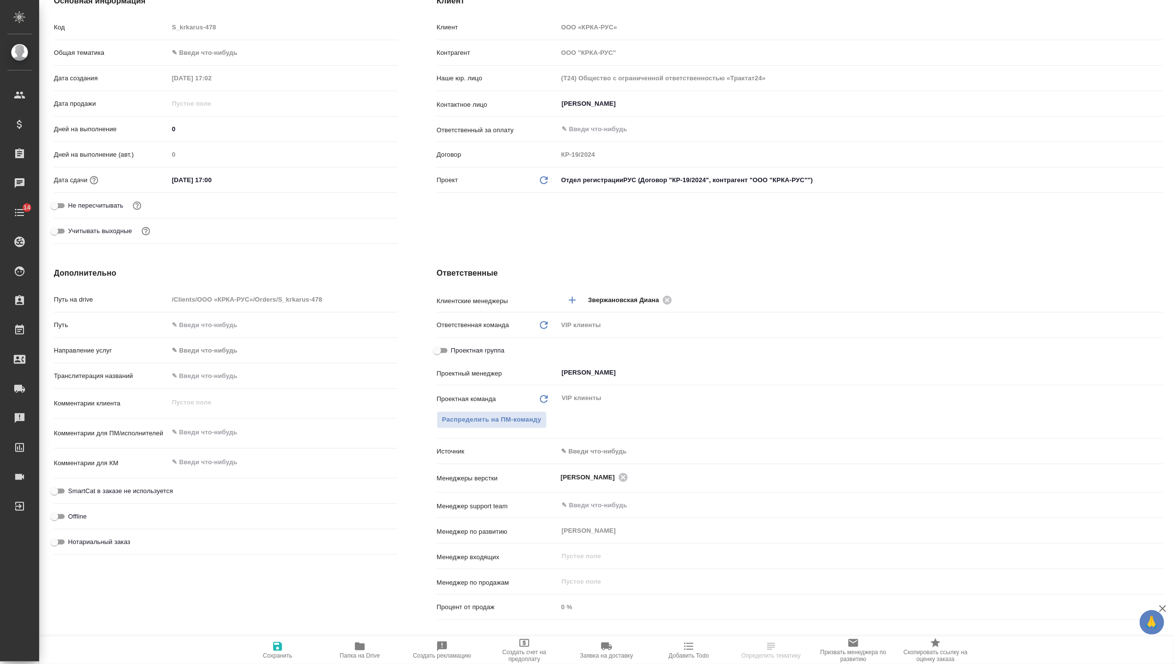
scroll to position [194, 0]
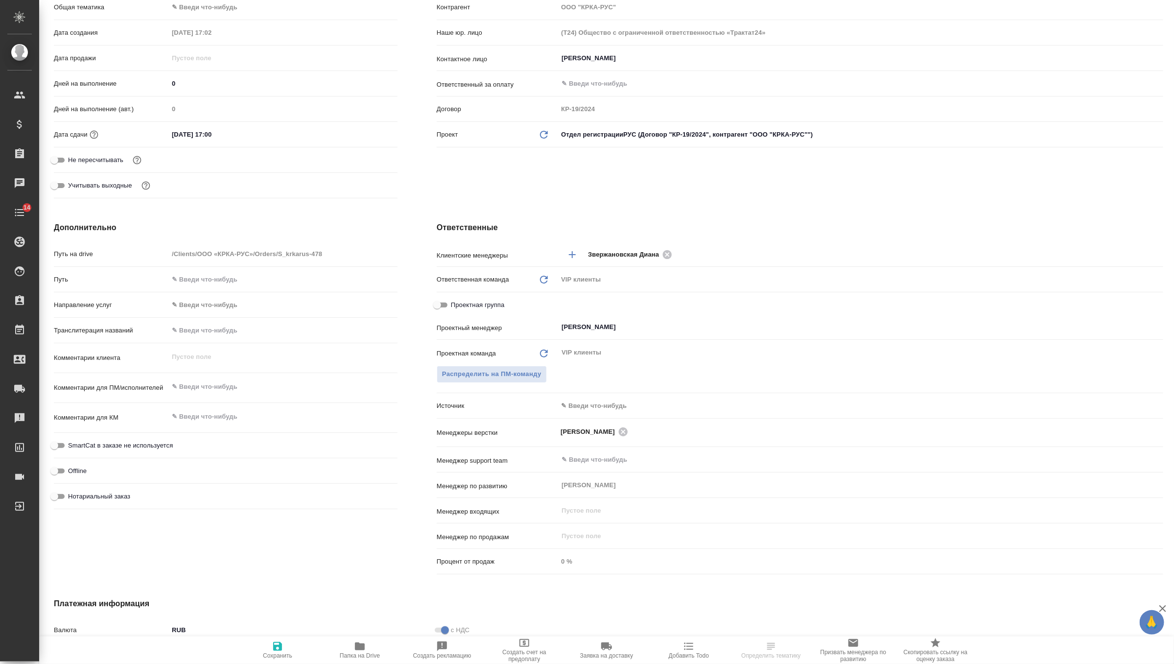
type textarea "x"
click at [211, 393] on textarea at bounding box center [282, 386] width 229 height 17
paste textarea "КРКА Ципринол® (Ципрофлоксацин), таблетки, покрытые пленочной оболочкой, 700 мг…"
type textarea "x"
type textarea "КРКА Ципринол® (Ципрофлоксацин), таблетки, покрытые пленочной оболочкой, 700 мг…"
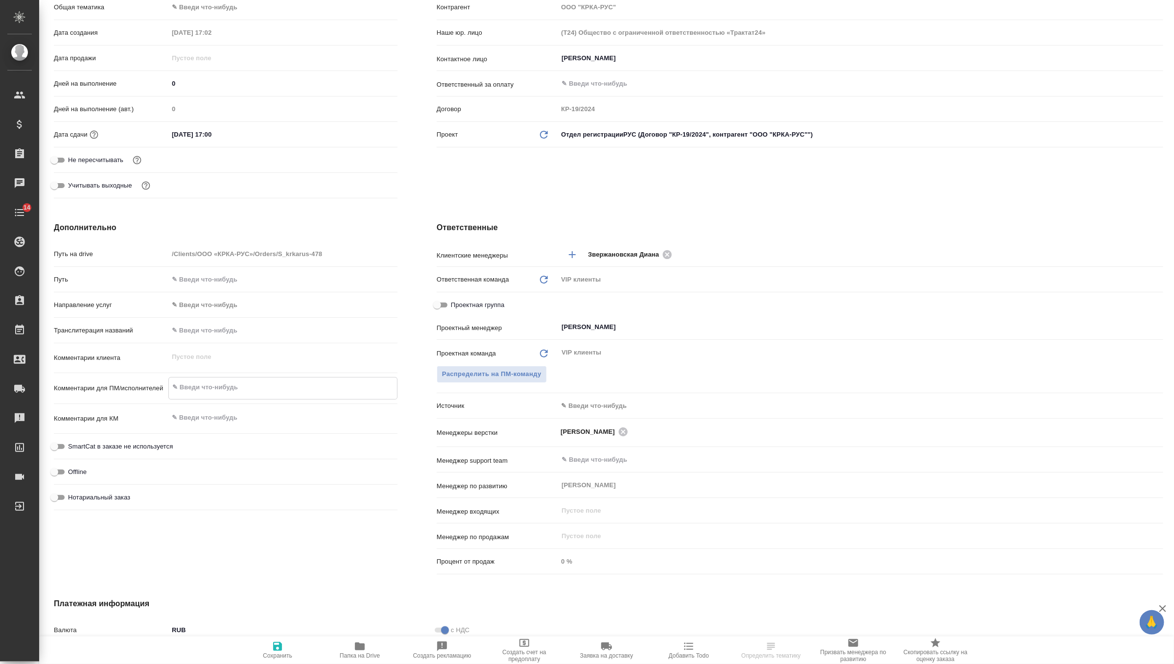
type textarea "x"
type textarea "КРКА Ципринол® (Ципрофлоксацин), таблетки, покрытые пленочной оболочкой, 700 мг…"
type textarea "x"
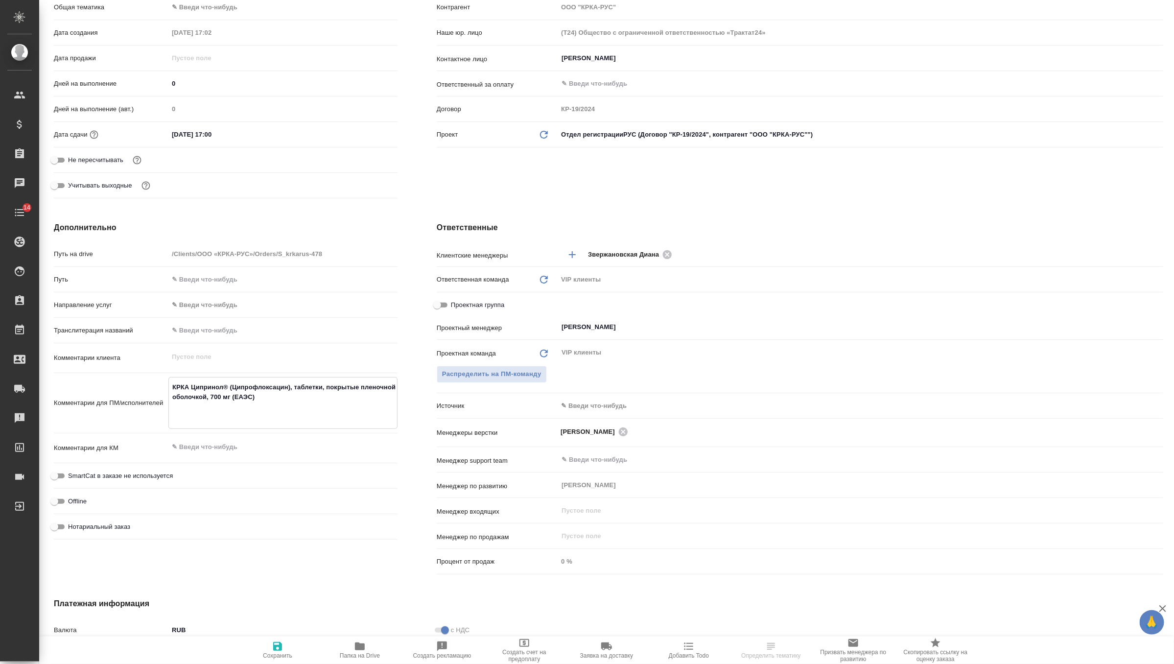
type textarea "x"
type textarea "КРКА Ципринол® (Ципрофлоксацин), таблетки, покрытые пленочной оболочкой, 700 мг…"
type textarea "x"
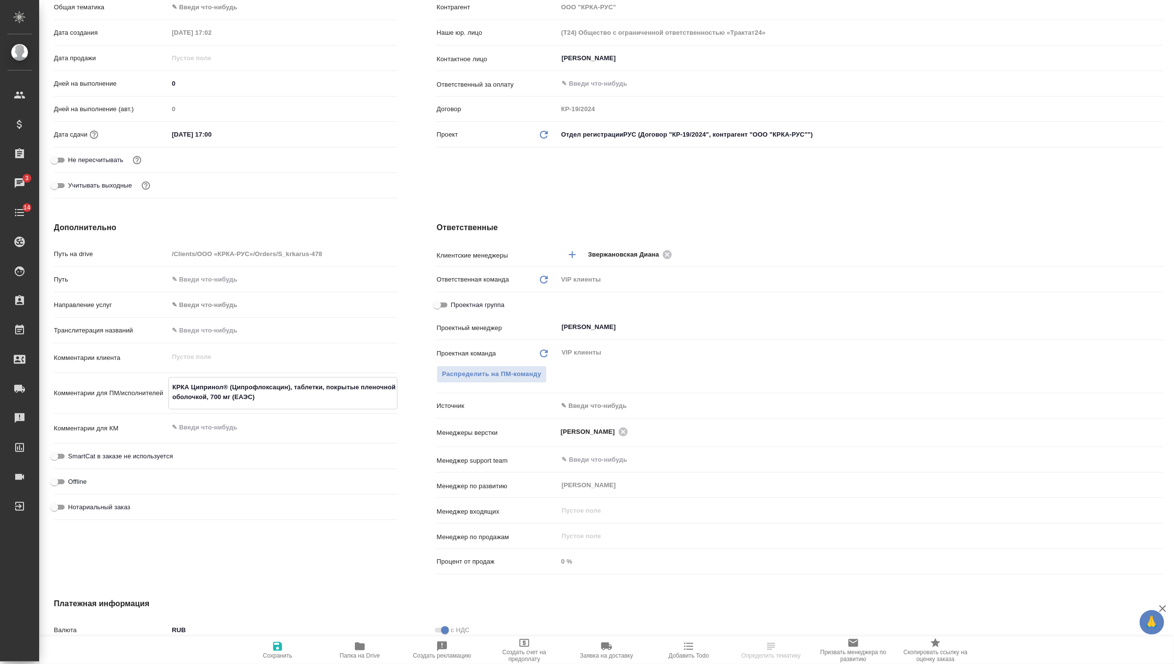
type textarea "КРКА Ципринол® (Ципрофлоксацин), таблетки, покрытые пленочной оболочкой, 700 мг…"
type textarea "x"
click at [275, 652] on icon "button" at bounding box center [278, 646] width 12 height 12
type textarea "x"
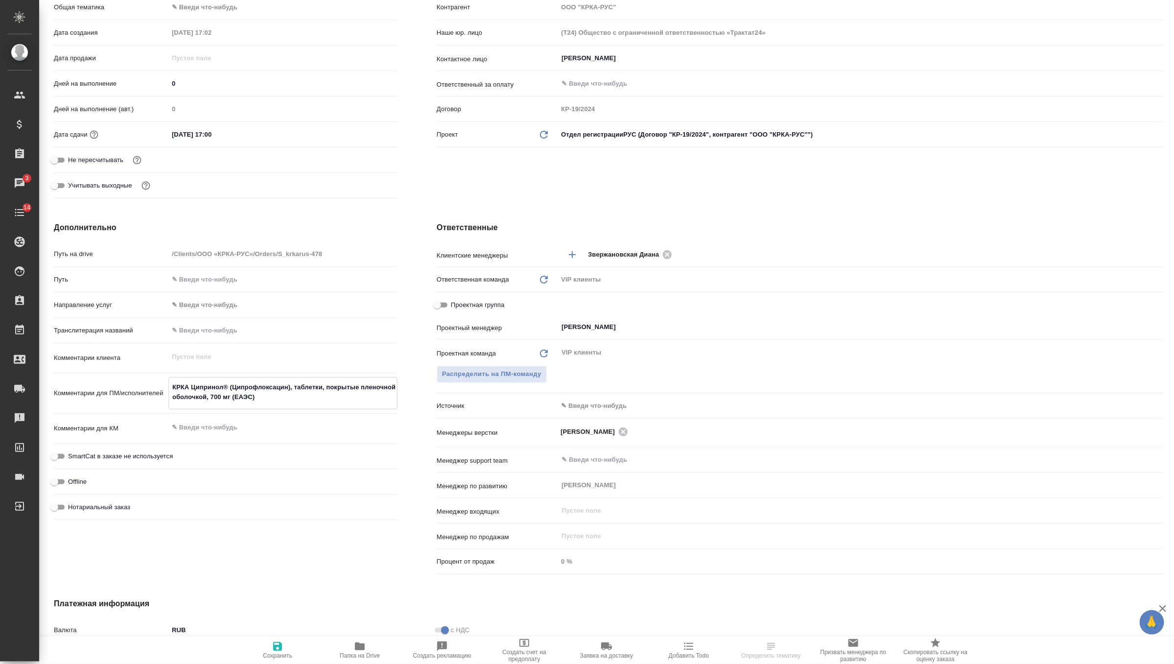
type textarea "x"
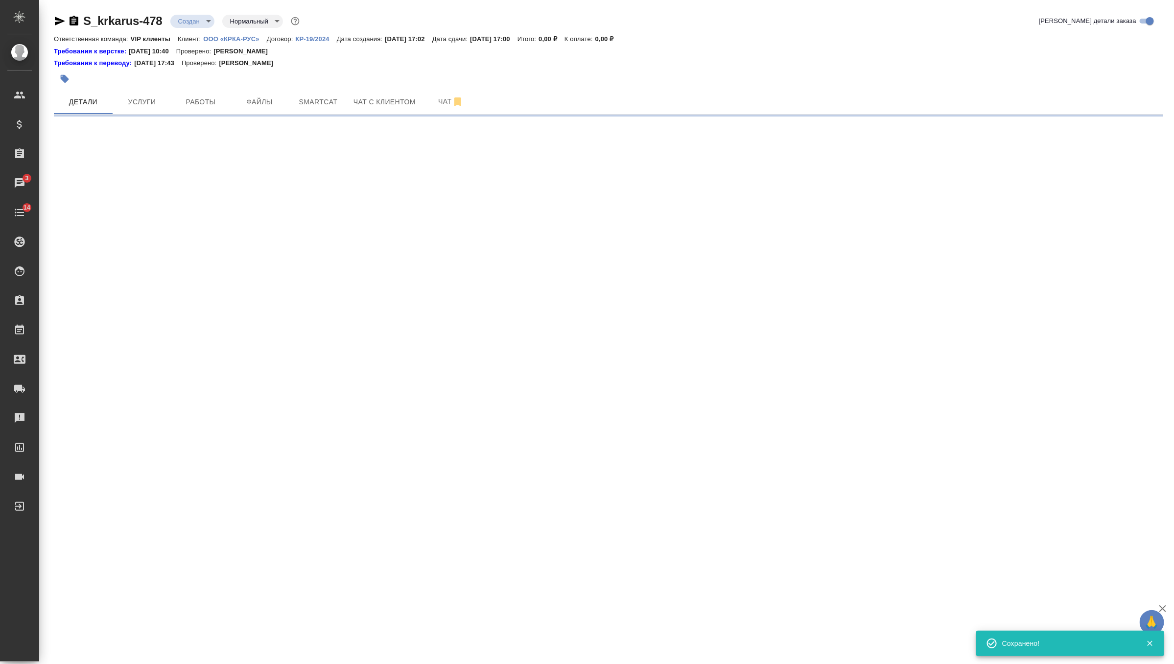
scroll to position [0, 0]
select select "RU"
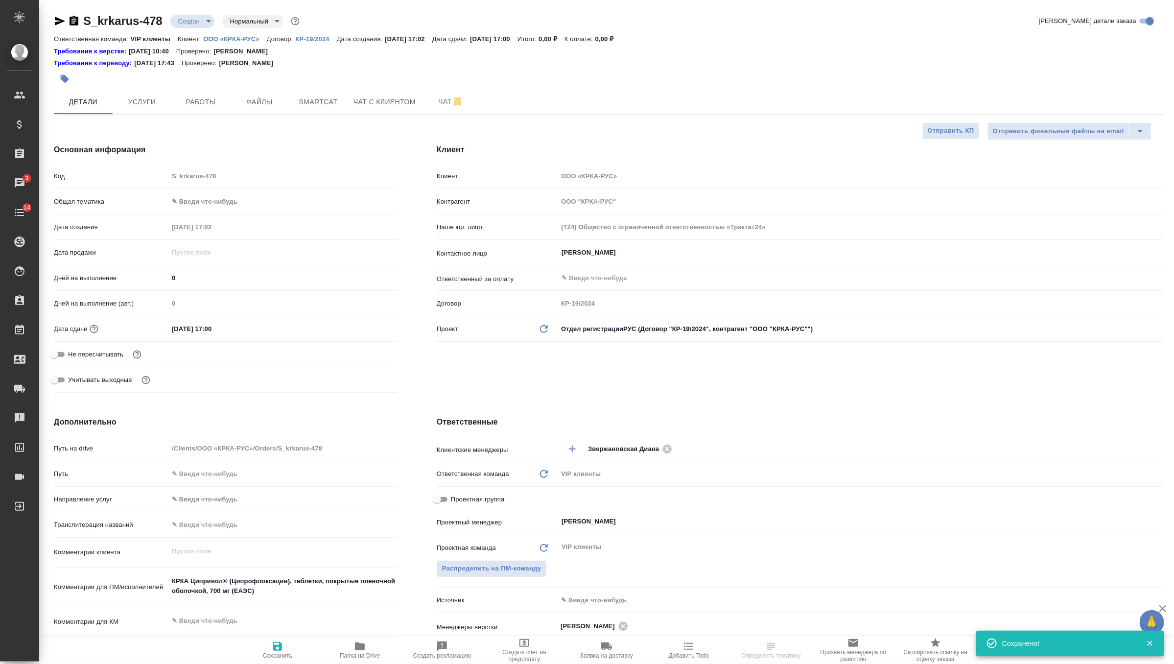
type textarea "x"
click at [130, 96] on span "Услуги" at bounding box center [141, 102] width 47 height 12
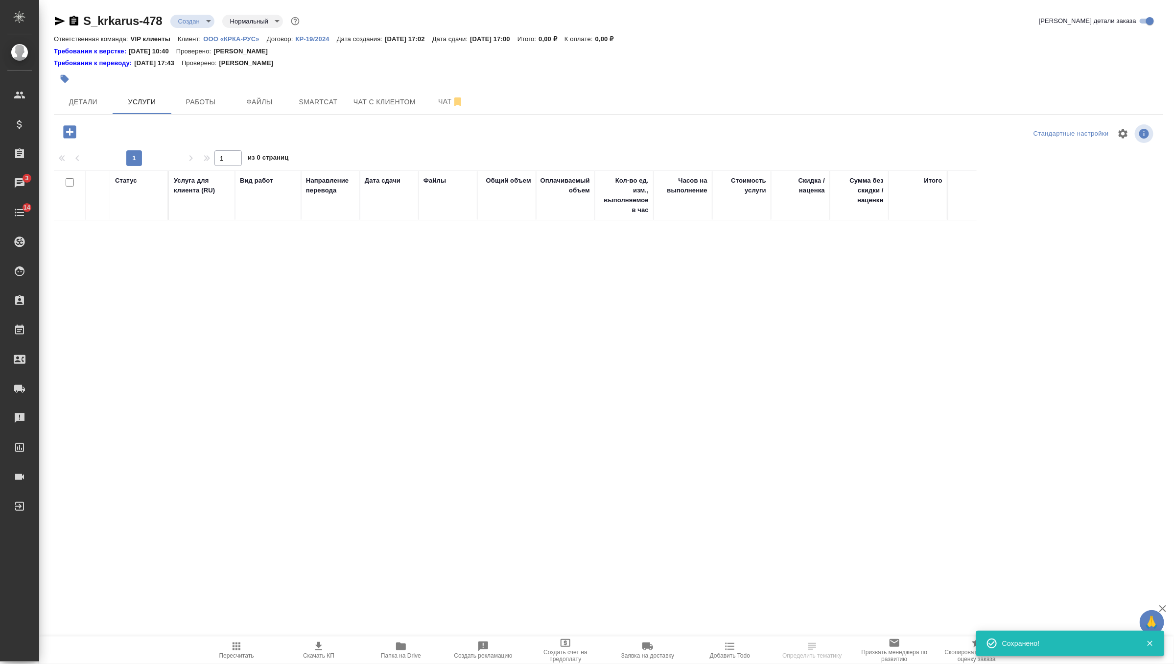
click at [71, 136] on icon "button" at bounding box center [69, 131] width 13 height 13
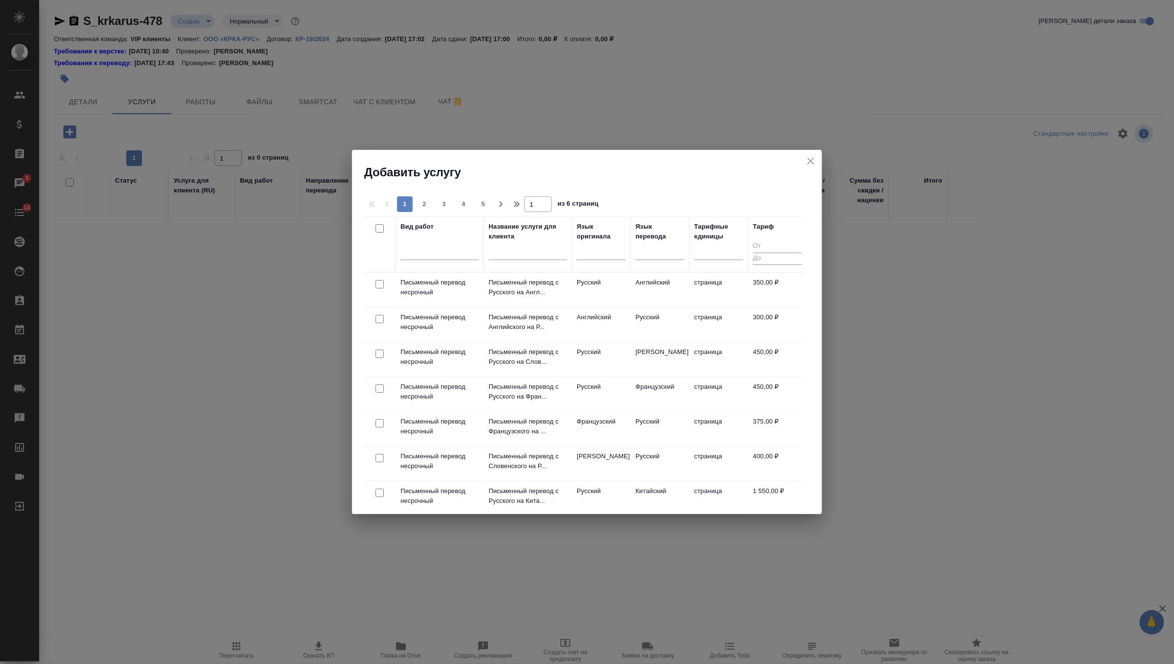
click at [375, 322] on input "checkbox" at bounding box center [379, 319] width 8 height 8
checkbox input "true"
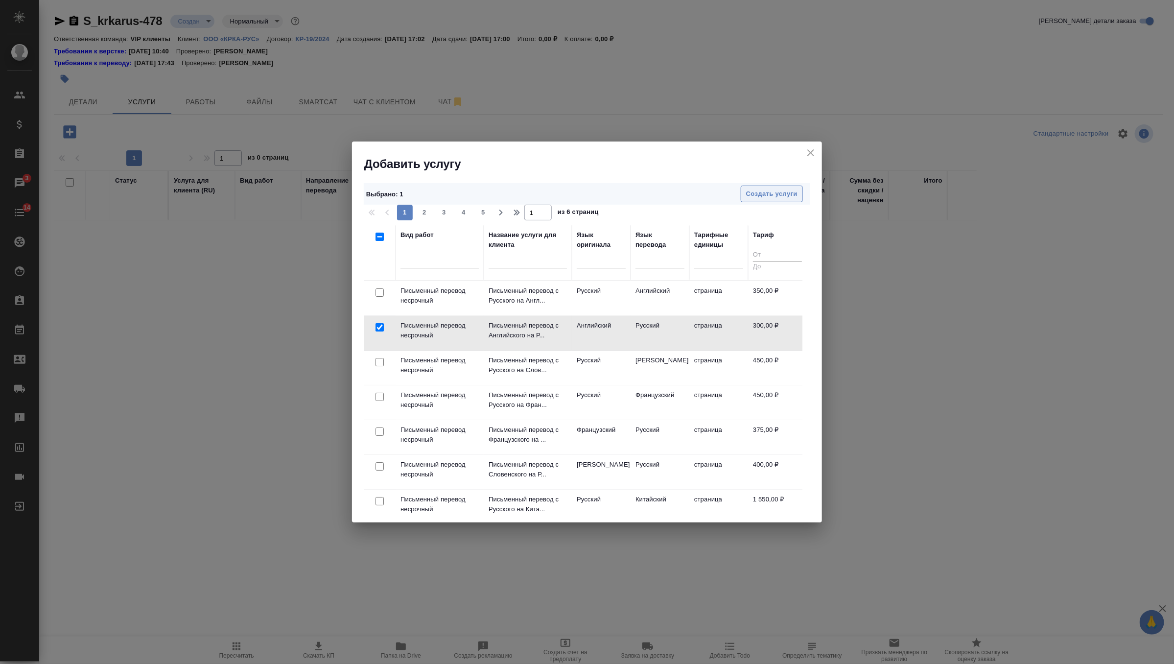
click at [781, 190] on span "Создать услуги" at bounding box center [771, 193] width 51 height 11
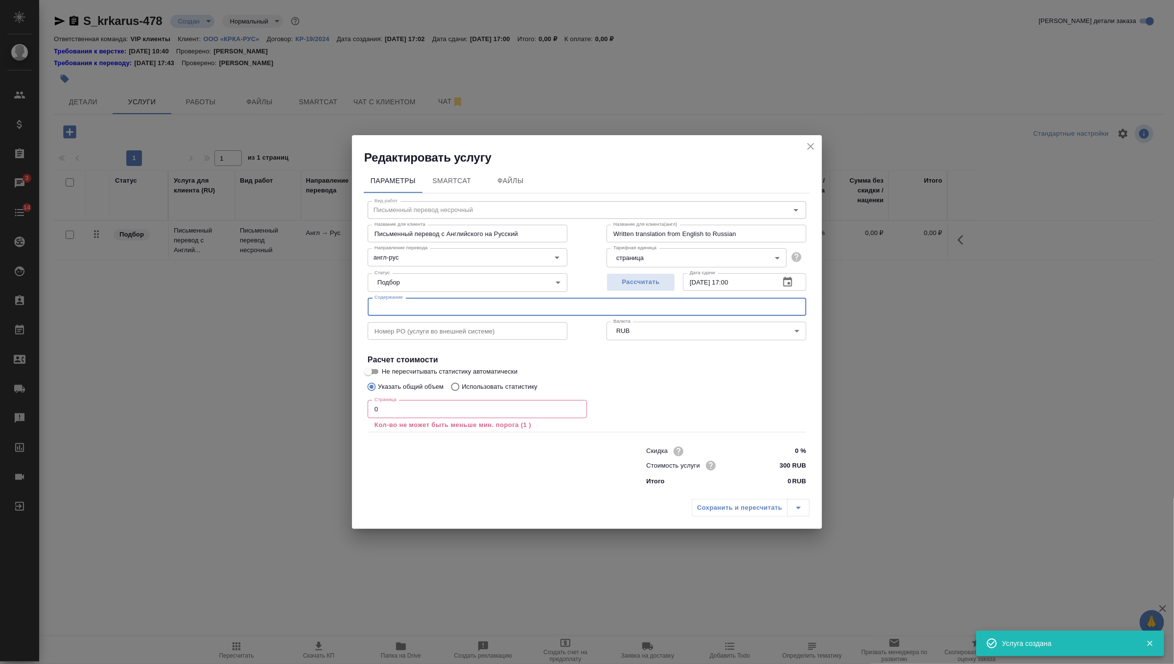
click at [420, 303] on input "text" at bounding box center [587, 307] width 439 height 18
paste input "КРКА Ципринол® (Ципрофлоксацин), таблетки, покрытые пленочной оболочкой, 700 мг…"
type input "КРКА Ципринол® (Ципрофлоксацин), таблетки, покрытые пленочной оболочкой, 700 мг…"
click at [437, 412] on input "0" at bounding box center [477, 409] width 219 height 18
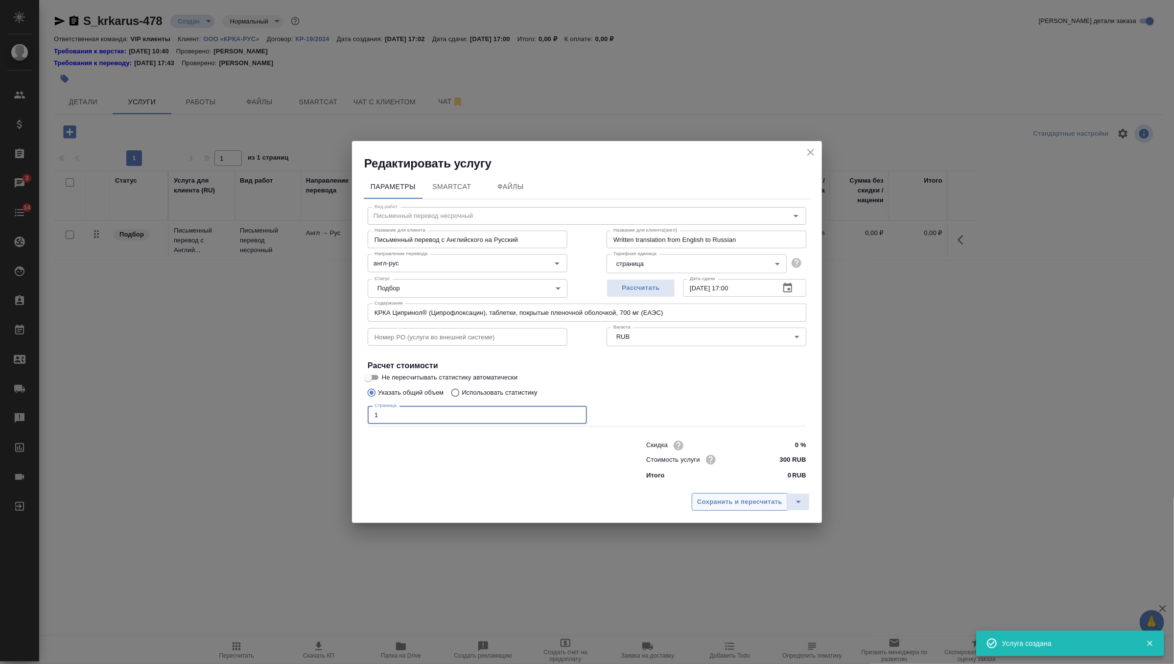
type input "1"
click at [703, 496] on span "Сохранить и пересчитать" at bounding box center [739, 501] width 85 height 11
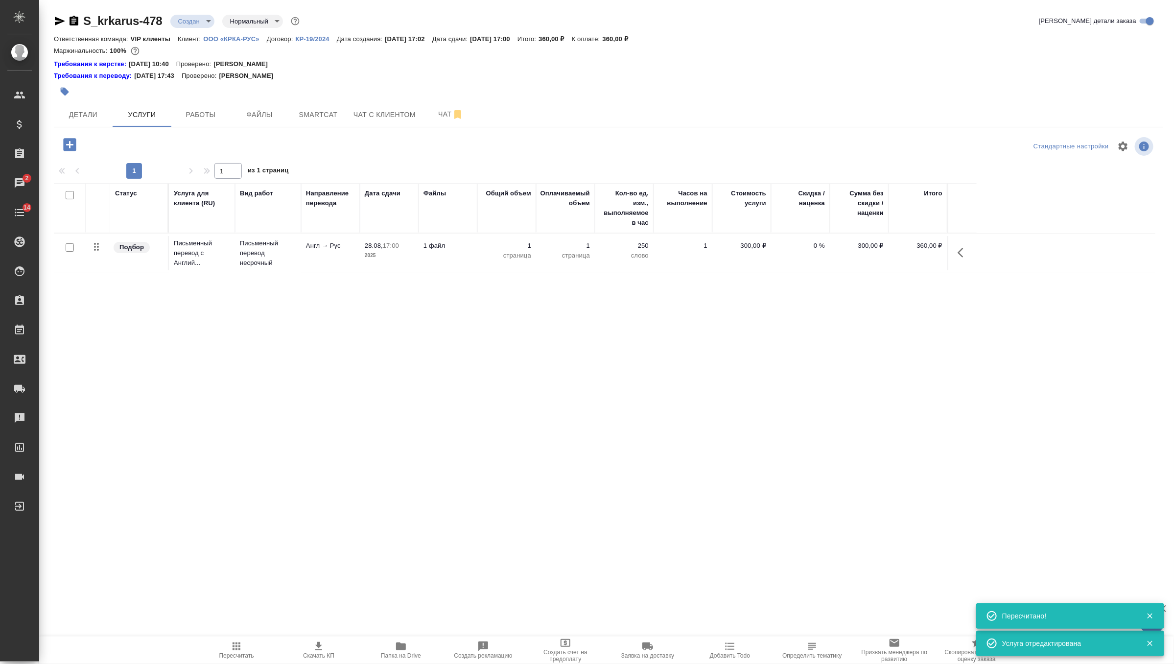
click at [67, 144] on icon "button" at bounding box center [69, 144] width 17 height 17
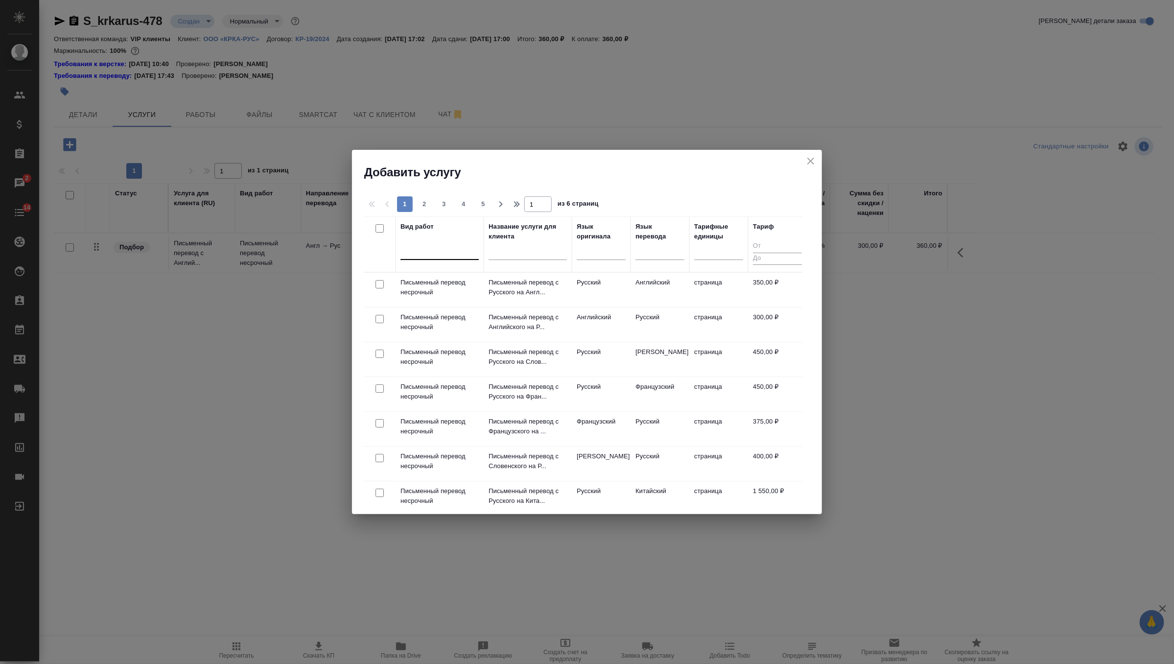
click at [426, 249] on div at bounding box center [439, 250] width 78 height 14
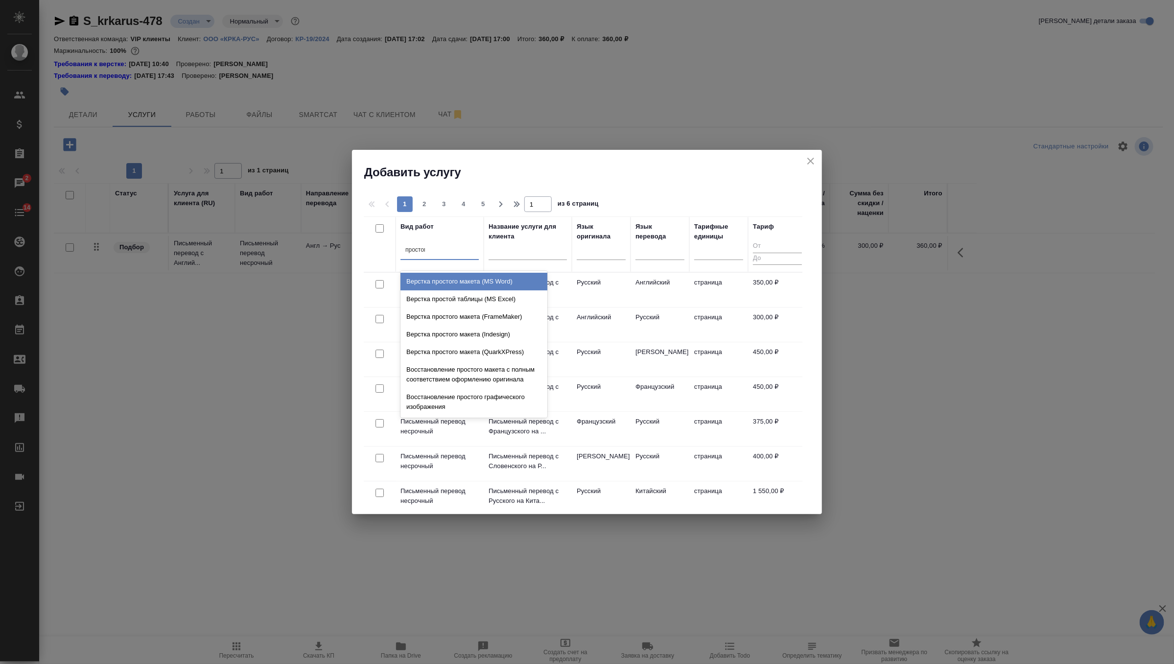
type input "простого"
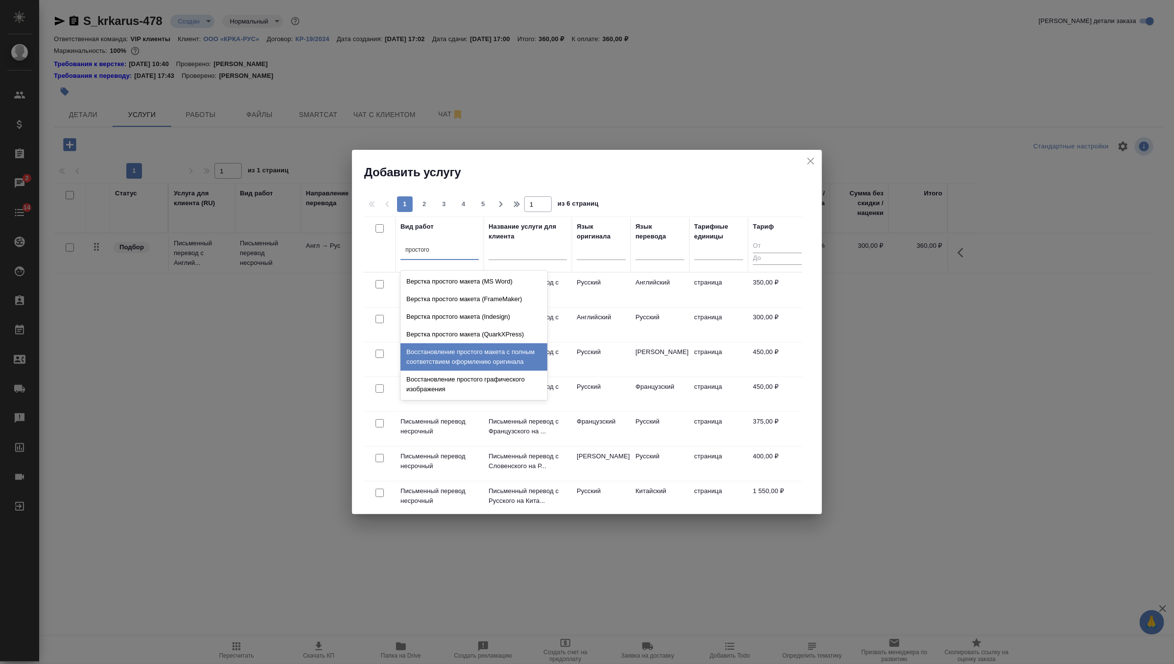
click at [460, 367] on div "Восстановление простого макета с полным соответствием оформлению оригинала" at bounding box center [473, 356] width 147 height 27
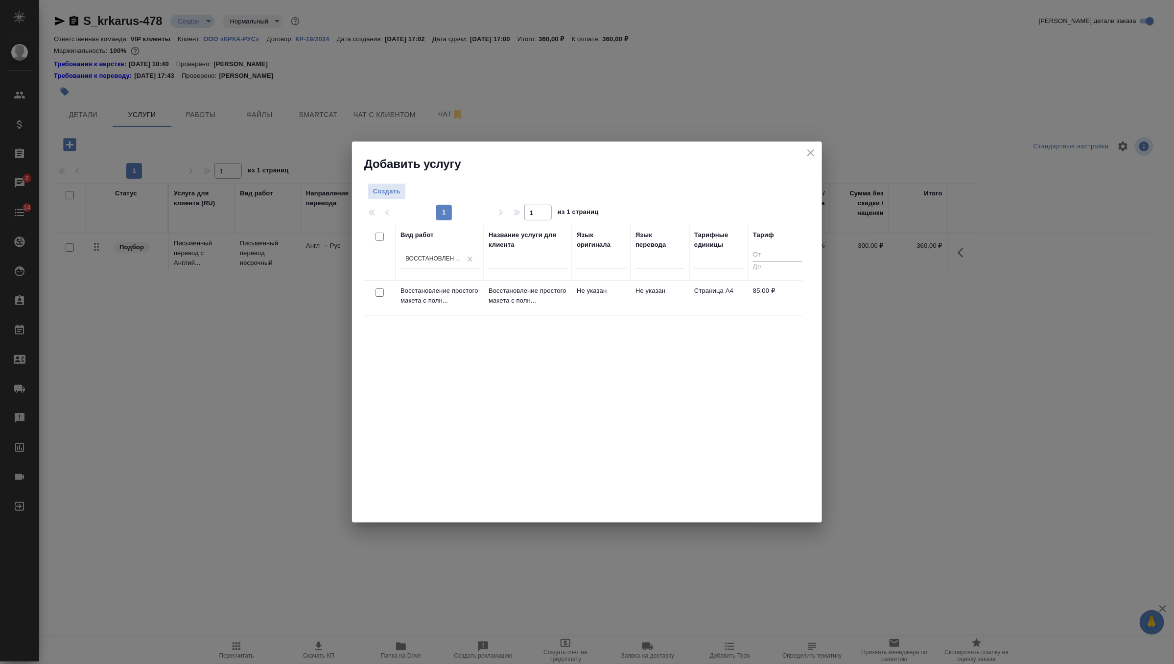
click at [377, 291] on input "checkbox" at bounding box center [379, 292] width 8 height 8
checkbox input "true"
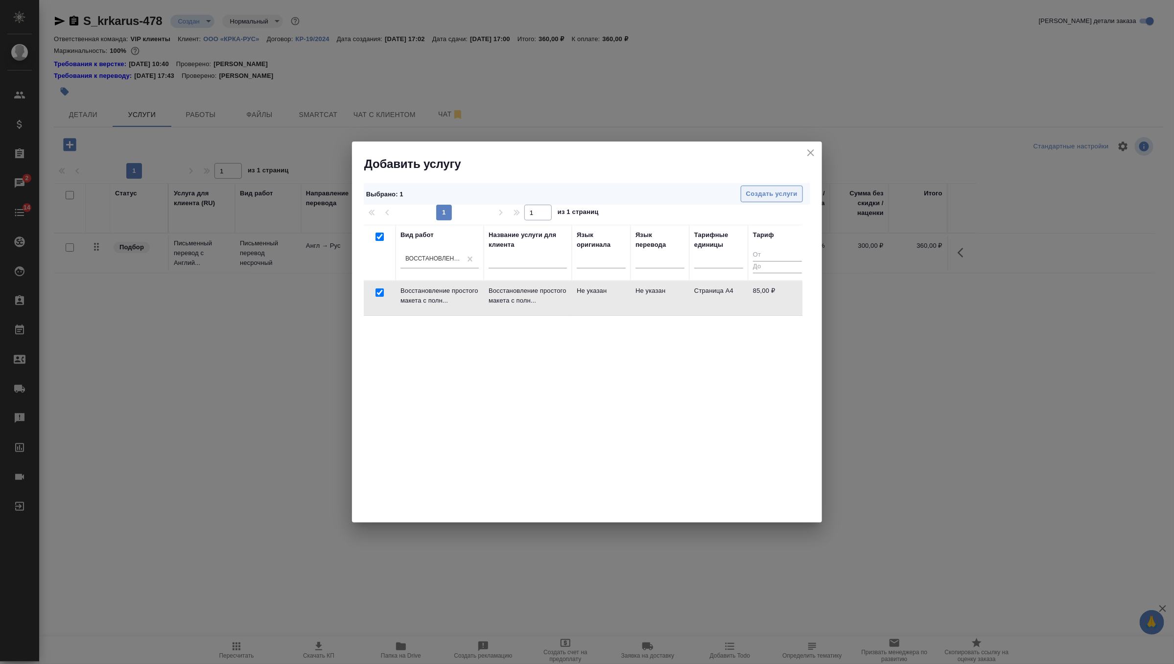
click at [775, 190] on span "Создать услуги" at bounding box center [771, 193] width 51 height 11
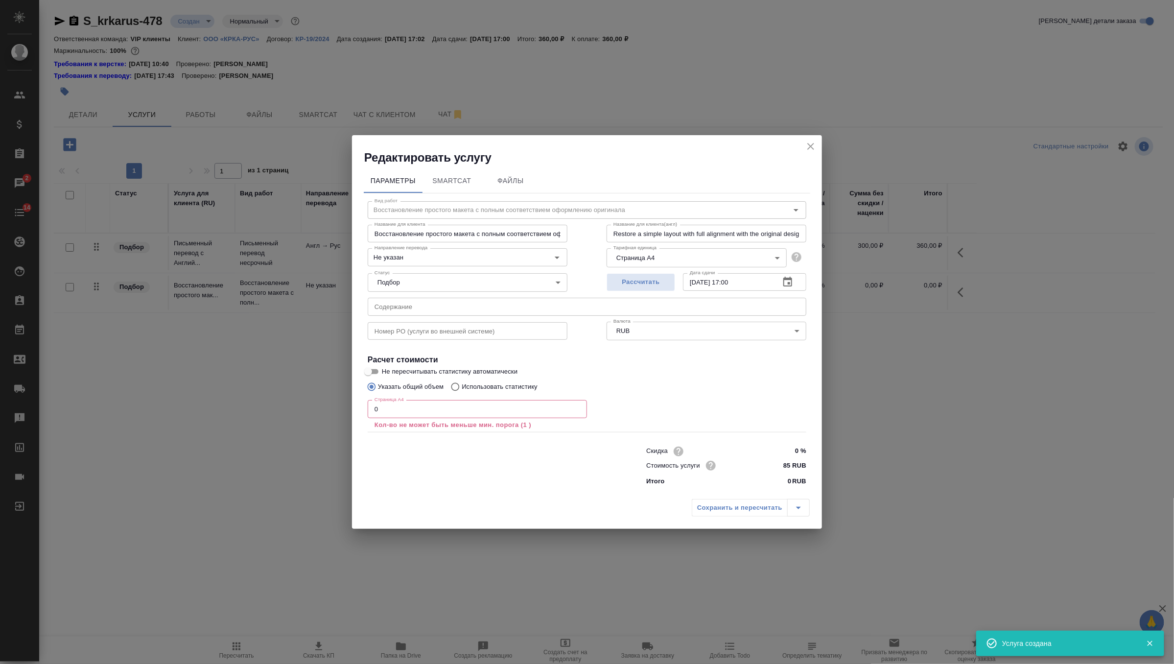
click at [425, 303] on input "text" at bounding box center [587, 307] width 439 height 18
paste input "КРКА Ципринол® (Ципрофлоксацин), таблетки, покрытые пленочной оболочкой, 700 мг…"
type input "КРКА Ципринол® (Ципрофлоксацин), таблетки, покрытые пленочной оболочкой, 700 мг…"
click at [406, 412] on input "0" at bounding box center [477, 409] width 219 height 18
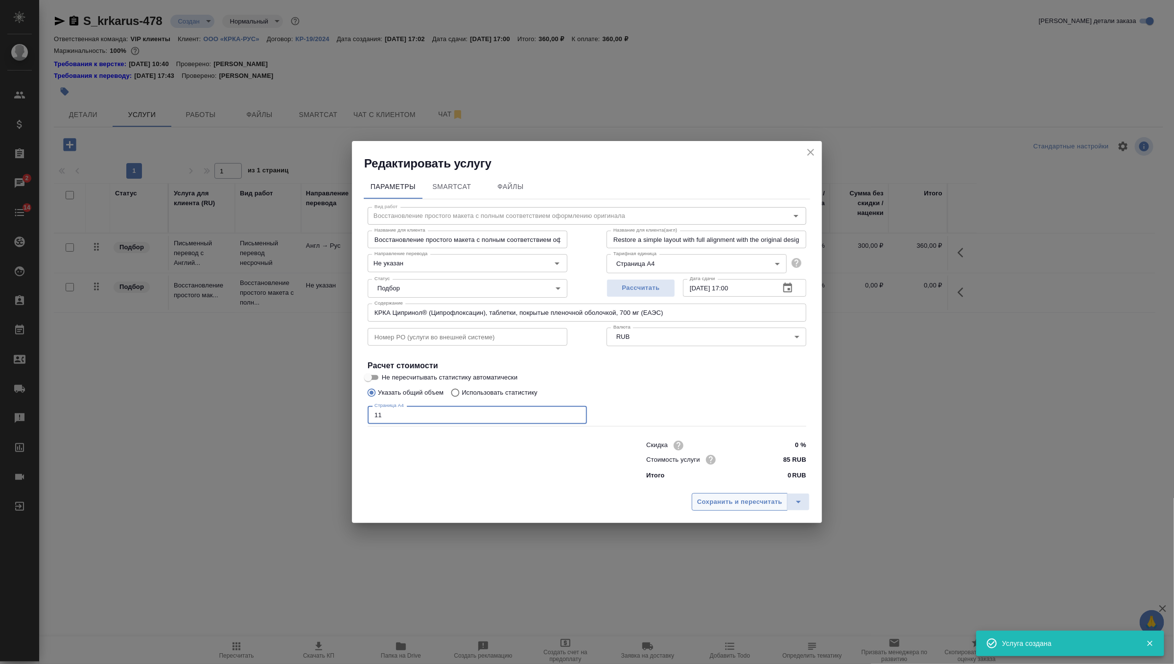
type input "11"
click at [723, 498] on span "Сохранить и пересчитать" at bounding box center [739, 501] width 85 height 11
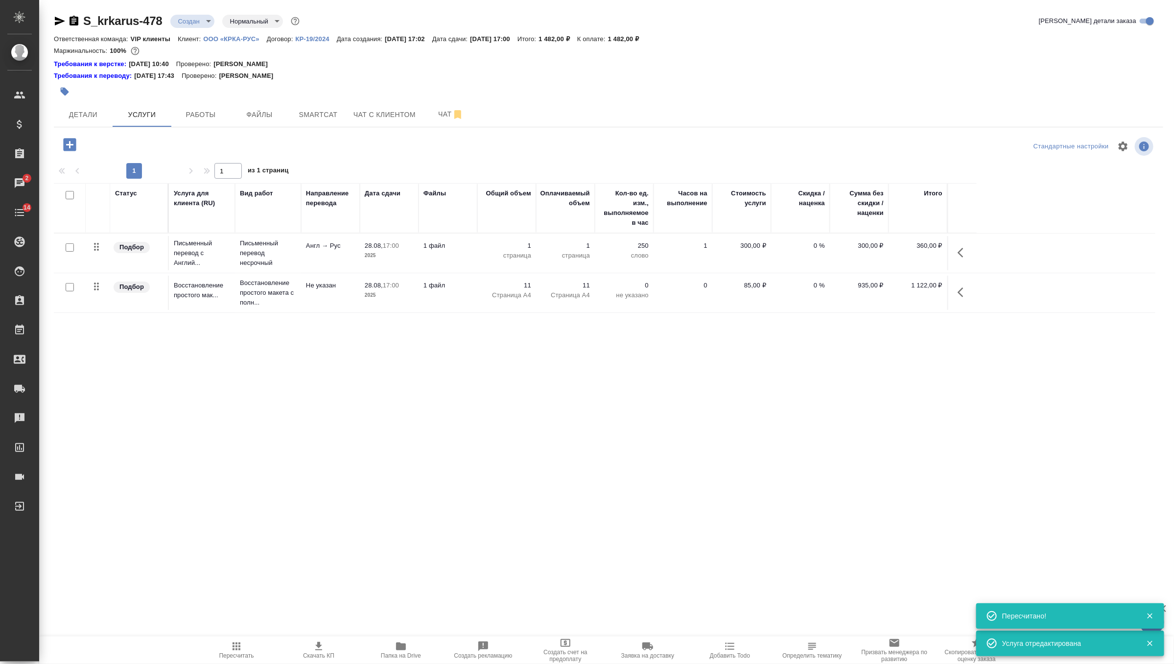
click at [69, 246] on input "checkbox" at bounding box center [70, 247] width 8 height 8
checkbox input "true"
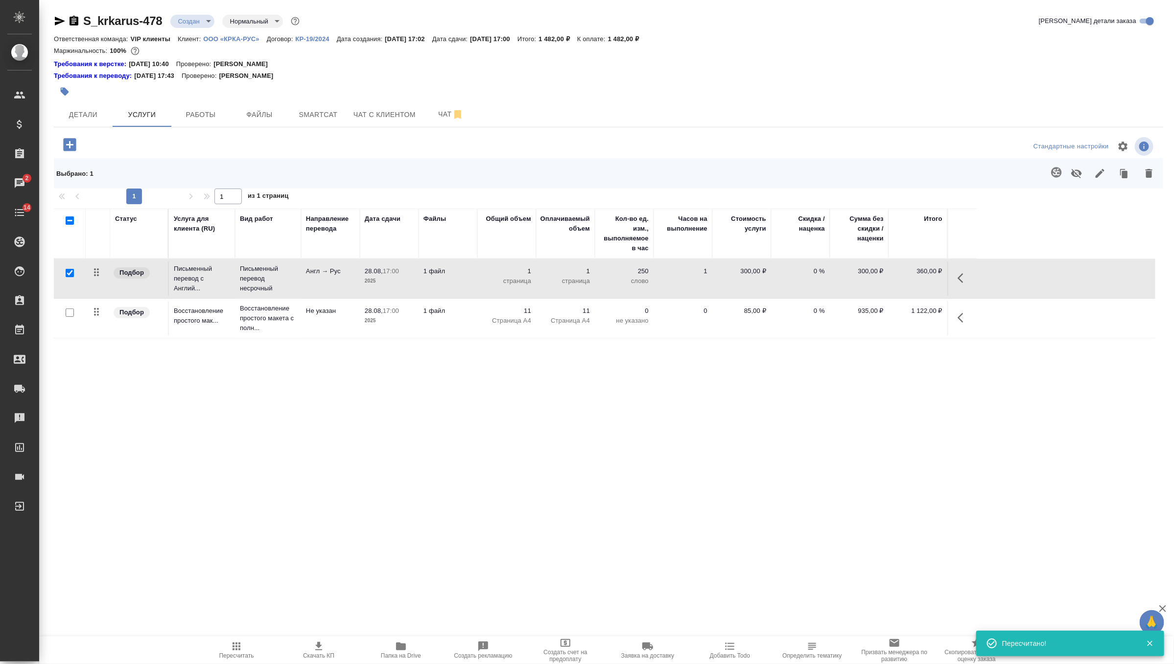
click at [1054, 171] on icon "button" at bounding box center [1056, 172] width 12 height 12
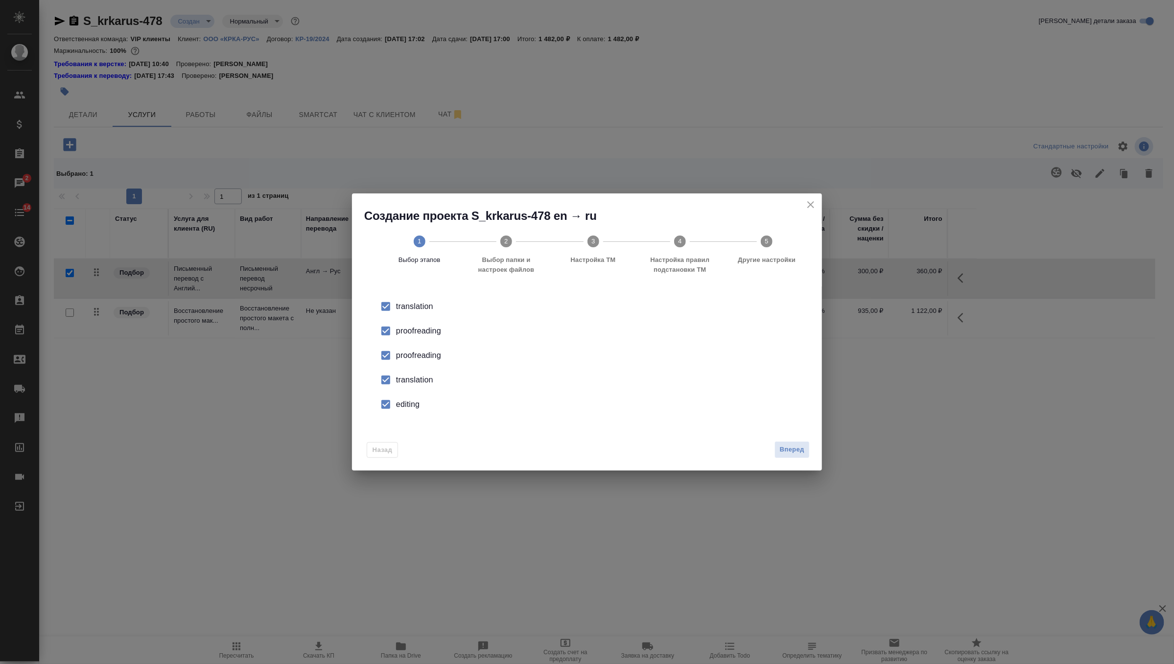
click at [414, 361] on div "proofreading" at bounding box center [597, 356] width 402 height 12
click at [407, 377] on div "translation" at bounding box center [597, 380] width 402 height 12
click at [403, 402] on div "editing" at bounding box center [597, 404] width 402 height 12
click at [797, 445] on span "Вперед" at bounding box center [792, 449] width 24 height 11
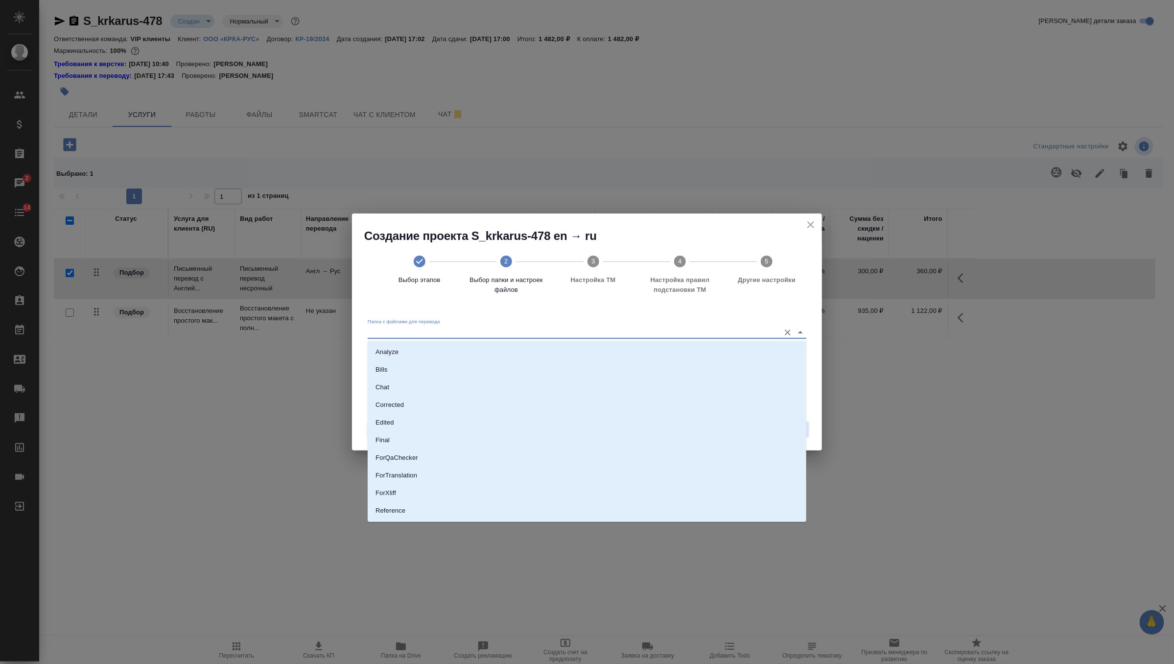
click at [707, 333] on input "Папка с файлами для перевода" at bounding box center [571, 332] width 407 height 12
click at [428, 477] on li "Source" at bounding box center [587, 477] width 439 height 18
type input "Source"
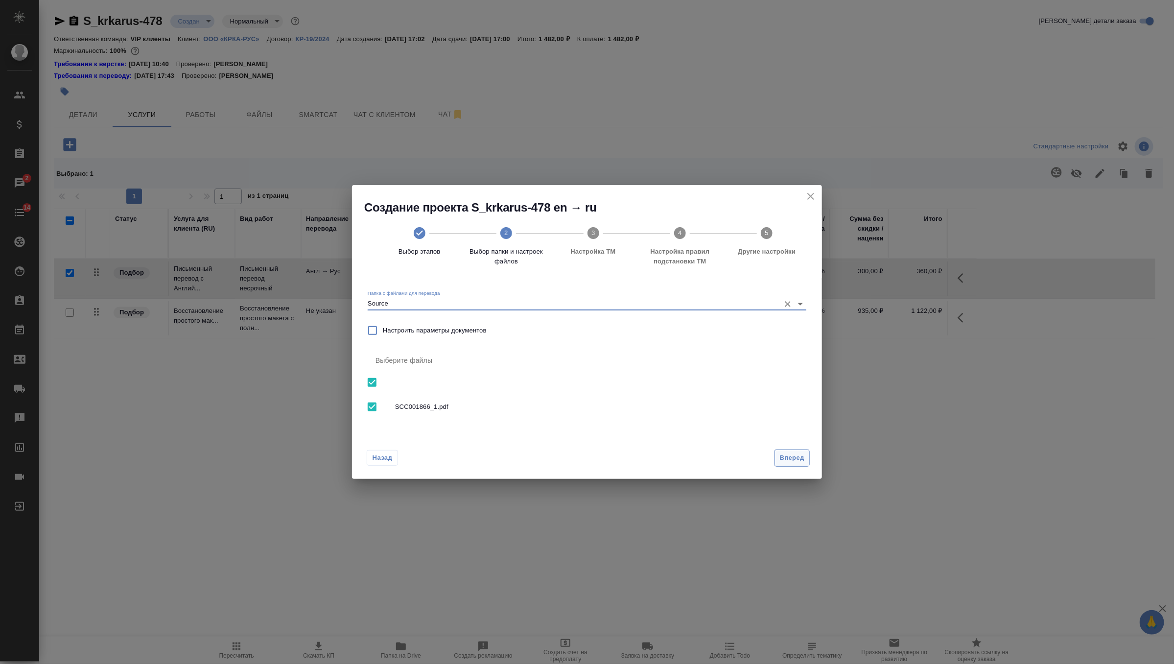
click at [795, 455] on span "Вперед" at bounding box center [792, 457] width 24 height 11
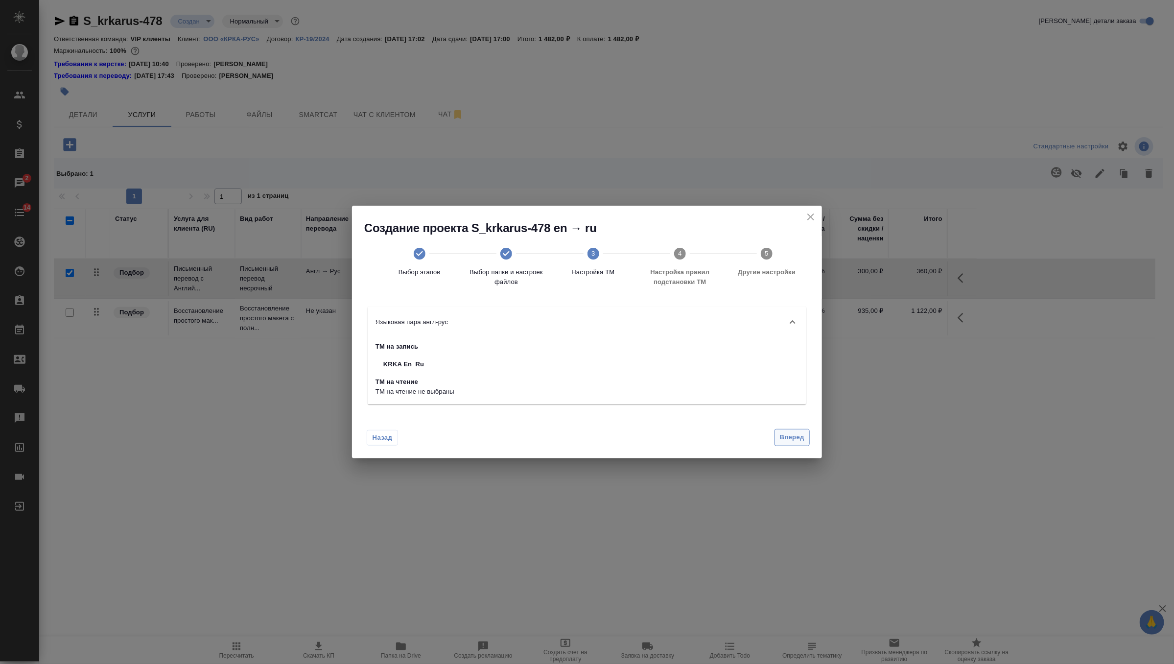
click at [789, 443] on span "Вперед" at bounding box center [792, 437] width 24 height 11
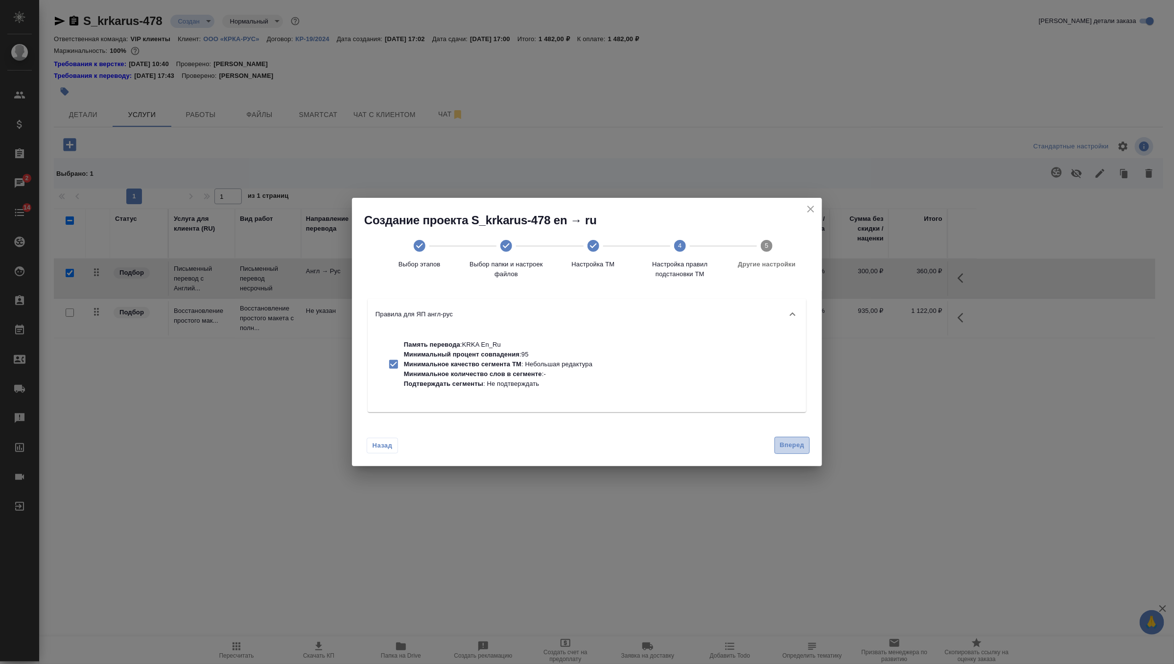
click at [789, 442] on span "Вперед" at bounding box center [792, 445] width 24 height 11
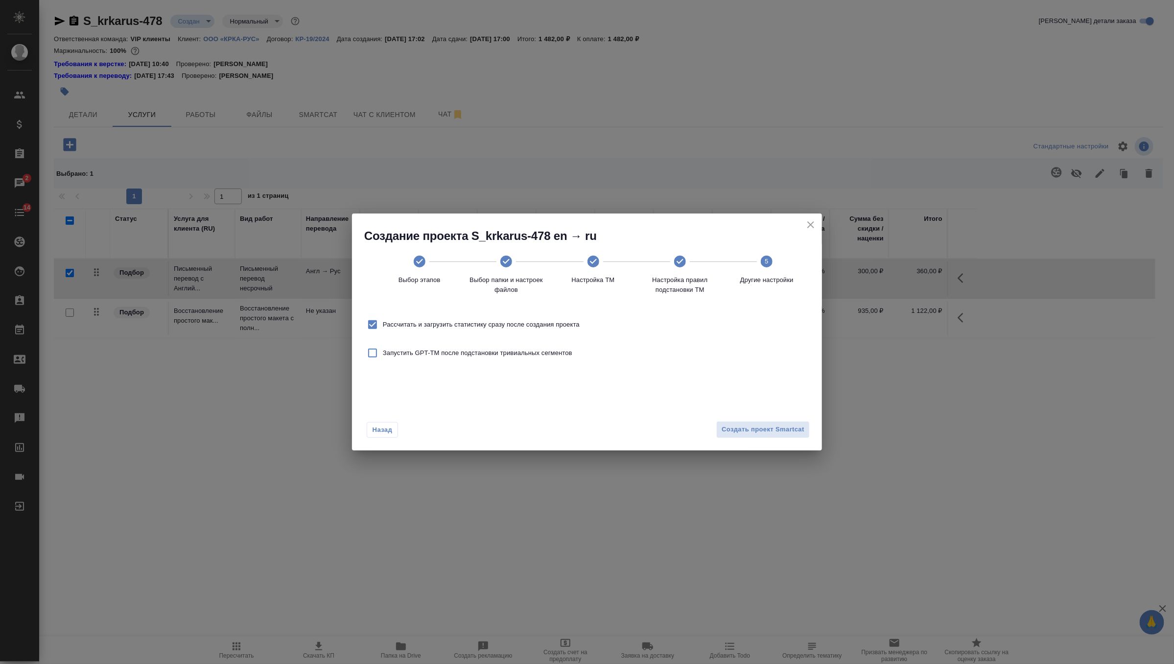
click at [547, 318] on label "Рассчитать и загрузить статистику сразу после создания проекта" at bounding box center [470, 324] width 217 height 21
click at [383, 318] on input "Рассчитать и загрузить статистику сразу после создания проекта" at bounding box center [372, 324] width 21 height 21
checkbox input "false"
click at [789, 437] on button "Создать проект Smartcat" at bounding box center [762, 429] width 93 height 17
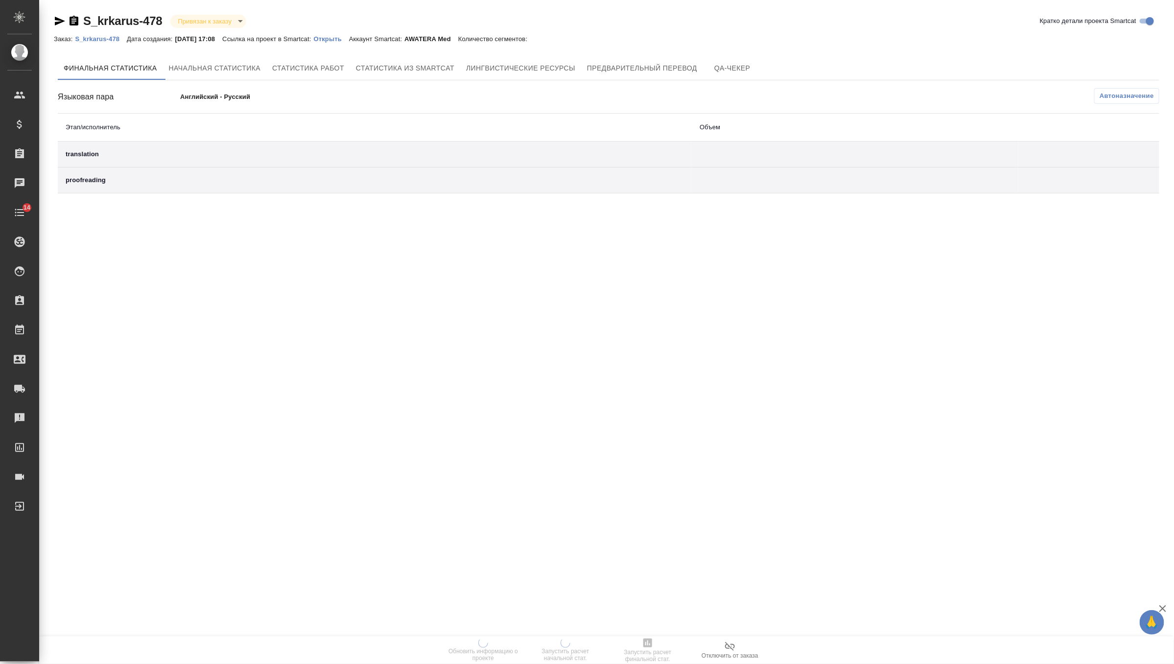
click at [341, 39] on p "Открыть" at bounding box center [331, 38] width 35 height 7
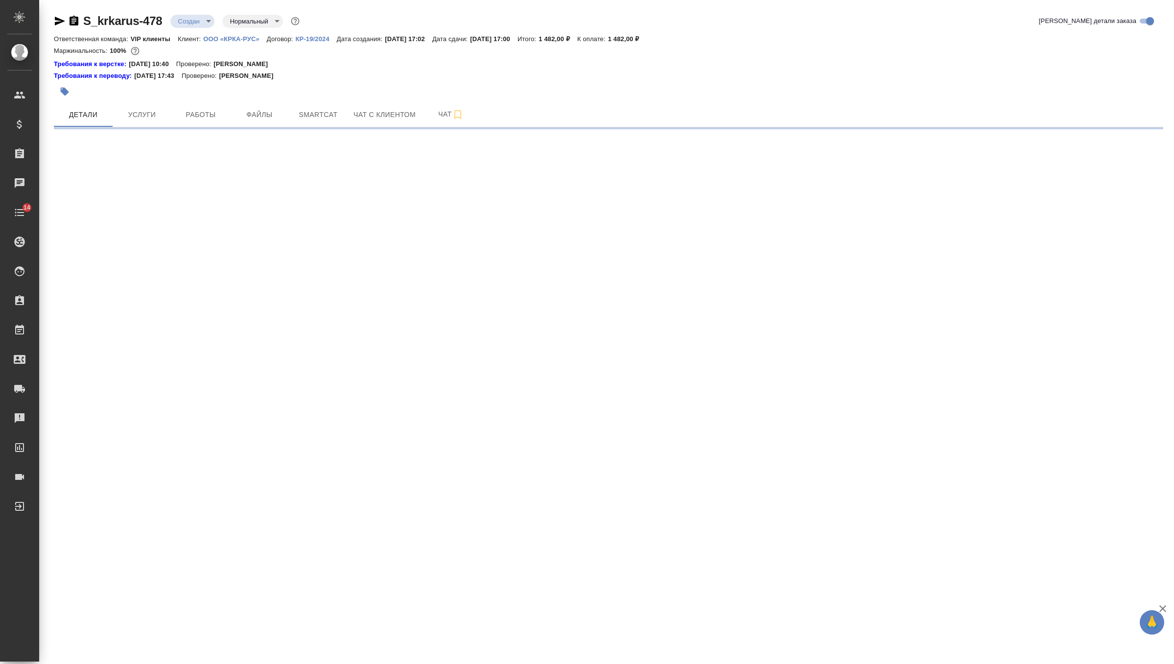
select select "RU"
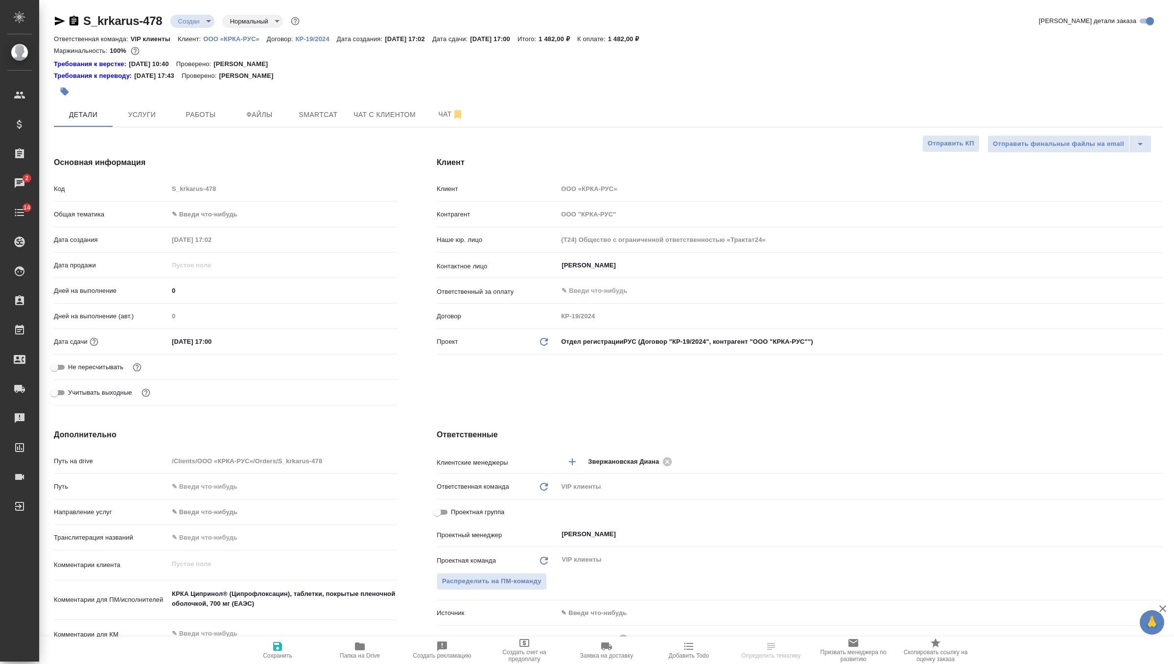
select select "RU"
type textarea "x"
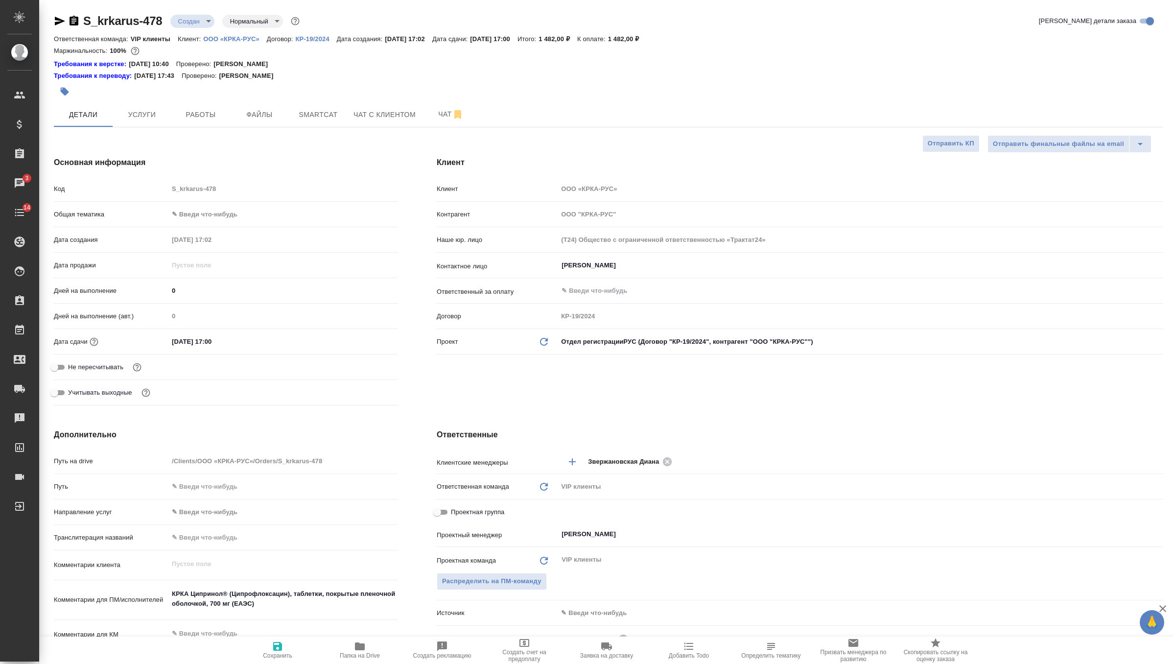
type textarea "x"
click at [156, 119] on span "Услуги" at bounding box center [141, 115] width 47 height 12
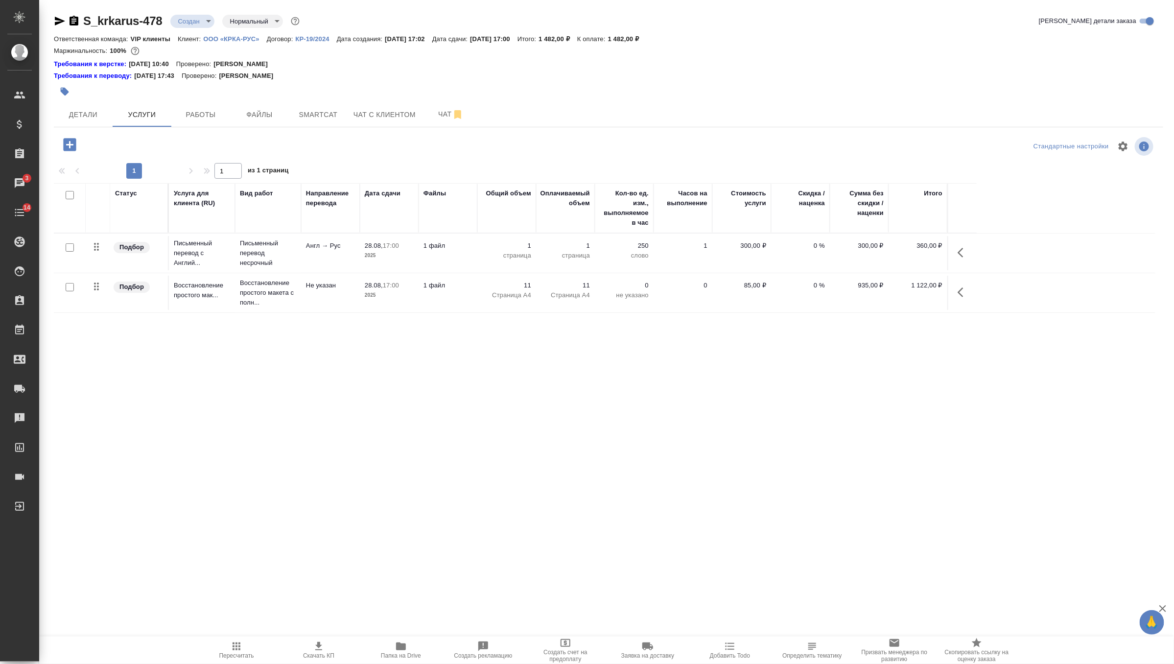
click at [420, 261] on td "1 файл" at bounding box center [448, 253] width 59 height 34
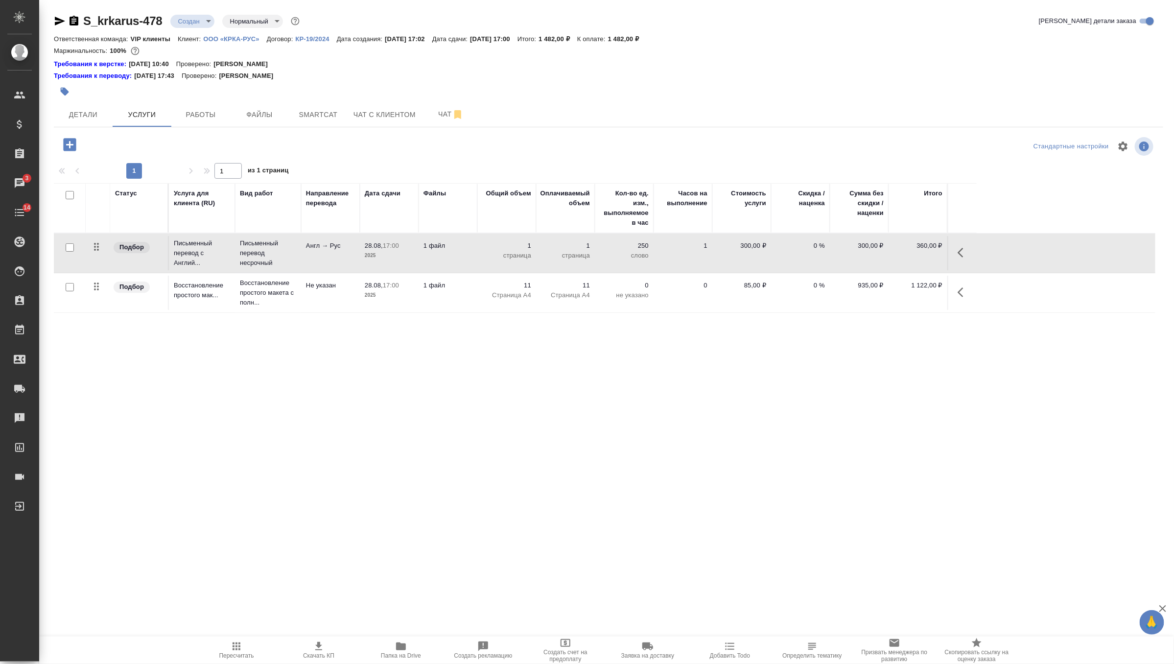
click at [420, 261] on td "1 файл" at bounding box center [448, 253] width 59 height 34
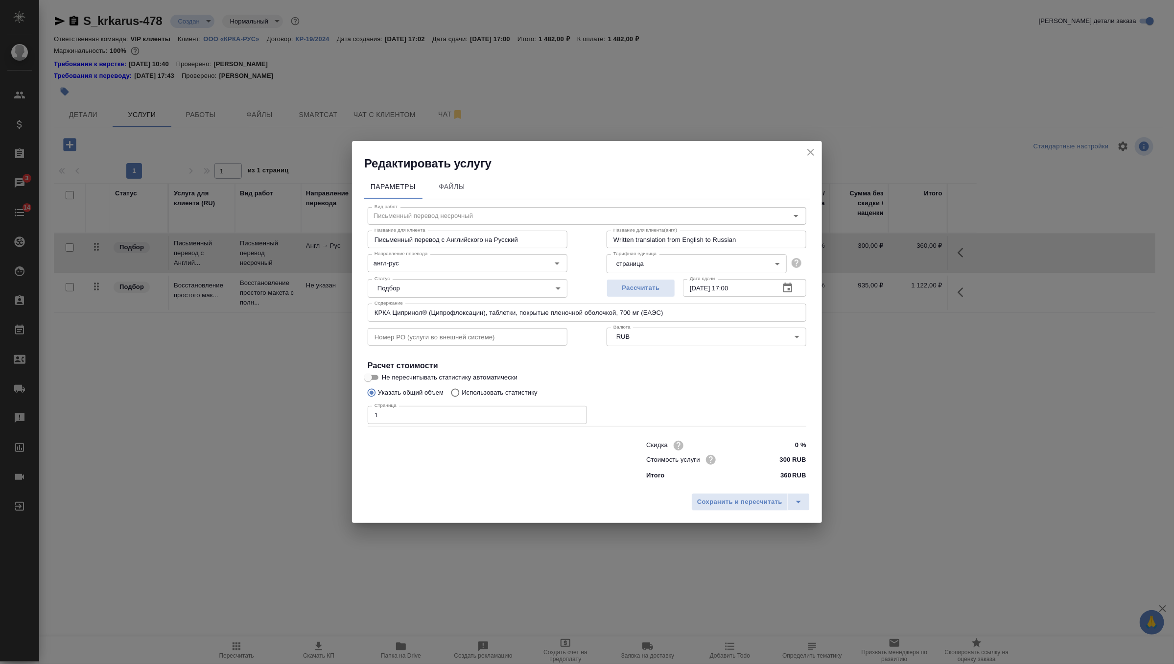
click at [417, 416] on input "1" at bounding box center [477, 415] width 219 height 18
type input "8"
click at [747, 503] on span "Сохранить и пересчитать" at bounding box center [739, 501] width 85 height 11
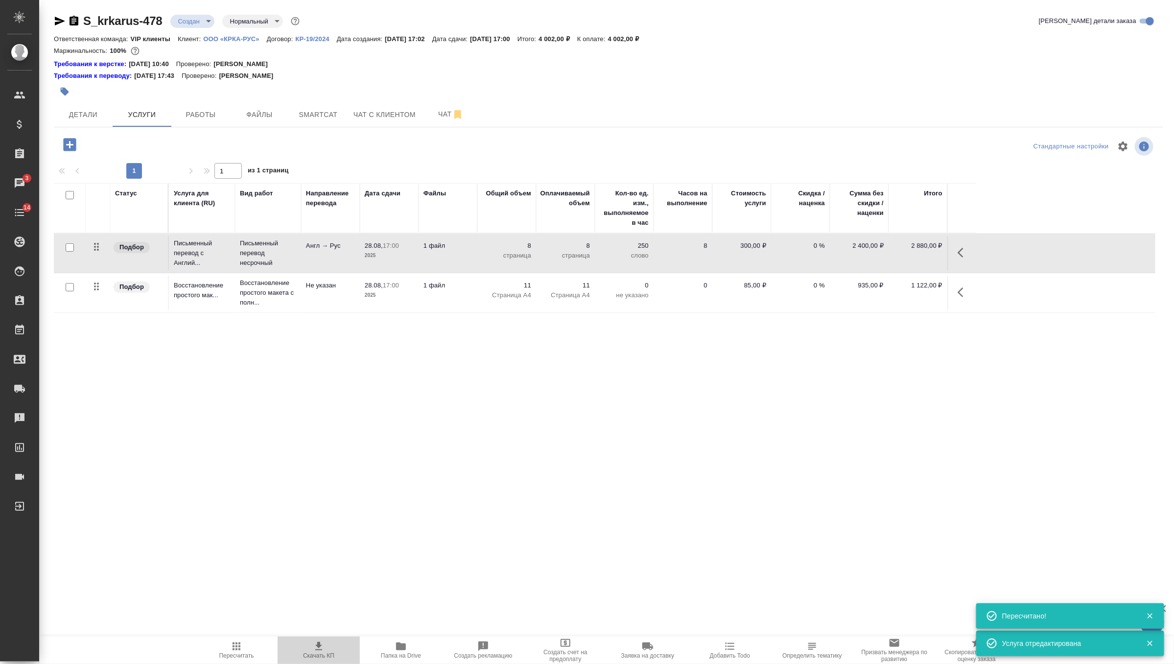
click at [316, 646] on icon "button" at bounding box center [319, 646] width 12 height 12
click at [47, 117] on div "S_krkarus-478 Создан new Нормальный normal Кратко детали заказа Ответственная к…" at bounding box center [606, 209] width 1135 height 419
click at [88, 117] on span "Детали" at bounding box center [83, 115] width 47 height 12
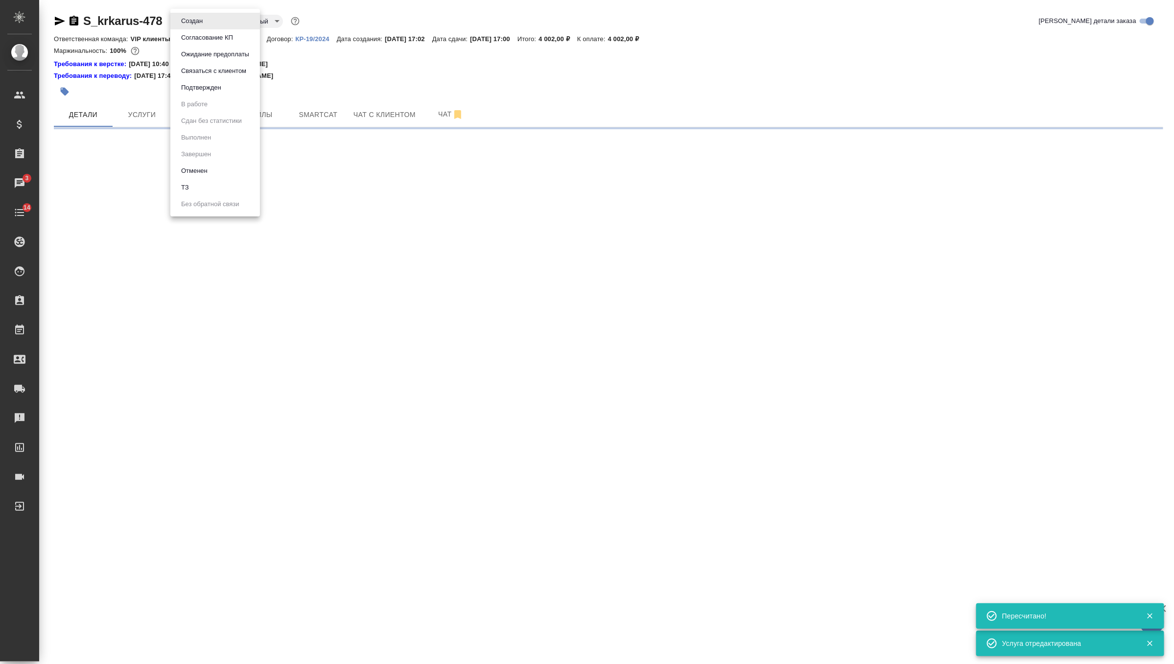
click at [193, 17] on body "🙏 .cls-1 fill:#fff; AWATERA Zverzhanovskaya Diana Клиенты Спецификации Заказы 3…" at bounding box center [587, 332] width 1174 height 664
select select "RU"
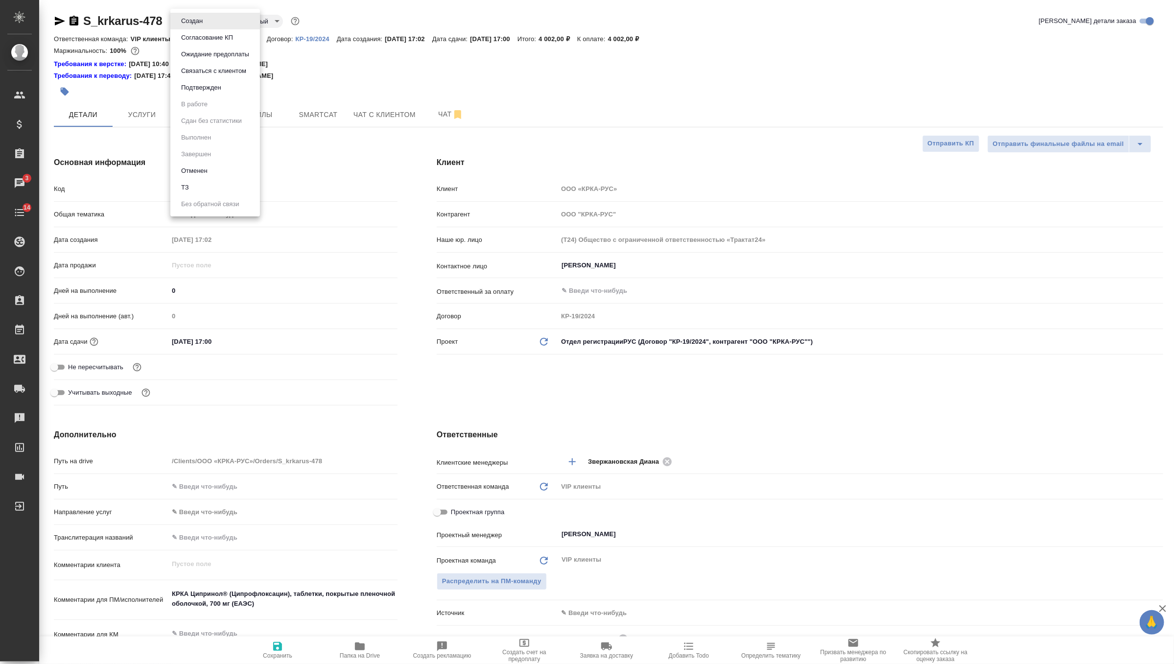
type textarea "x"
click at [230, 35] on button "Согласование КП" at bounding box center [207, 37] width 58 height 11
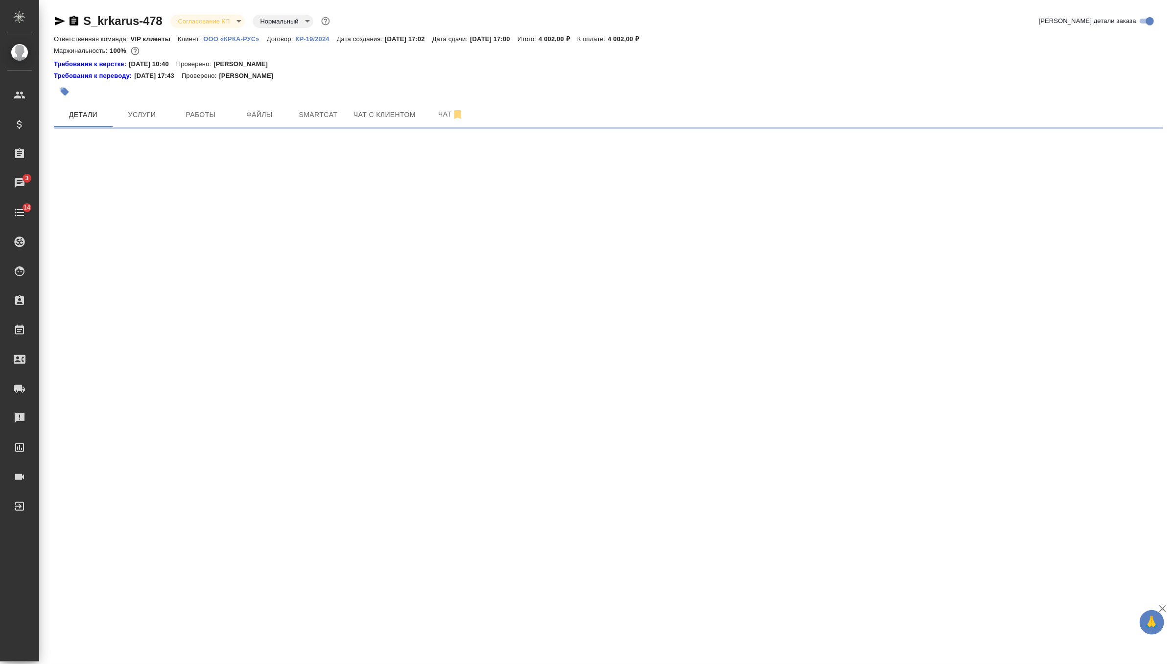
select select "RU"
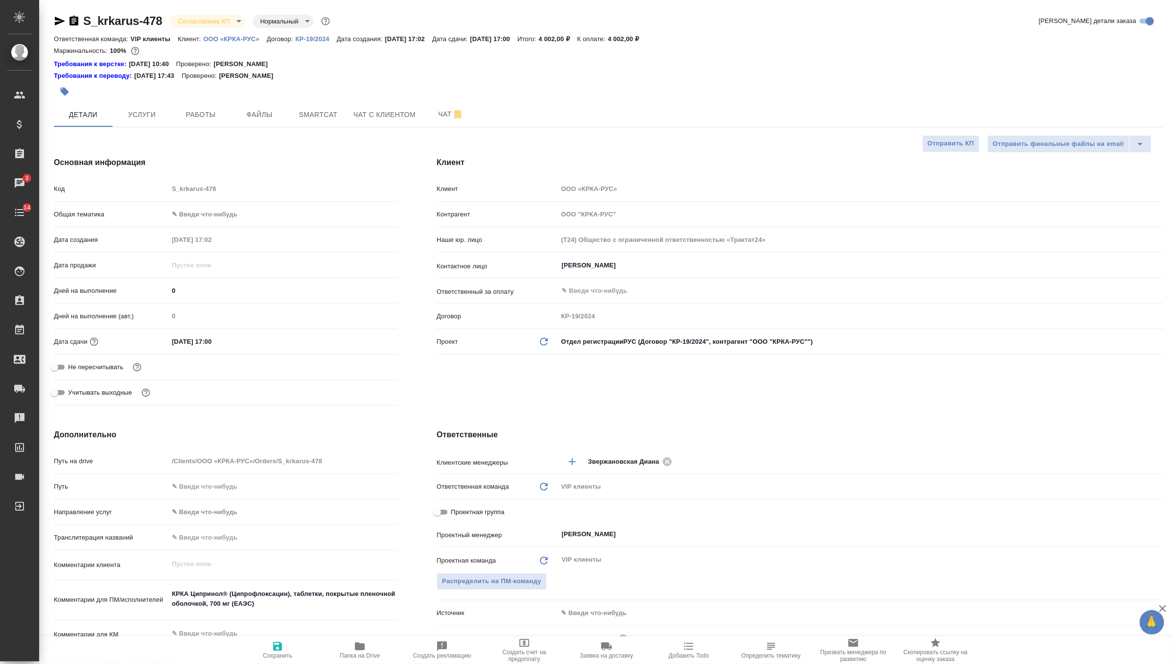
type textarea "x"
click at [213, 342] on input "28.08.2025 17:00" at bounding box center [212, 341] width 86 height 14
type input "28.08.2025 10:0_"
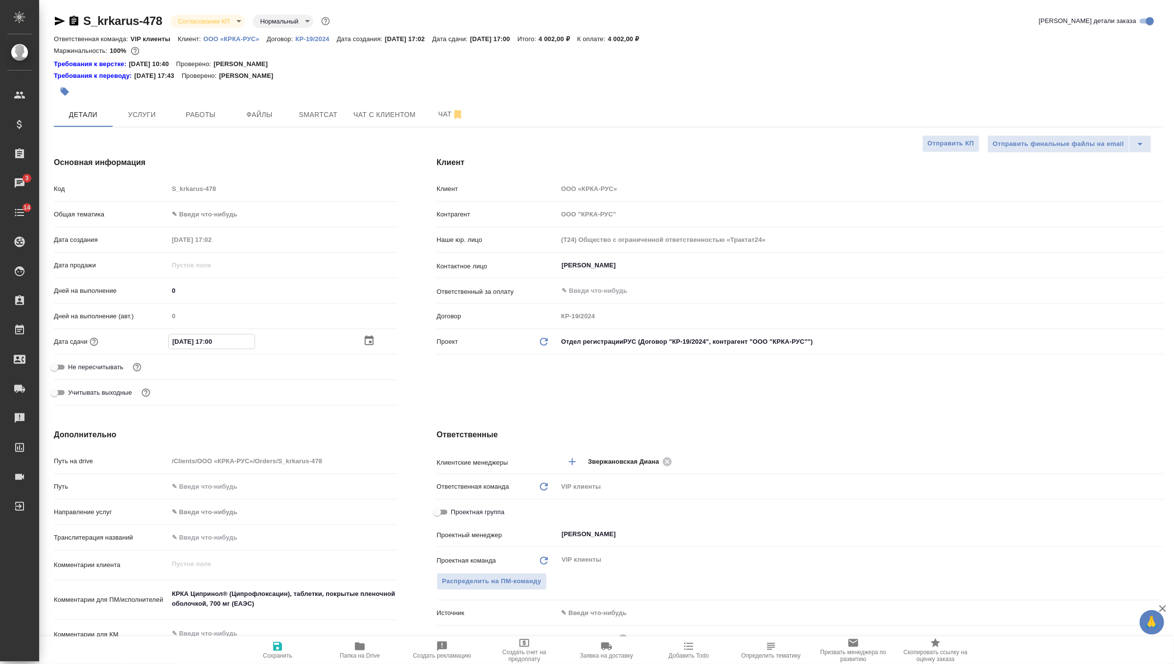
type textarea "x"
type input "28.08.2025 11:00"
type textarea "x"
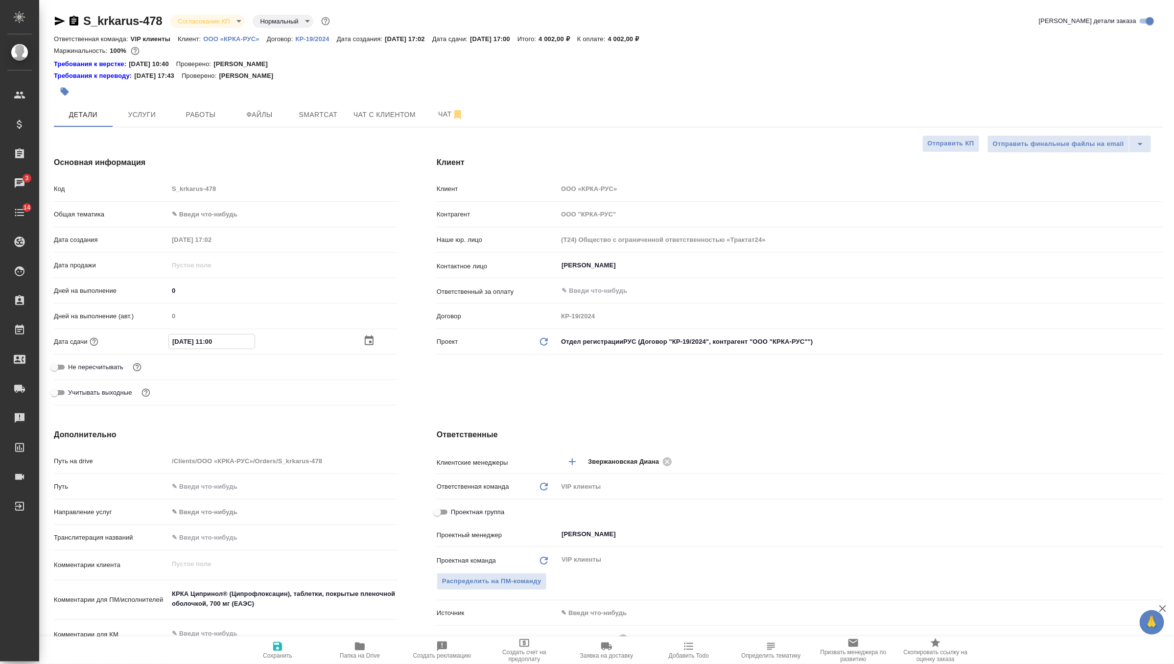
type textarea "x"
type input "28.08.2025 11:00"
click at [276, 650] on icon "button" at bounding box center [277, 646] width 9 height 9
type textarea "x"
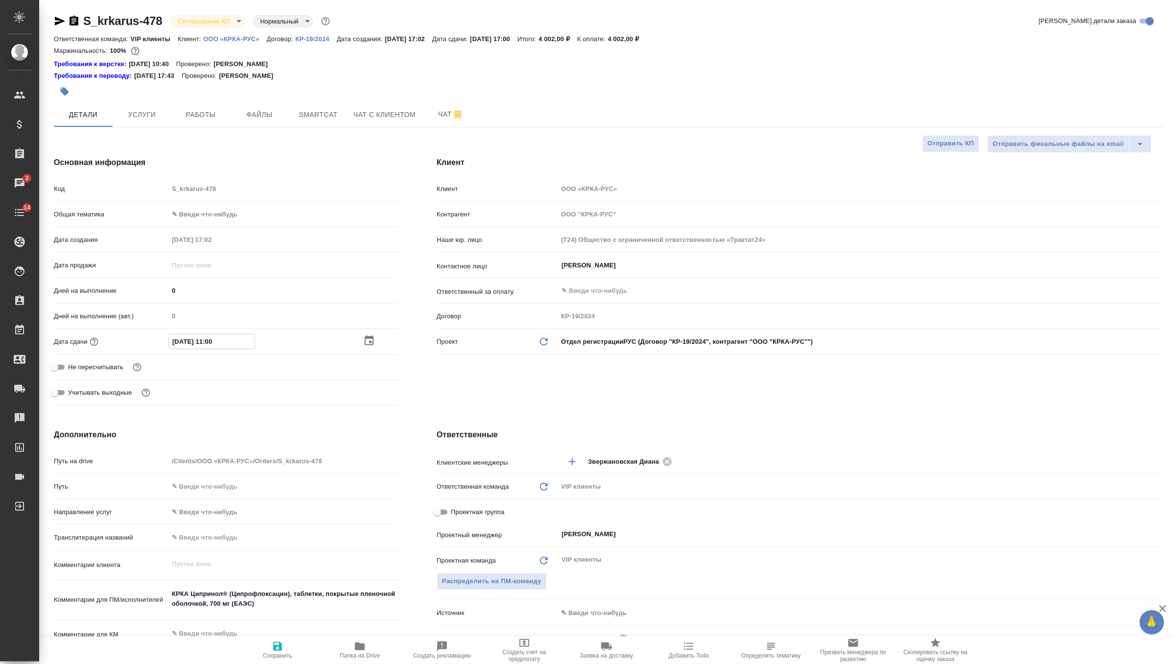
type textarea "x"
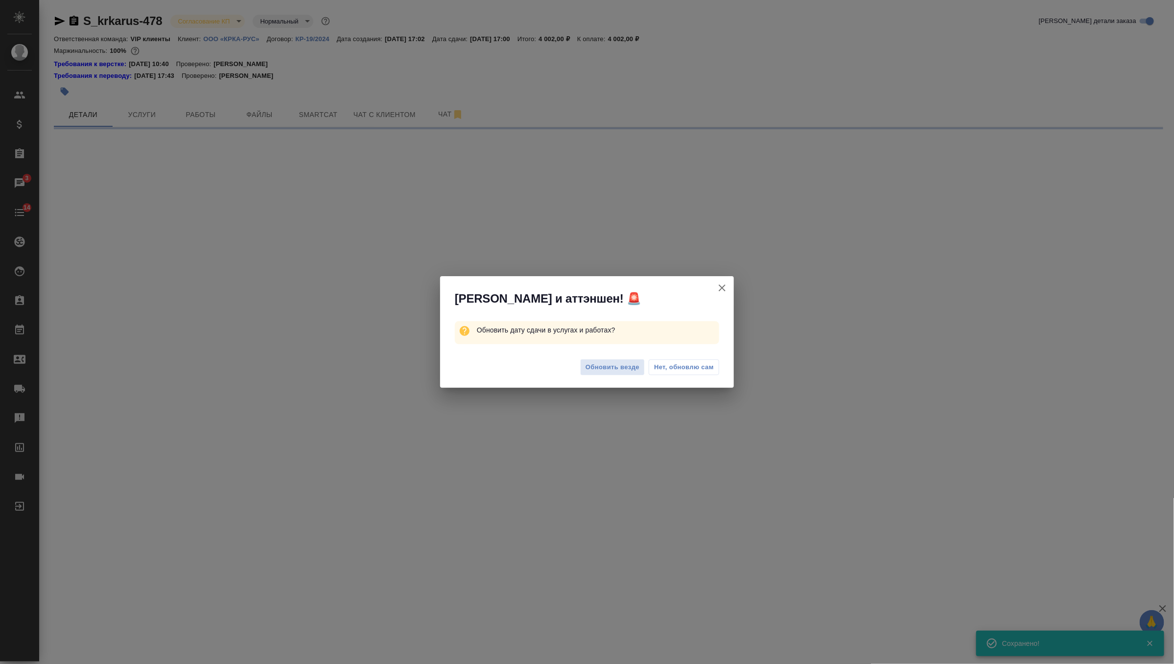
select select "RU"
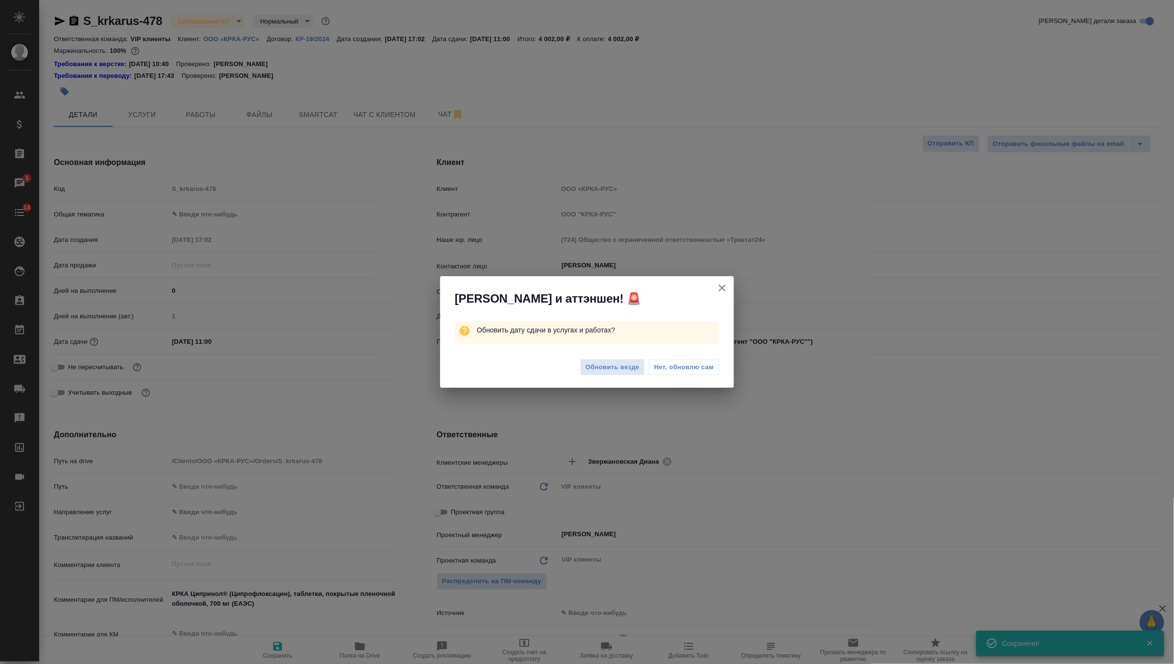
type textarea "x"
click at [616, 364] on span "Обновить везде" at bounding box center [612, 367] width 54 height 11
type textarea "x"
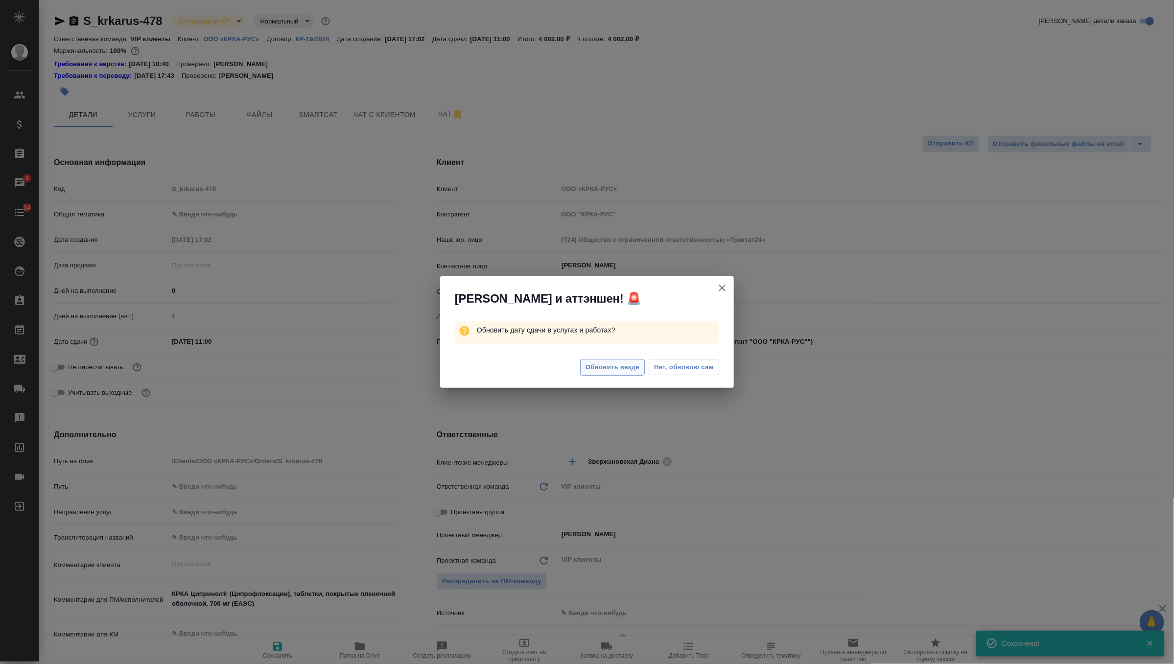
type textarea "x"
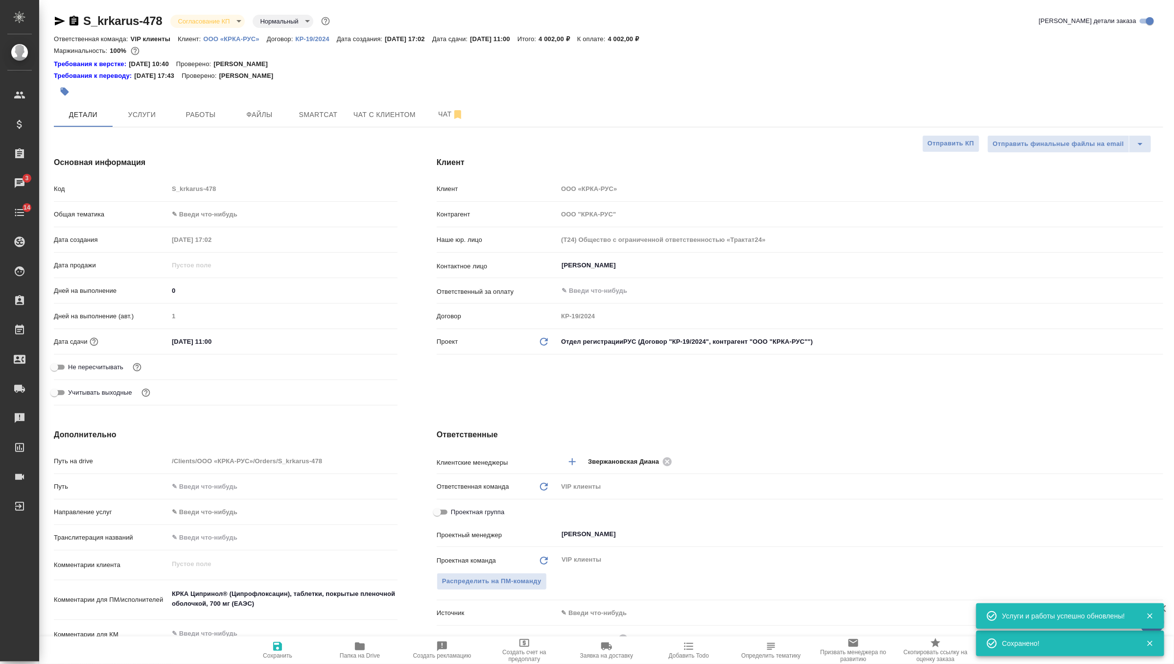
click at [213, 341] on input "28.08.2025 11:00" at bounding box center [211, 341] width 86 height 14
type input "28.08.2025 10:0_"
type textarea "x"
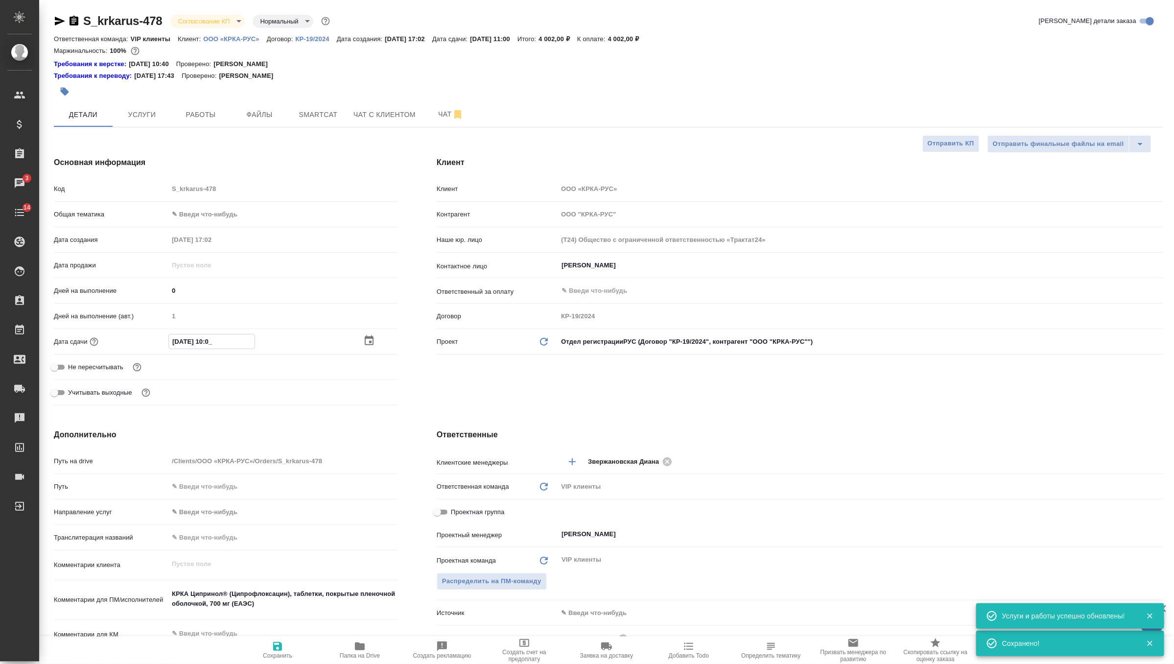
type input "28.08.2025 12:00"
type textarea "x"
type input "28.08.2025 12:00"
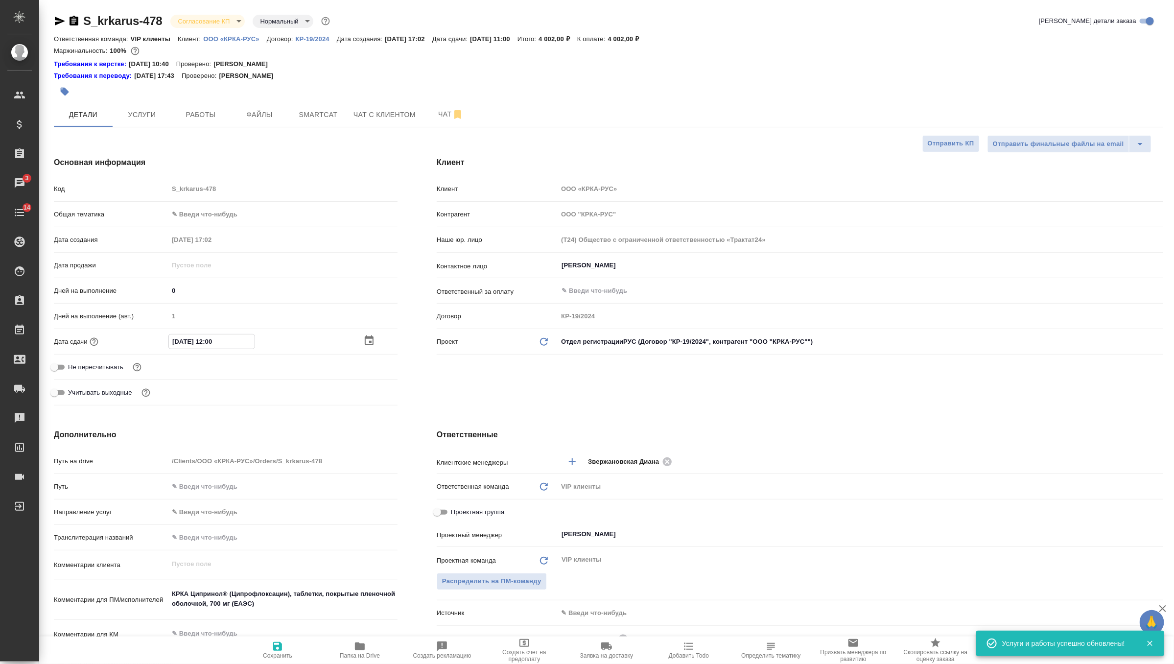
click at [282, 654] on span "Сохранить" at bounding box center [277, 655] width 29 height 7
type textarea "x"
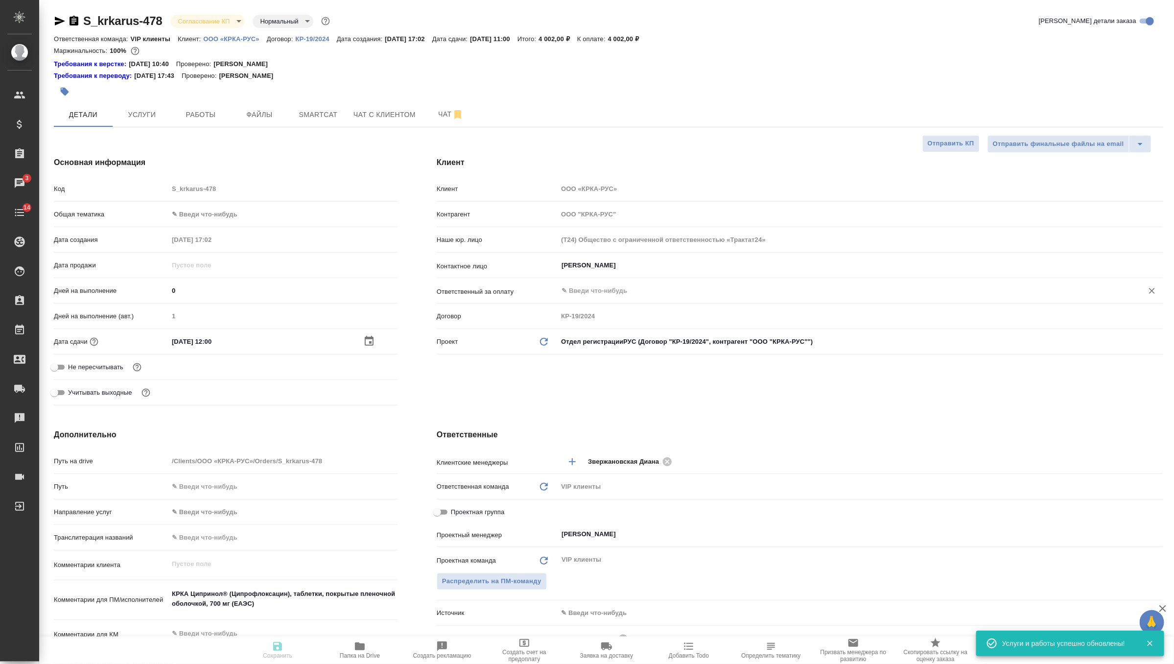
type textarea "x"
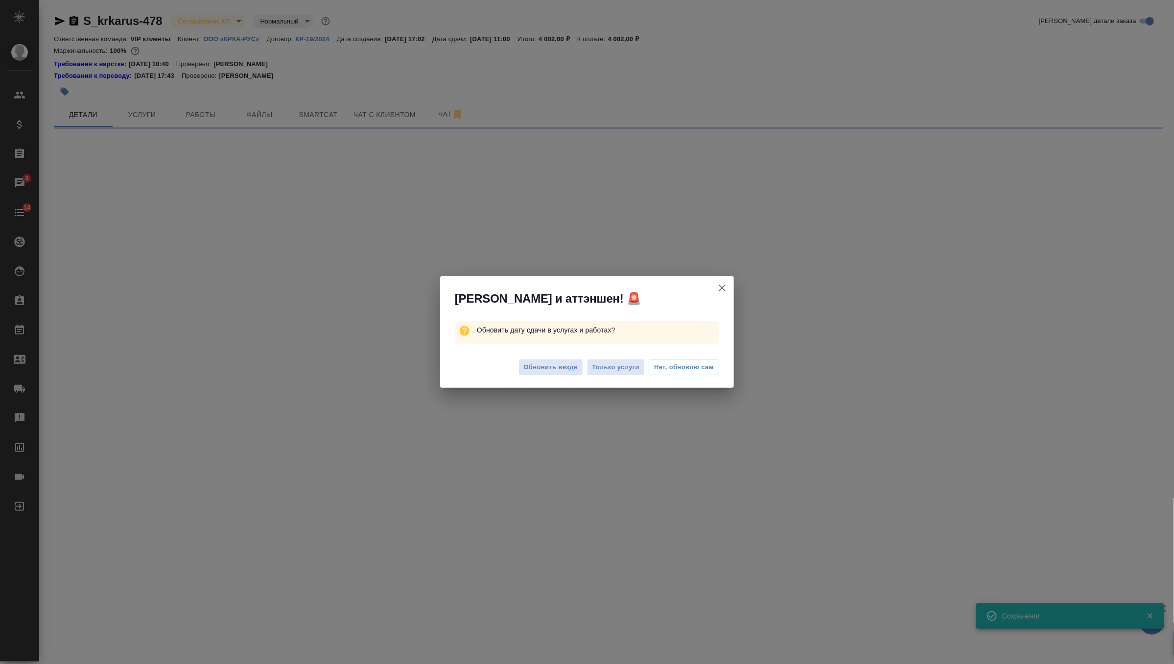
select select "RU"
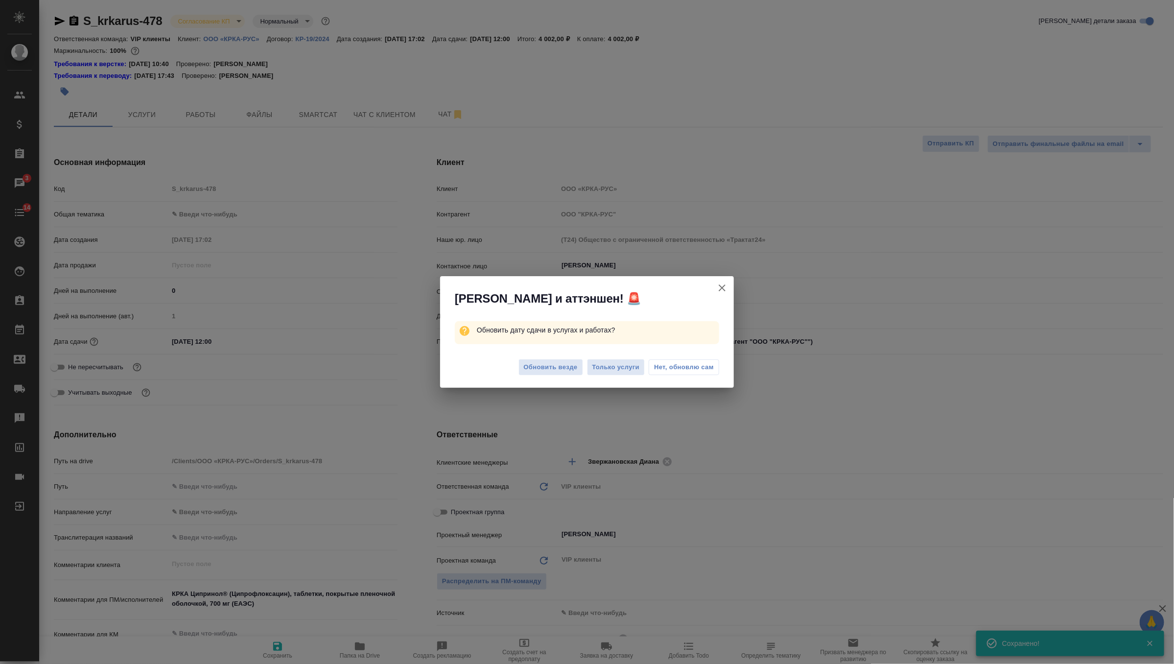
type textarea "x"
click at [537, 376] on div "Обновить везде Только услуги Нет, обновлю сам" at bounding box center [587, 368] width 294 height 39
click at [553, 364] on span "Обновить везде" at bounding box center [551, 367] width 54 height 11
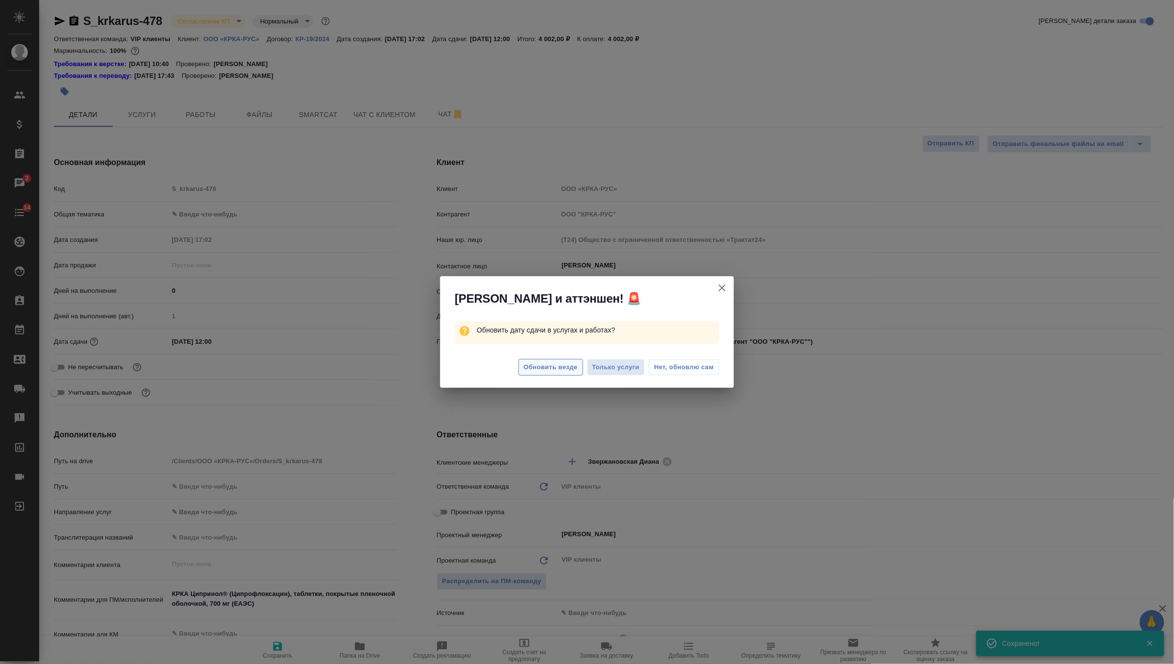
type textarea "x"
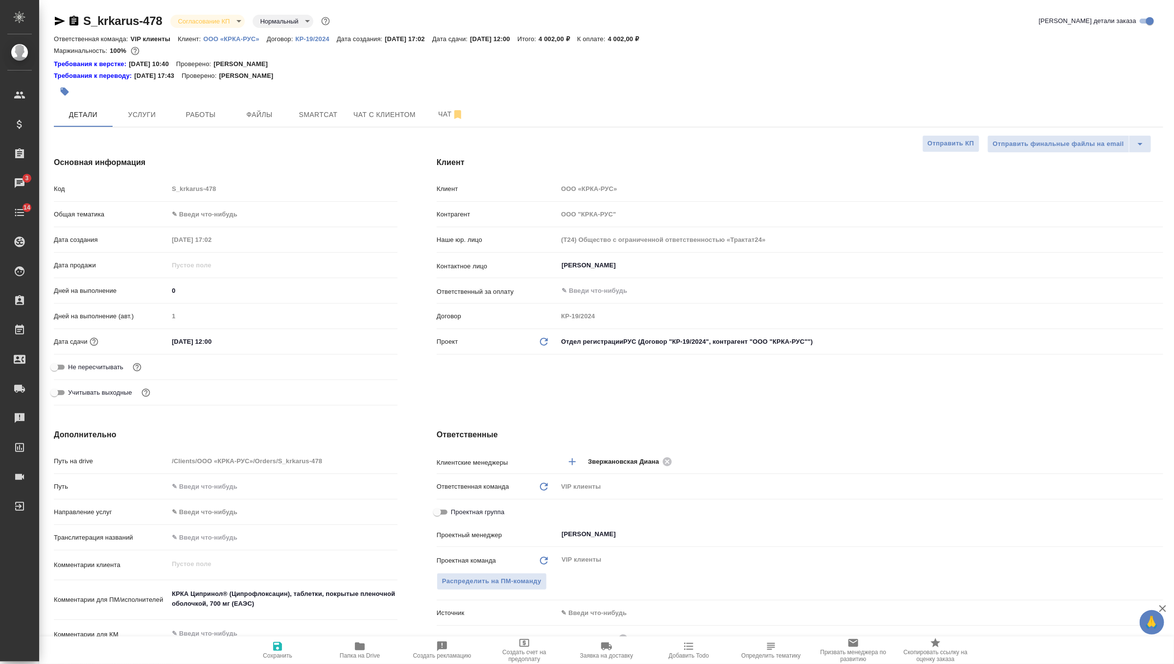
type textarea "x"
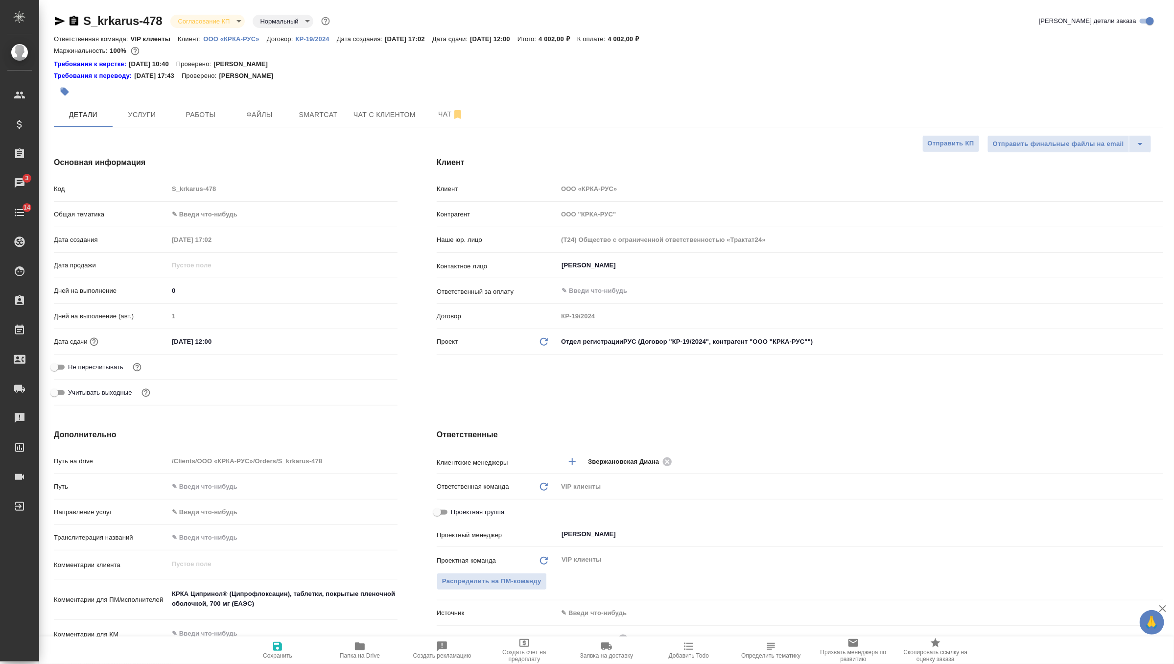
type textarea "x"
click at [302, 342] on div "28.08.2025 12:00" at bounding box center [282, 341] width 229 height 14
click at [213, 340] on input "28.08.2025 12:00" at bounding box center [212, 341] width 86 height 14
click at [367, 335] on icon "button" at bounding box center [369, 341] width 12 height 12
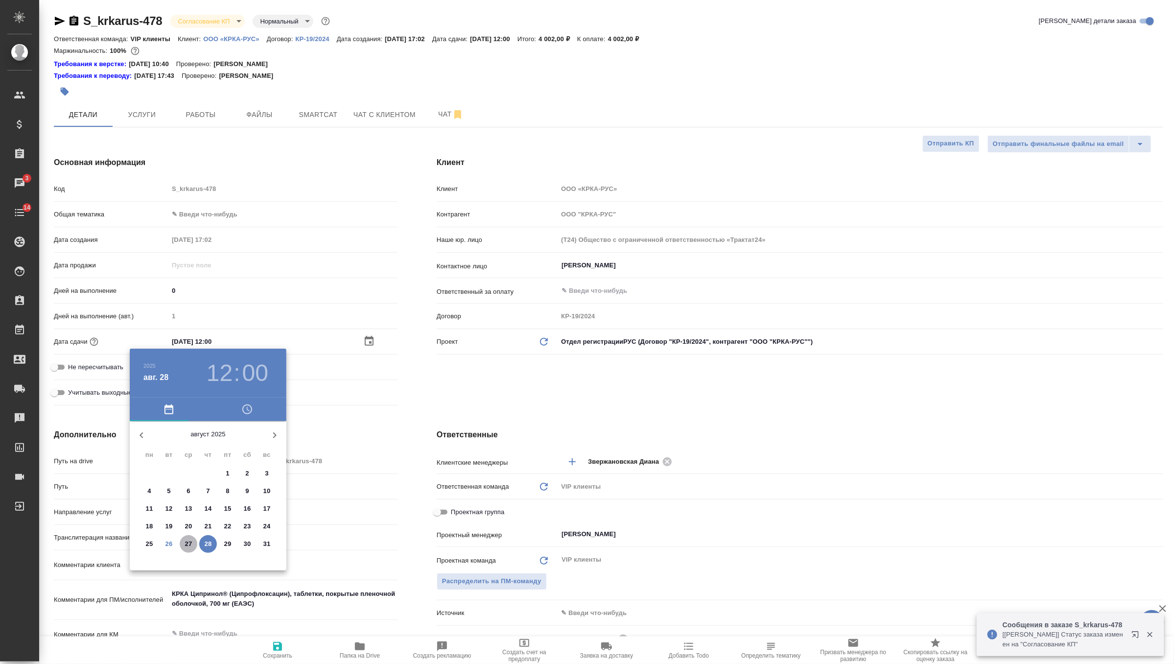
click at [191, 539] on p "27" at bounding box center [188, 544] width 7 height 10
type input "27.08.2025 12:00"
type textarea "x"
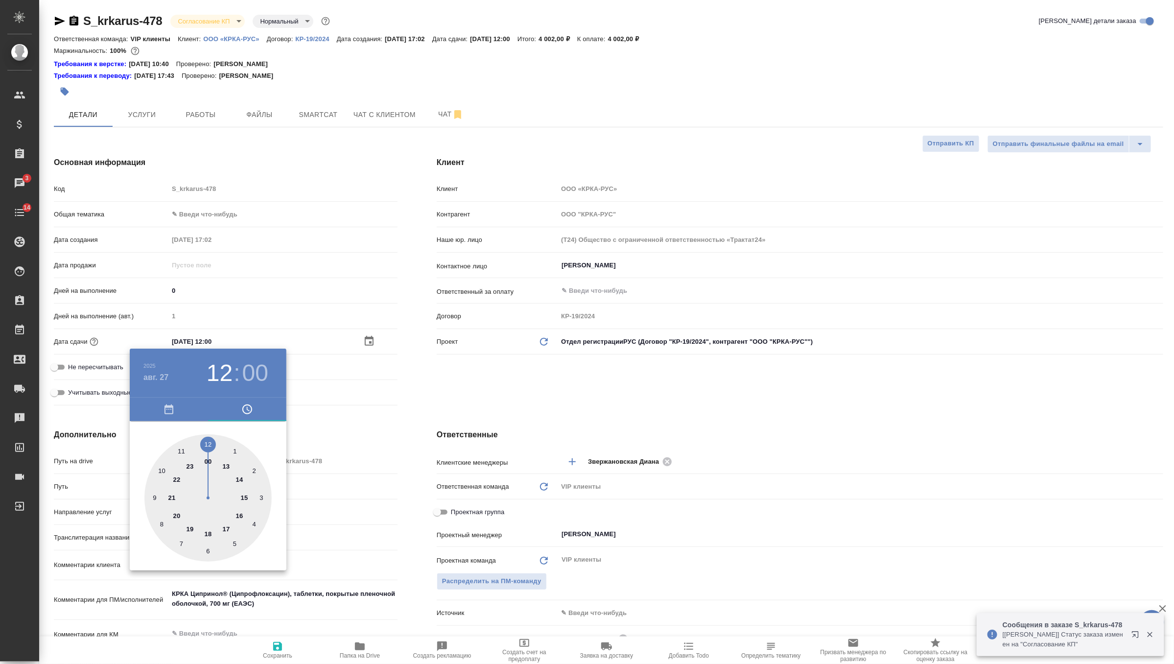
click at [225, 529] on div at bounding box center [207, 497] width 127 height 127
type input "27.08.2025 17:00"
type textarea "x"
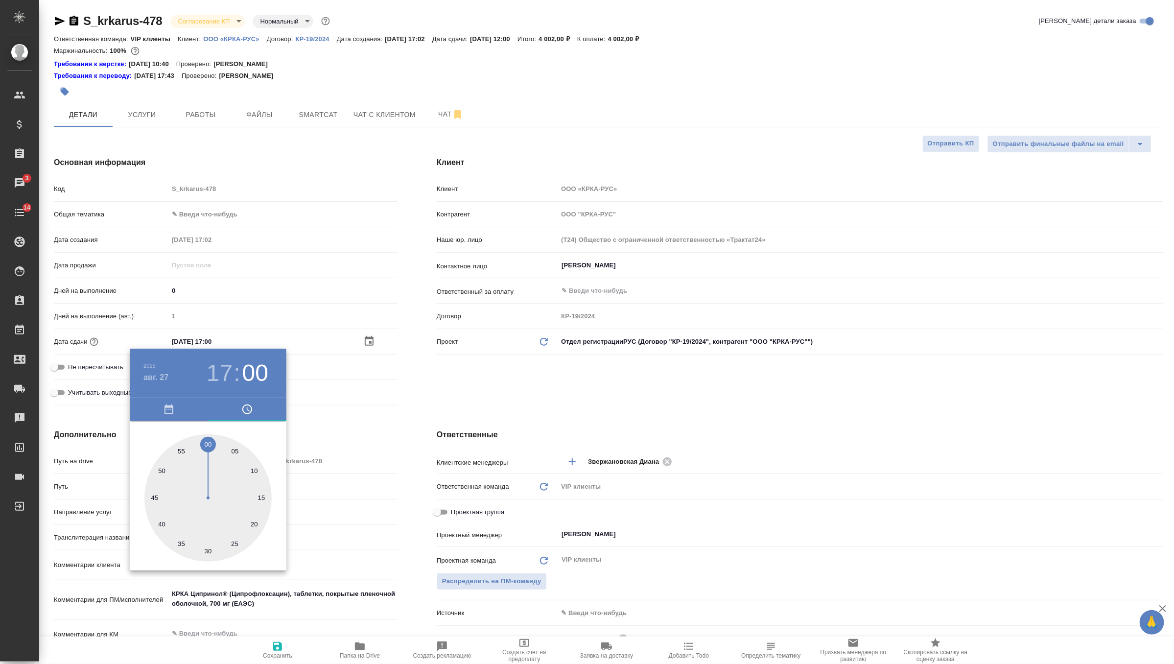
click at [506, 385] on div at bounding box center [587, 332] width 1174 height 664
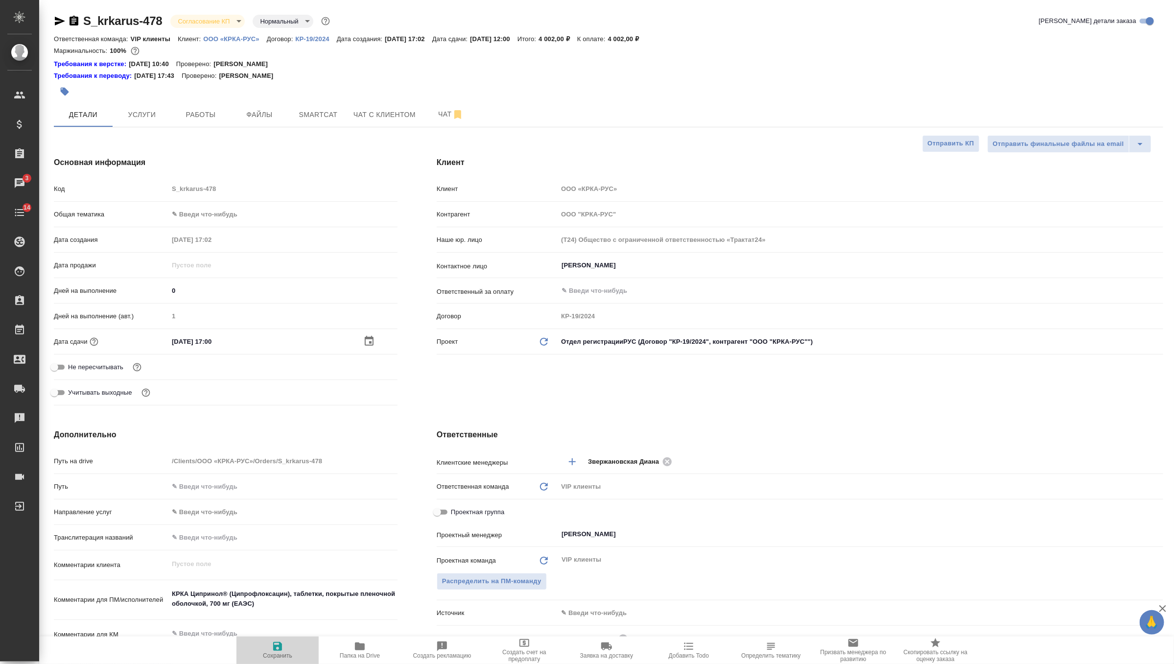
click at [271, 653] on span "Сохранить" at bounding box center [277, 655] width 29 height 7
type textarea "x"
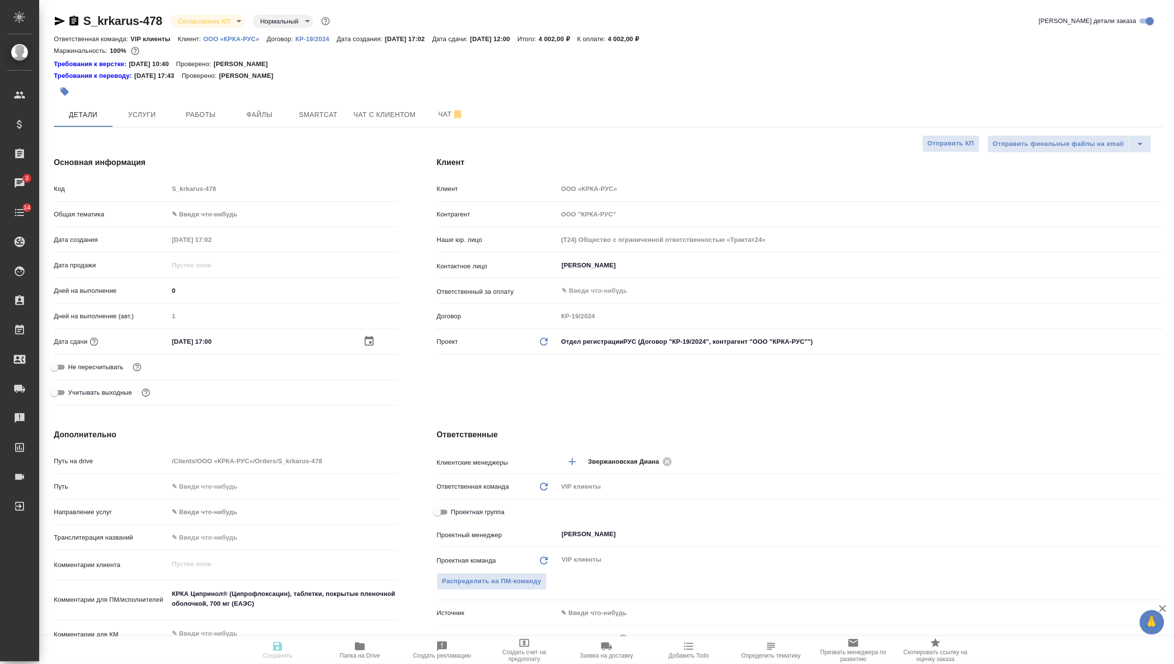
type textarea "x"
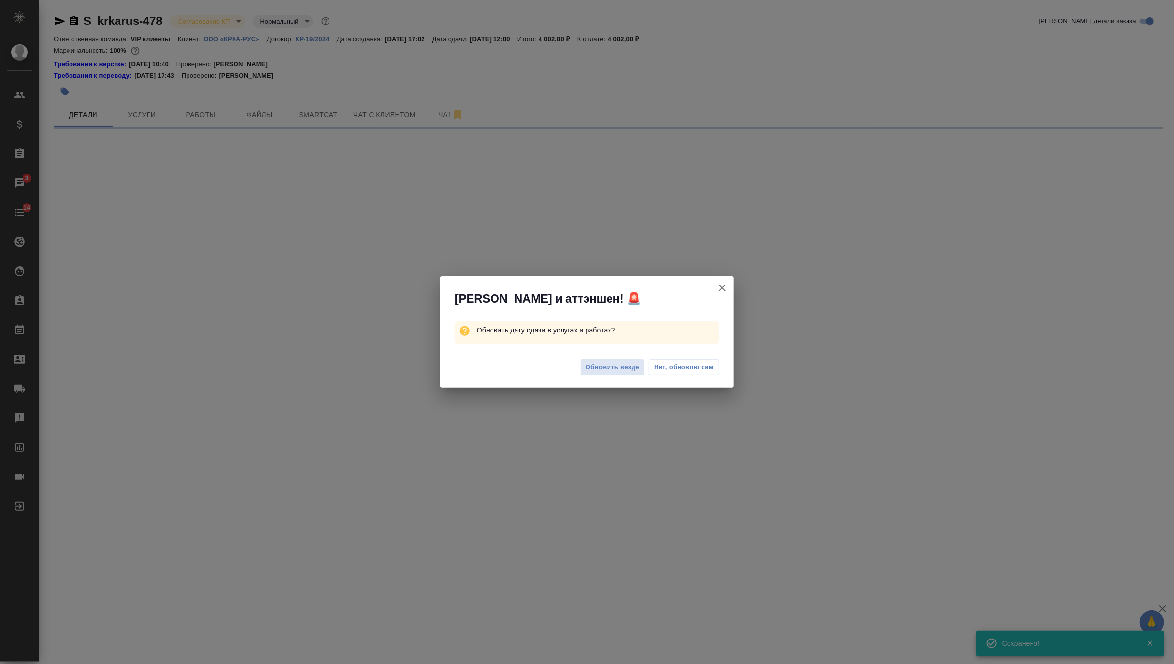
select select "RU"
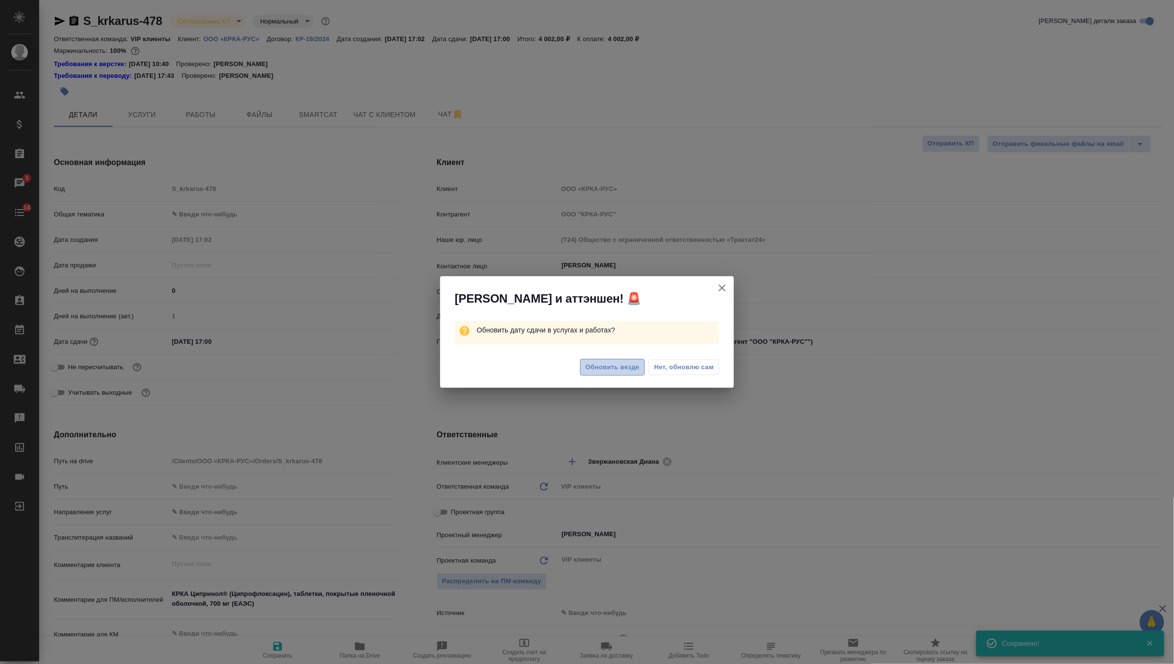
click at [630, 362] on span "Обновить везде" at bounding box center [612, 367] width 54 height 11
type textarea "x"
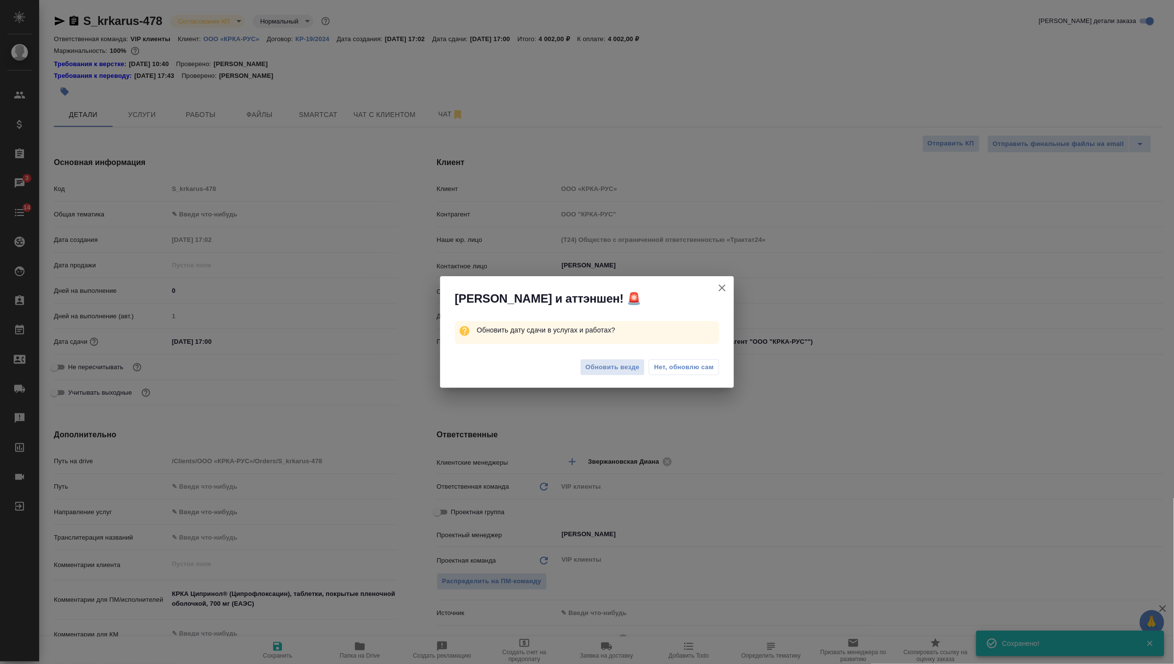
type textarea "x"
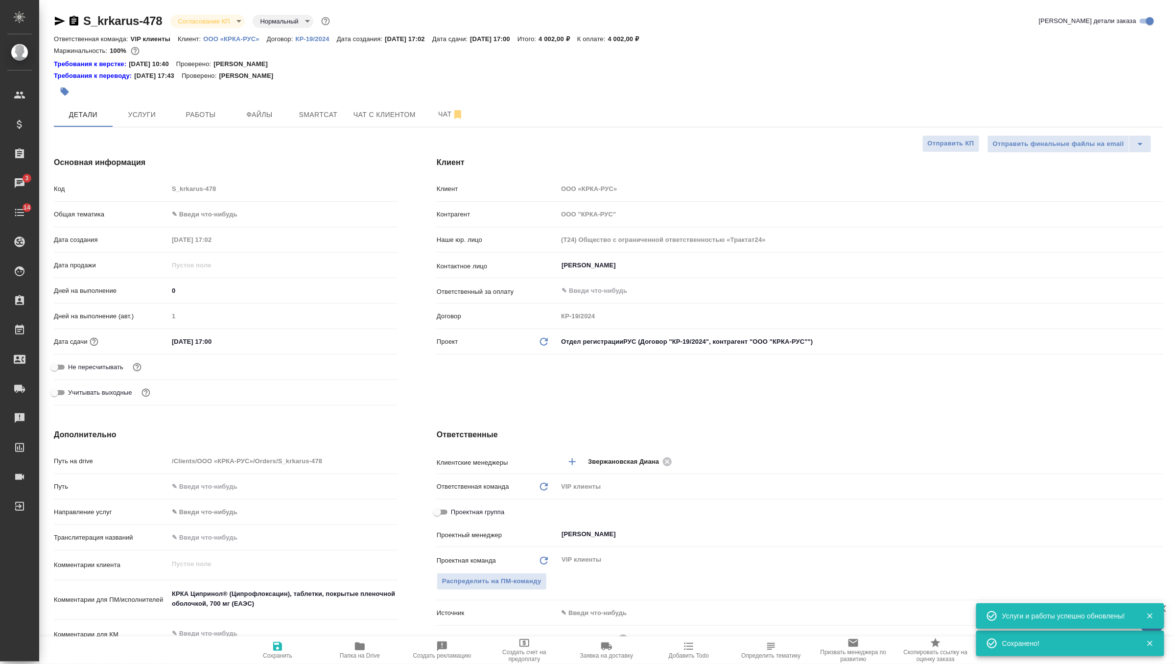
type textarea "x"
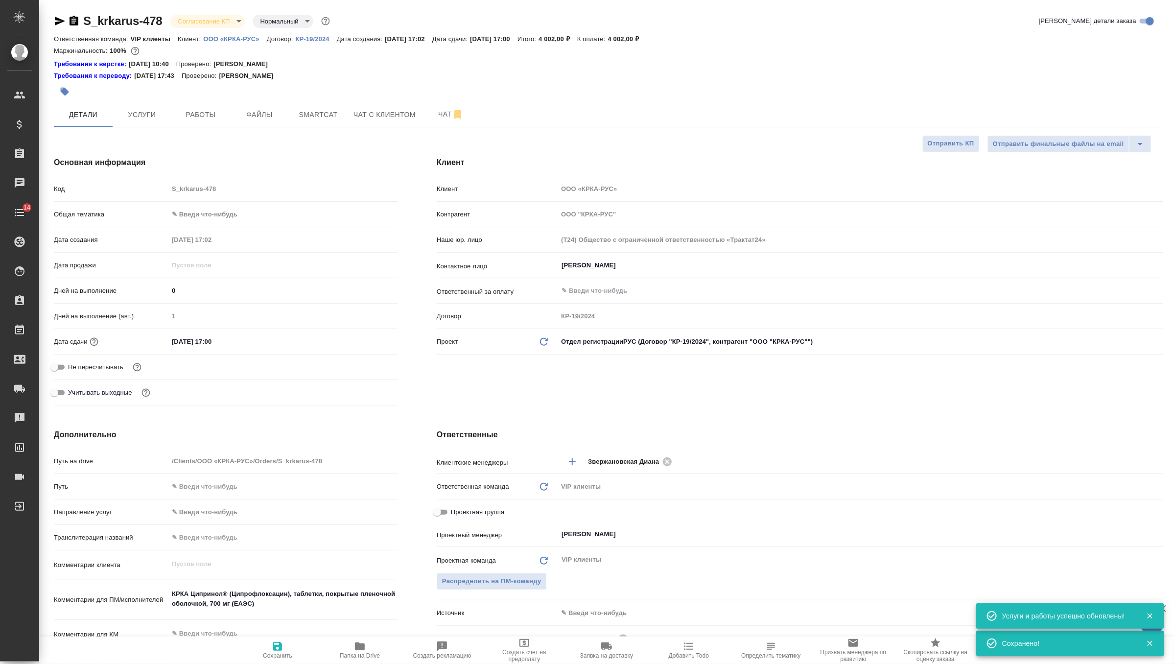
type textarea "x"
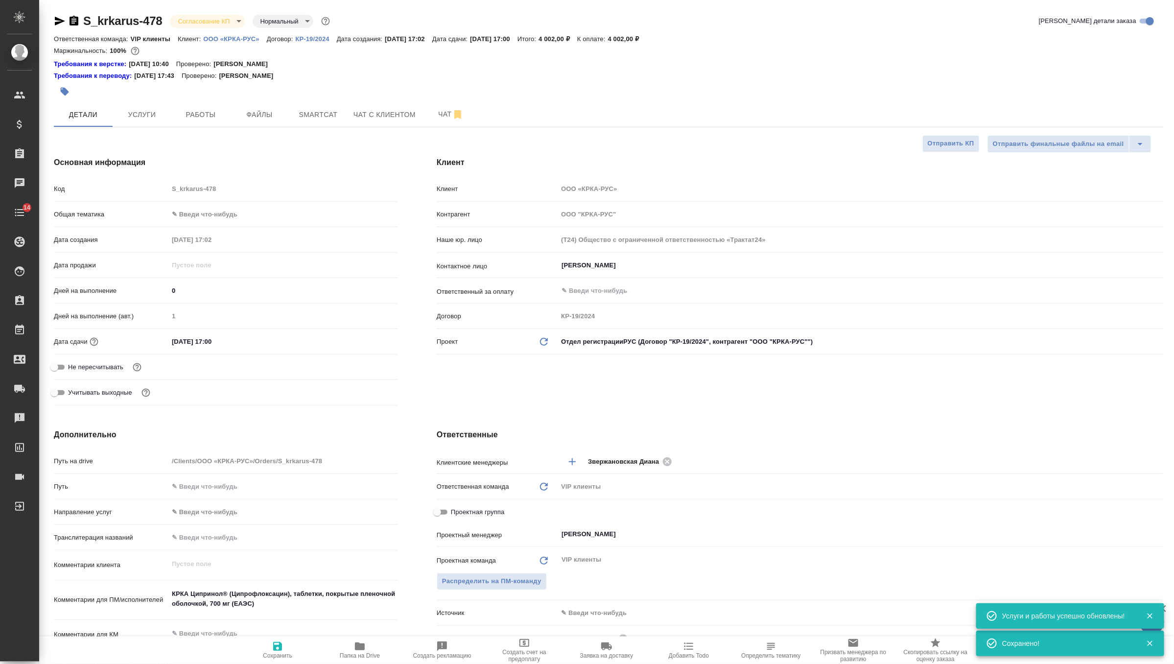
type textarea "x"
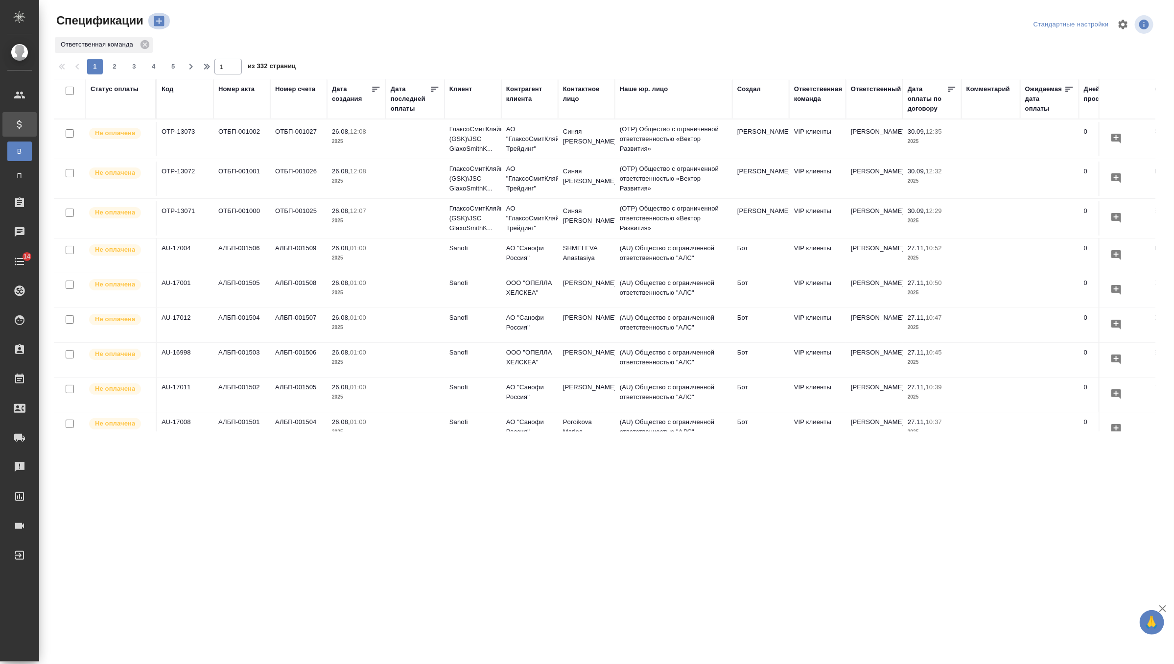
click at [169, 23] on button "button" at bounding box center [158, 21] width 23 height 17
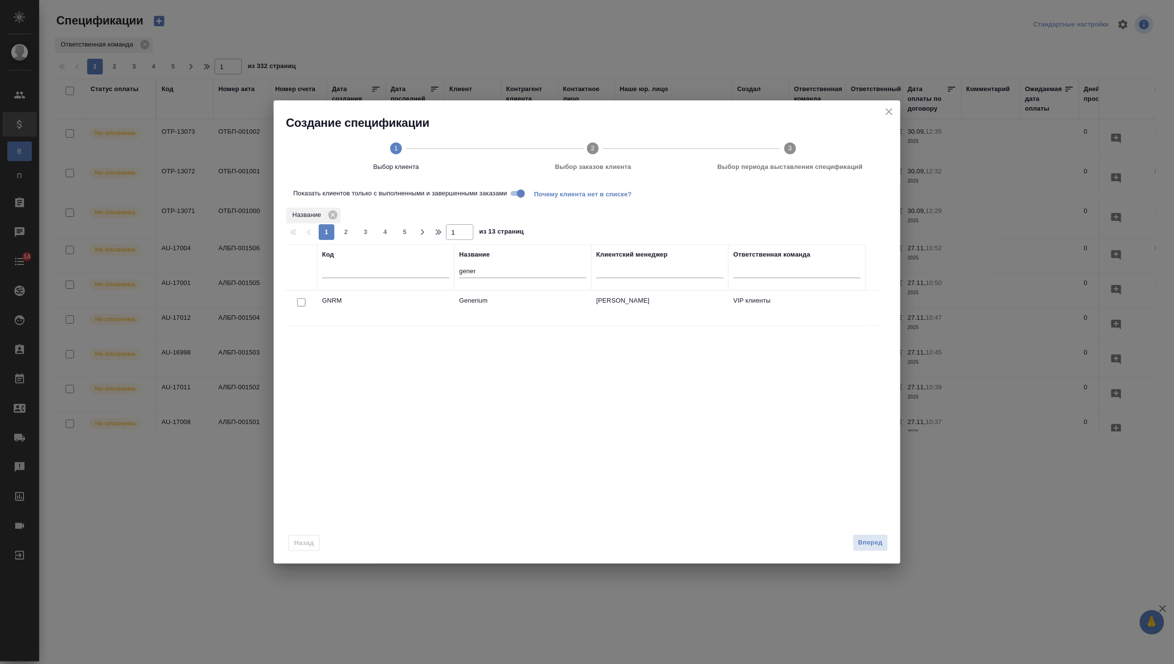
click at [467, 270] on input "gener" at bounding box center [522, 272] width 127 height 12
type input "полюс"
click at [303, 301] on input "checkbox" at bounding box center [301, 302] width 8 height 8
checkbox input "true"
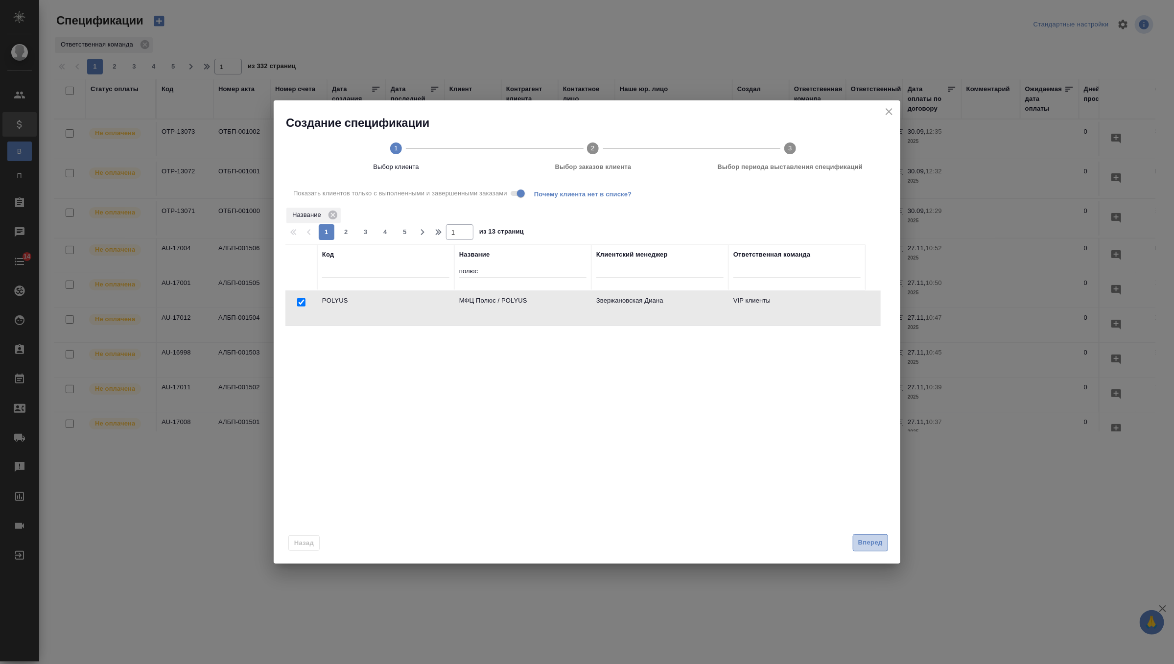
click at [868, 549] on button "Вперед" at bounding box center [870, 542] width 35 height 17
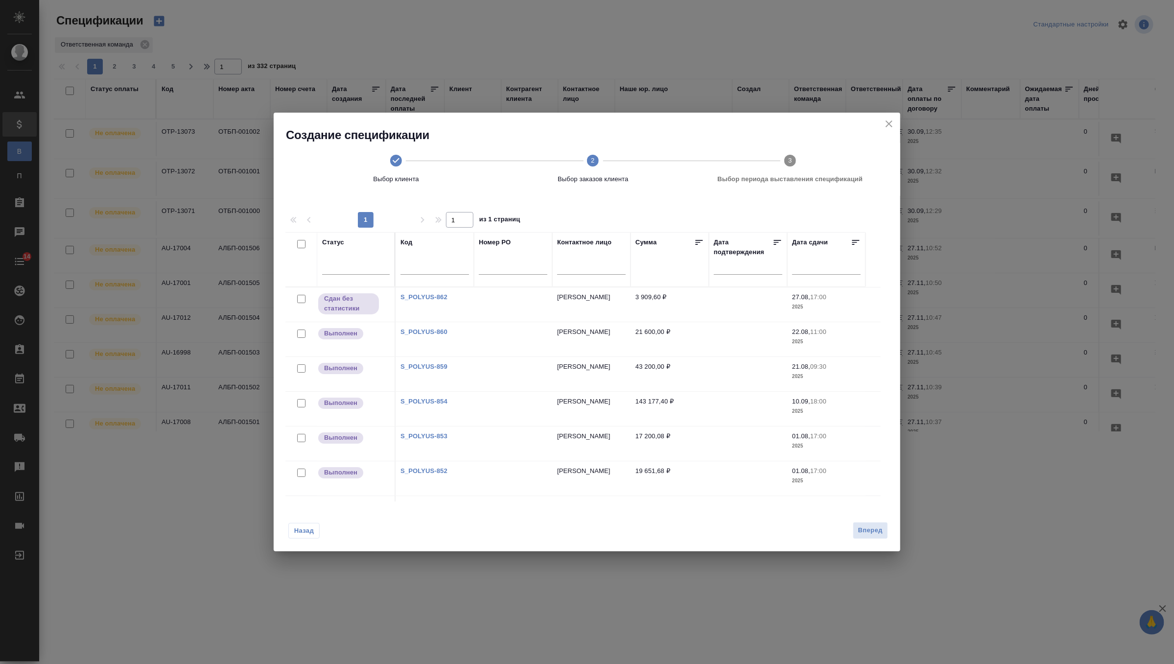
click at [301, 242] on input "checkbox" at bounding box center [301, 244] width 8 height 8
checkbox input "true"
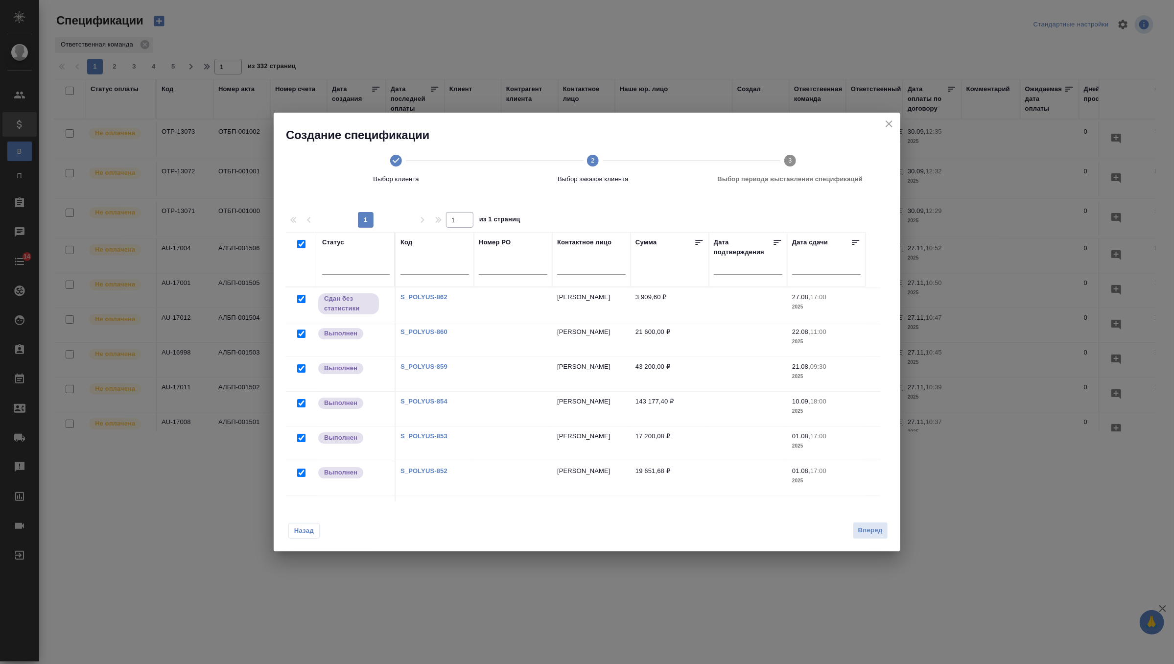
checkbox input "true"
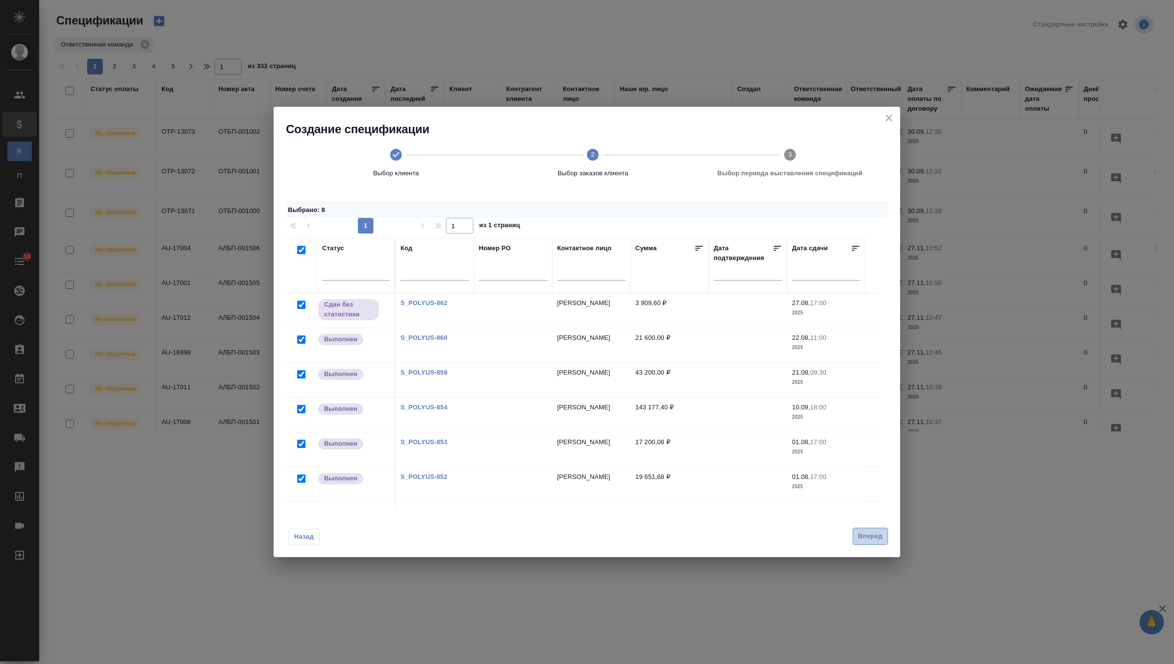
click at [860, 538] on span "Вперед" at bounding box center [870, 536] width 24 height 11
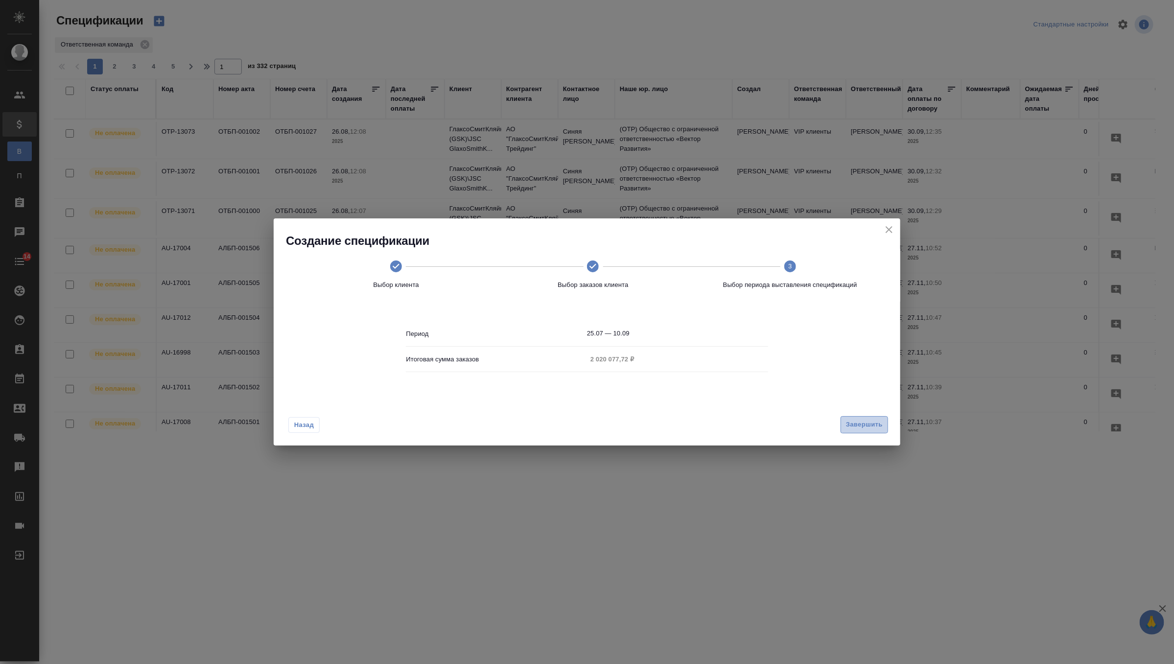
click at [867, 417] on button "Завершить" at bounding box center [863, 424] width 47 height 17
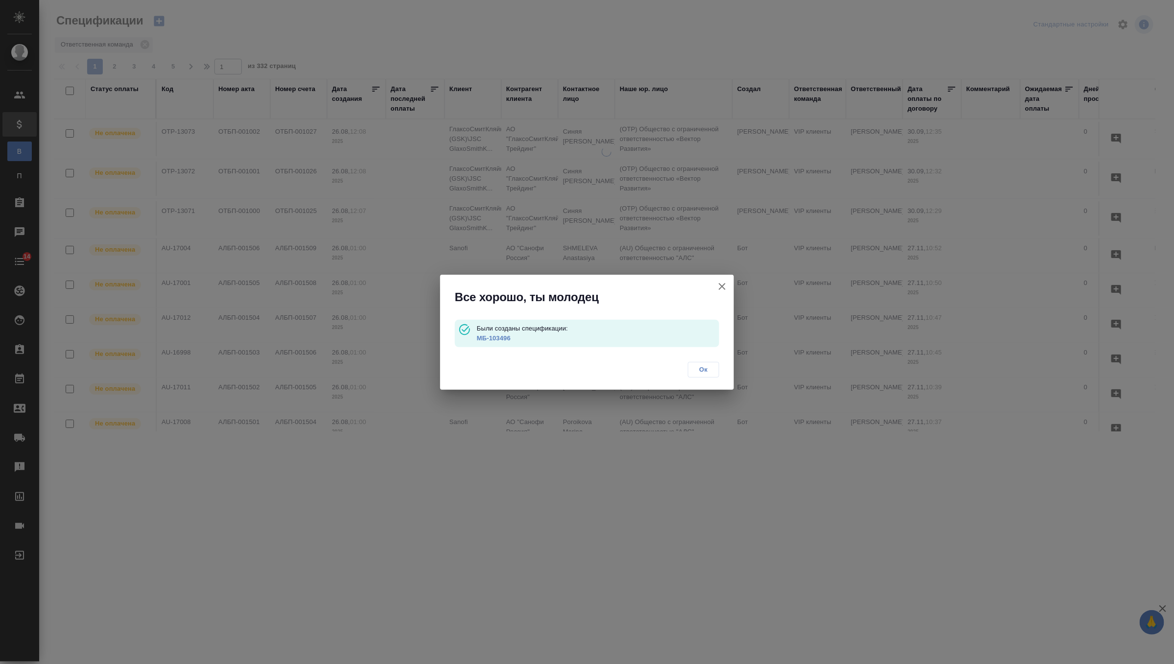
click at [496, 340] on link "МБ-103496" at bounding box center [494, 337] width 34 height 7
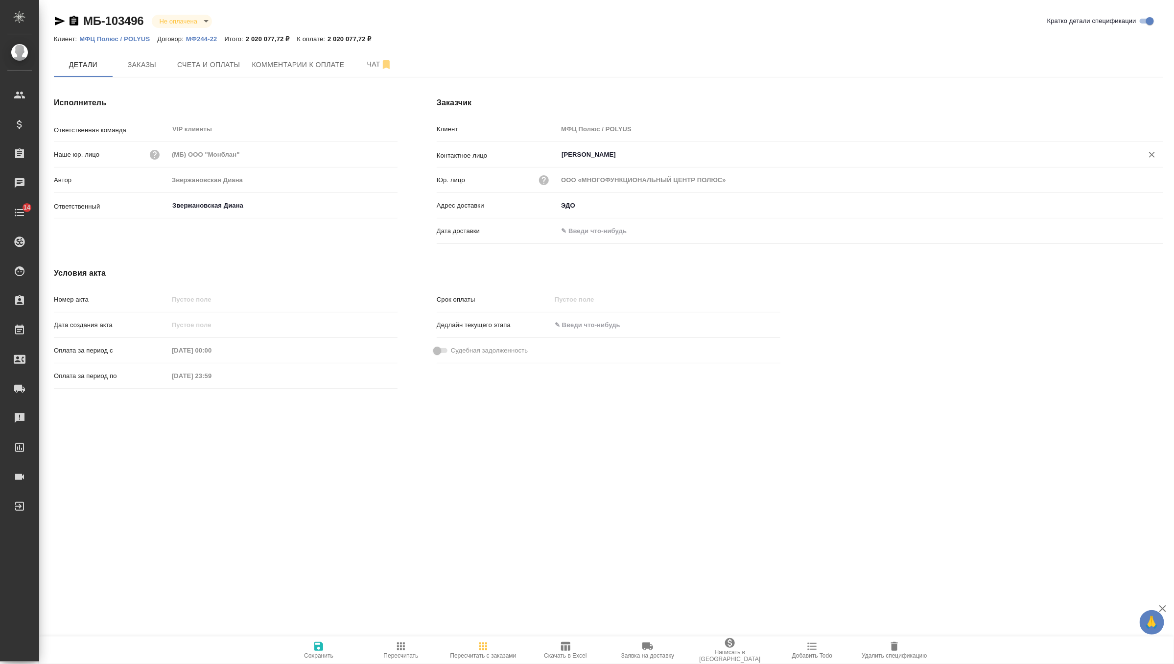
click at [638, 158] on input "[PERSON_NAME]" at bounding box center [843, 155] width 567 height 12
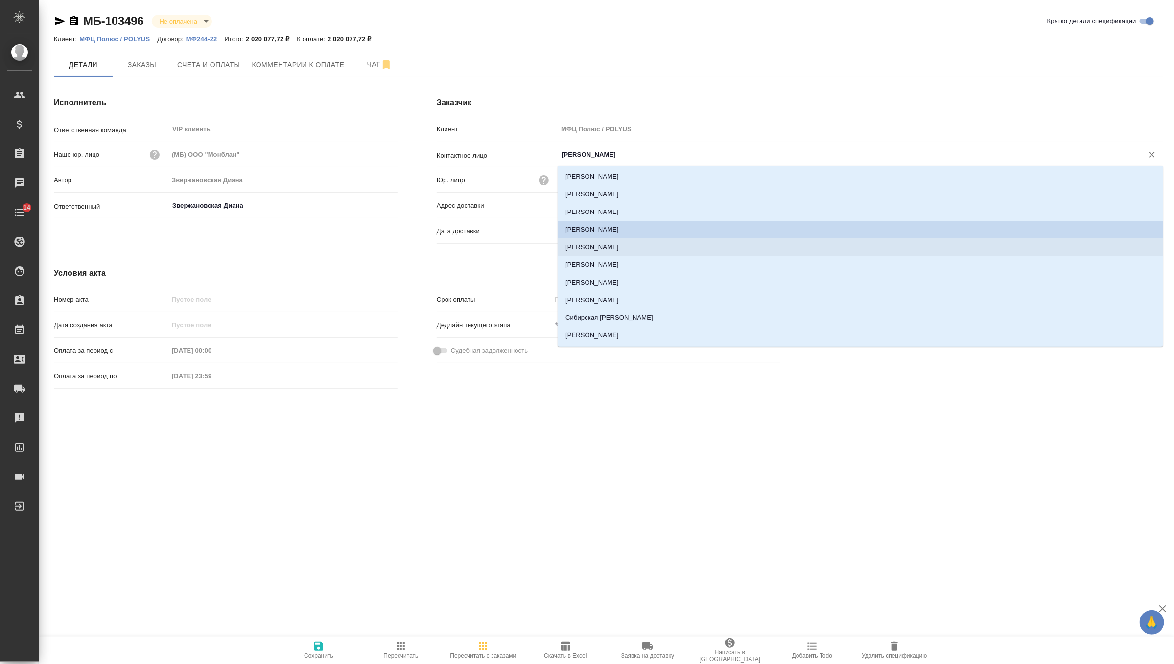
click at [602, 248] on li "[PERSON_NAME]" at bounding box center [861, 247] width 606 height 18
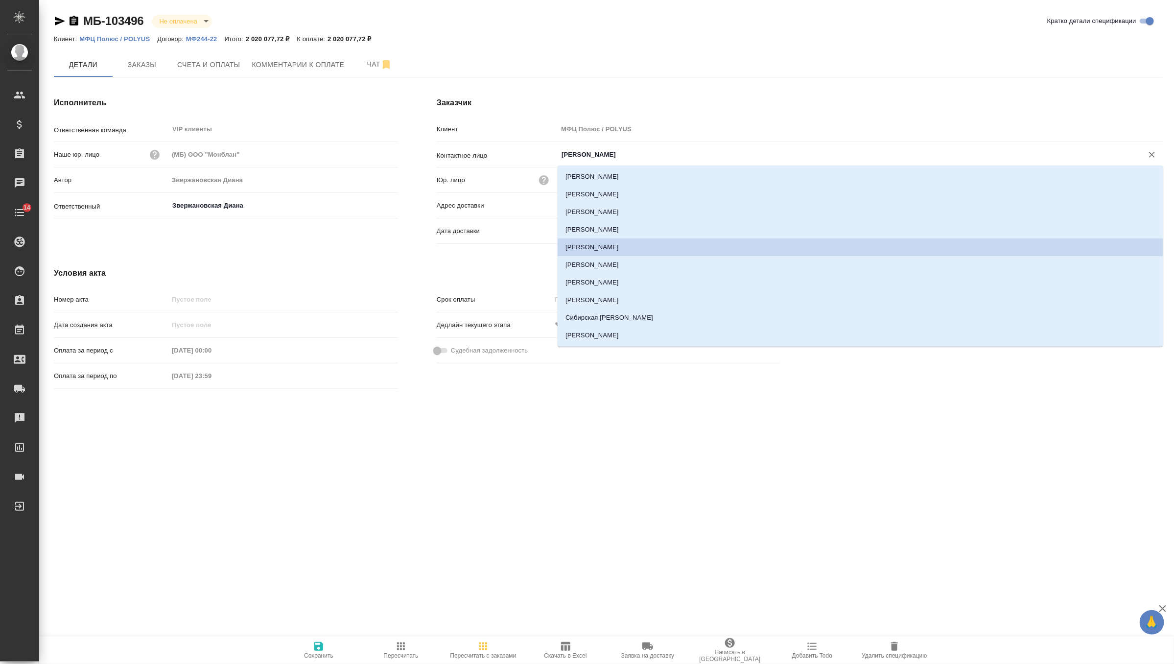
click at [592, 155] on input "[PERSON_NAME]" at bounding box center [843, 155] width 567 height 12
click at [601, 222] on li "[PERSON_NAME]" at bounding box center [861, 230] width 606 height 18
type input "[PERSON_NAME]"
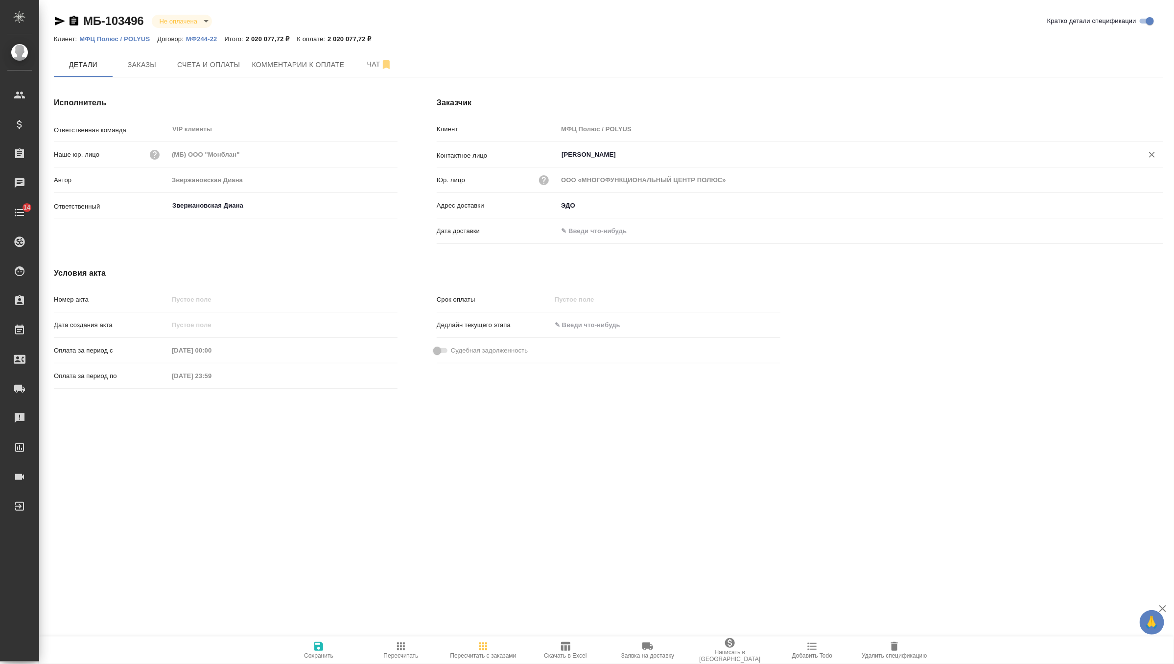
click at [540, 251] on div "Условия акта Номер акта Дата создания акта Оплата за период с [DATE] 00:00 Опла…" at bounding box center [417, 330] width 766 height 164
click at [140, 64] on span "Заказы" at bounding box center [141, 65] width 47 height 12
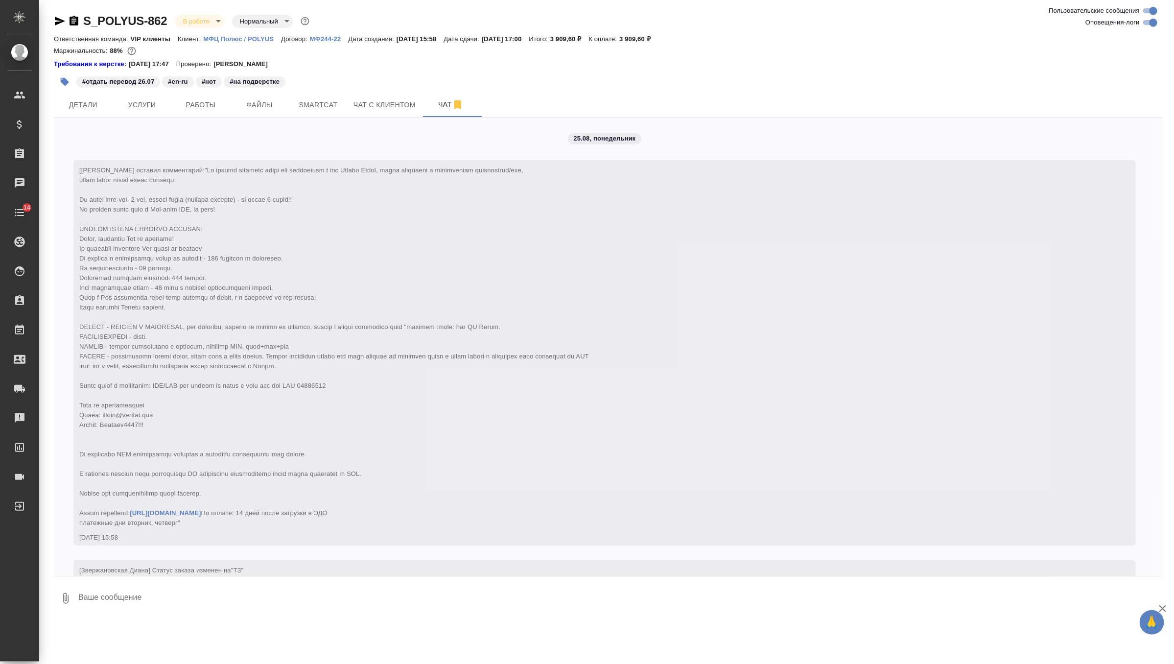
scroll to position [4220, 0]
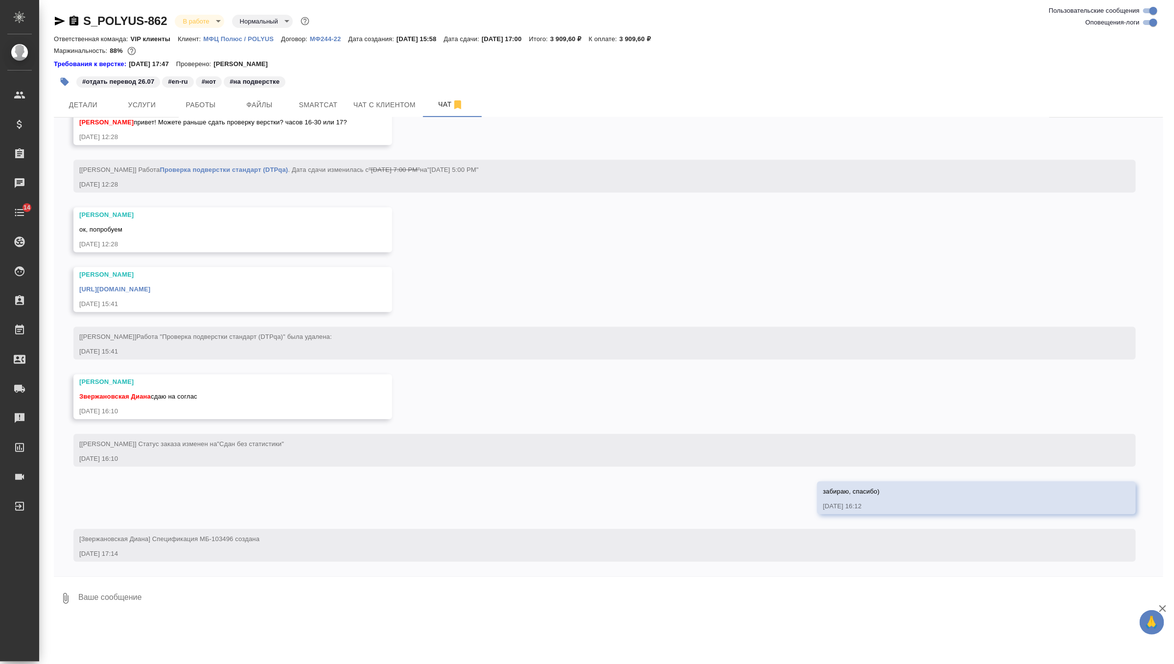
click at [588, 410] on div "25.08, [DATE] [[PERSON_NAME]] Клиент оставил комментарий: [URL][DOMAIN_NAME] По…" at bounding box center [608, 346] width 1109 height 459
